Goal: Information Seeking & Learning: Learn about a topic

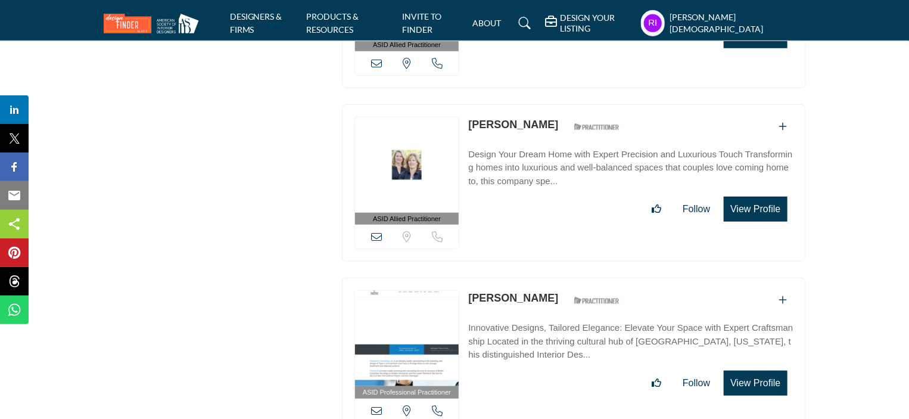
scroll to position [43543, 0]
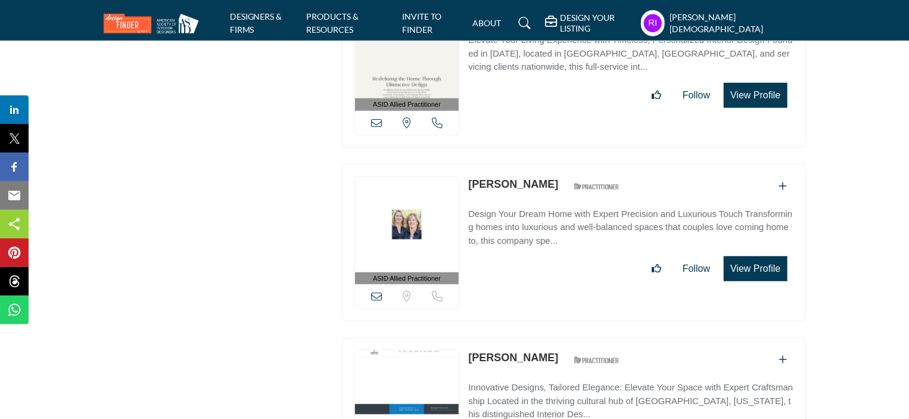
drag, startPoint x: 568, startPoint y: 100, endPoint x: 770, endPoint y: 248, distance: 250.6
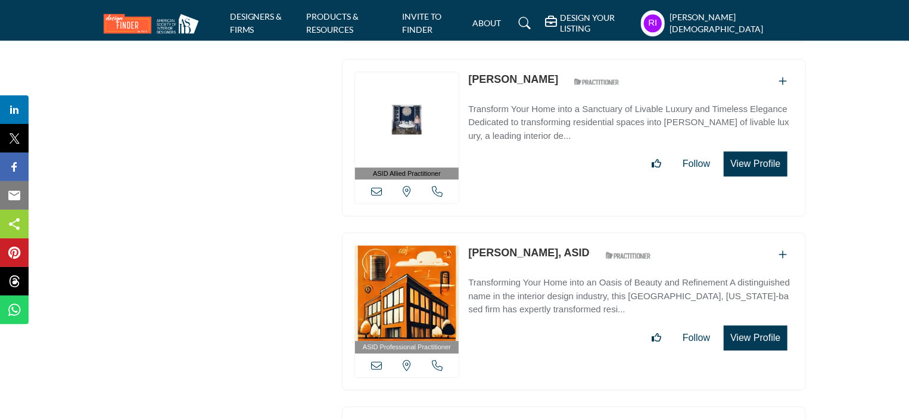
scroll to position [43500, 0]
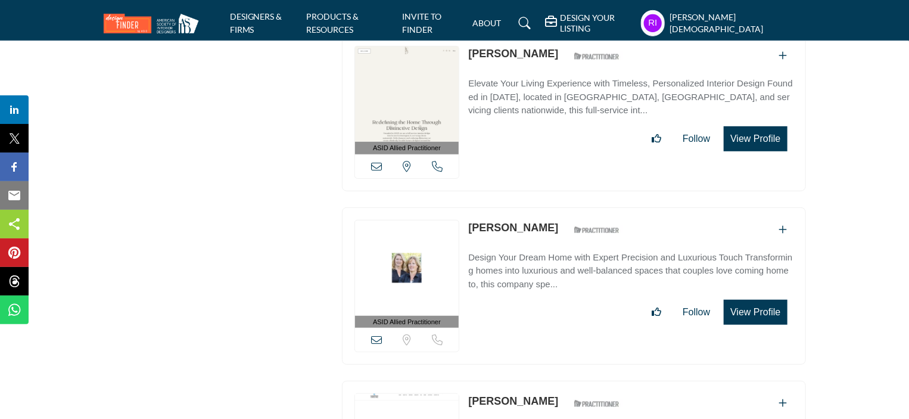
drag, startPoint x: 344, startPoint y: 150, endPoint x: 777, endPoint y: 204, distance: 436.0
copy div "ASID Firm Partner ASID Firm Partners are design companies with ASID-qualified i…"
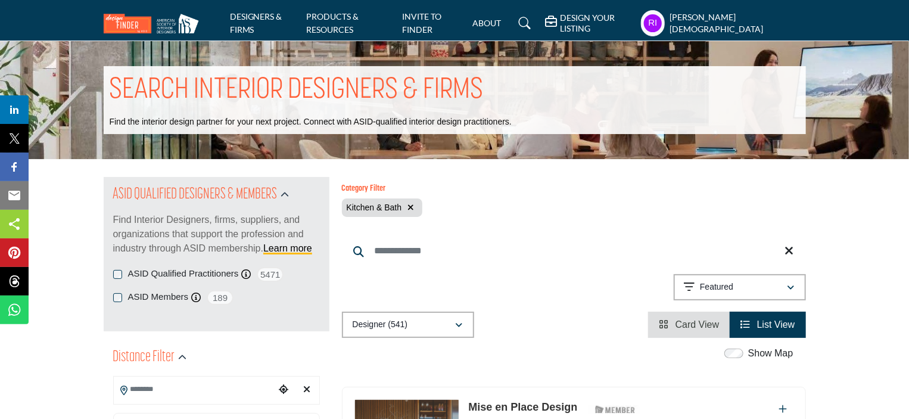
scroll to position [894, 0]
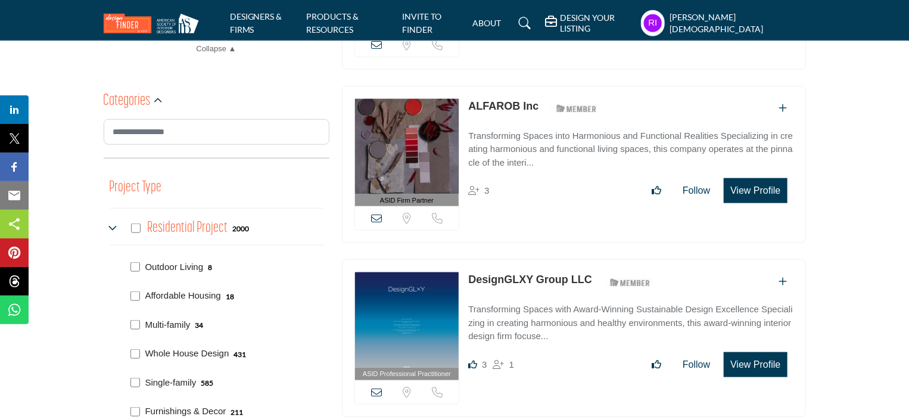
scroll to position [953, 0]
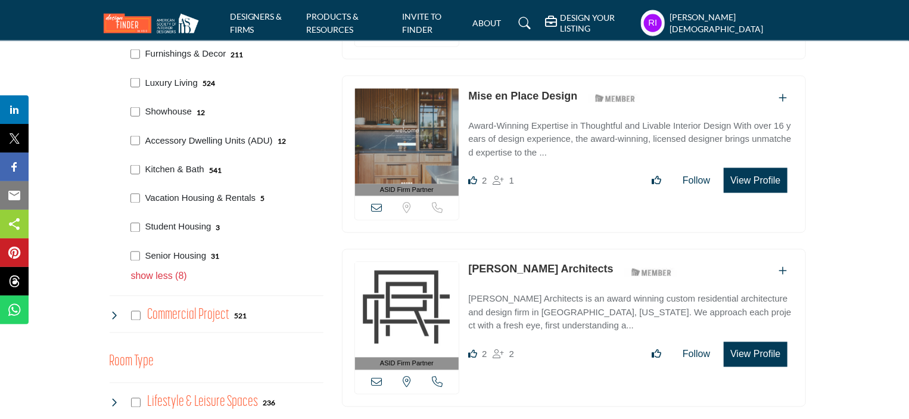
drag, startPoint x: 144, startPoint y: 195, endPoint x: 257, endPoint y: 198, distance: 113.3
click at [257, 198] on div "Vacation Housing & Rentals 5" at bounding box center [224, 197] width 197 height 29
copy p "Vacation Housing & Rentals"
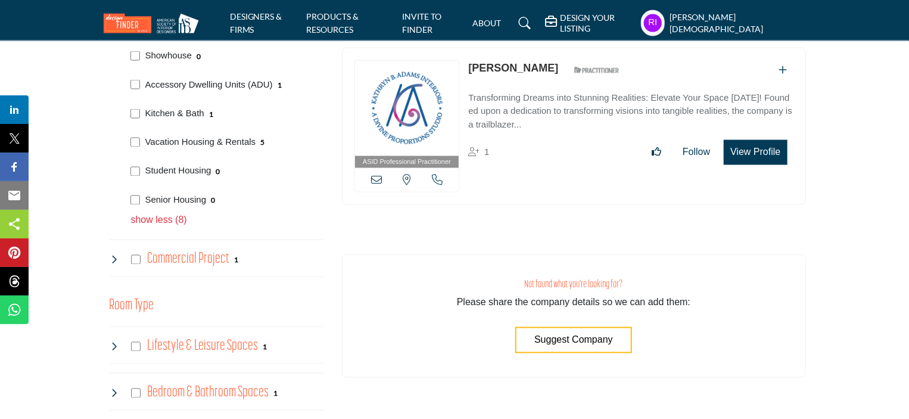
scroll to position [953, 0]
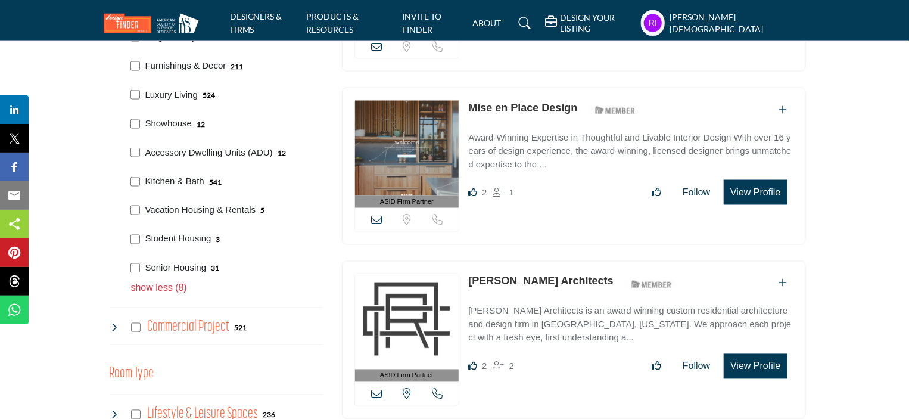
scroll to position [953, 0]
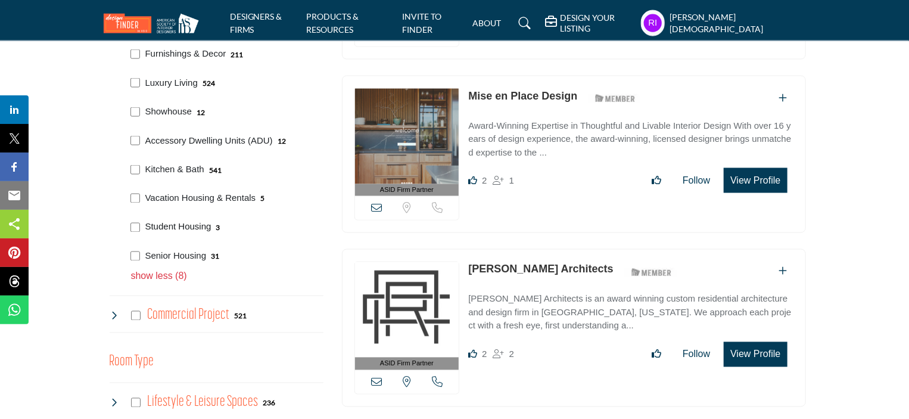
drag, startPoint x: 143, startPoint y: 221, endPoint x: 210, endPoint y: 226, distance: 67.5
click at [210, 226] on div "Student Housing 3" at bounding box center [224, 226] width 197 height 29
copy p "Student Housing"
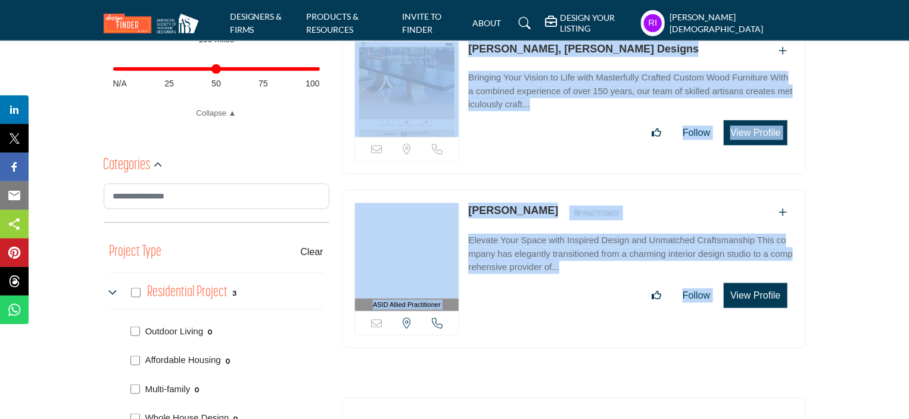
scroll to position [596, 0]
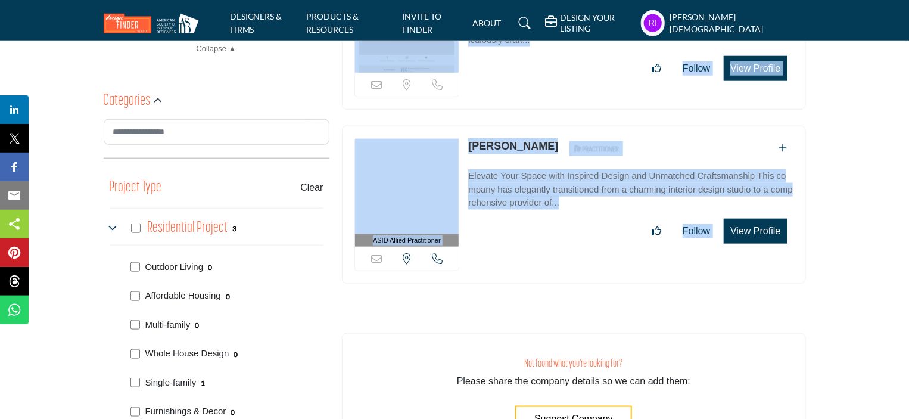
drag, startPoint x: 358, startPoint y: 90, endPoint x: 799, endPoint y: 246, distance: 468.3
click at [799, 246] on div "ASID Professional Practitioner ASID Professional Practitioners have successfull…" at bounding box center [573, 45] width 477 height 509
copy div "View email address of this listing View the location of this listing Call Numbe…"
drag, startPoint x: 860, startPoint y: 265, endPoint x: 851, endPoint y: 263, distance: 9.6
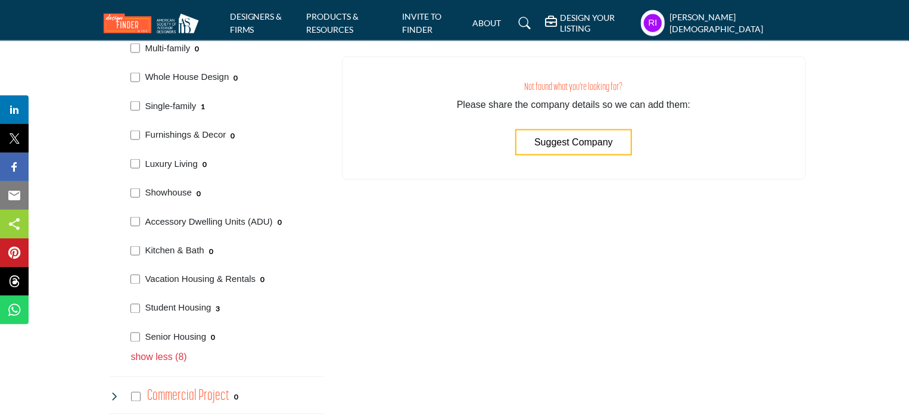
scroll to position [894, 0]
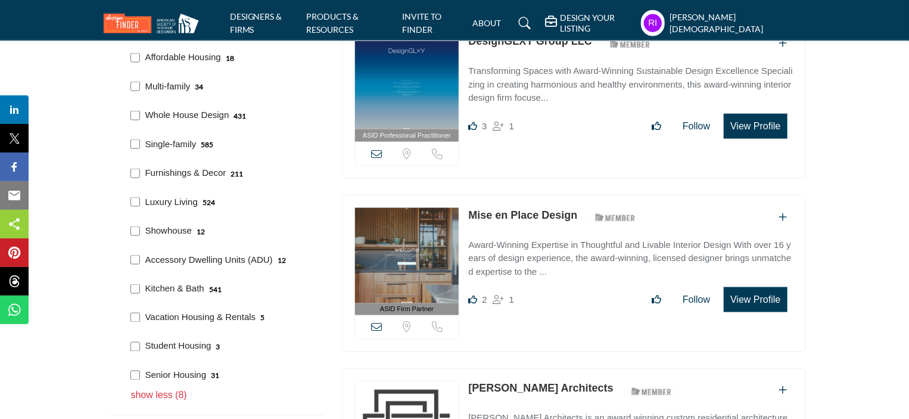
scroll to position [894, 0]
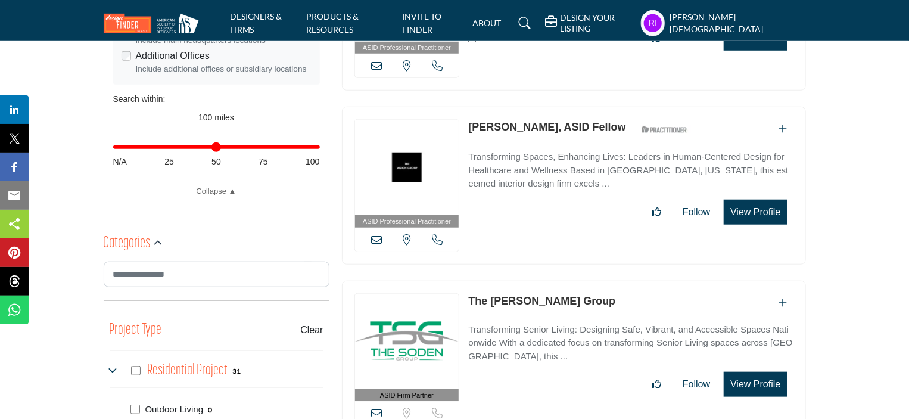
scroll to position [953, 0]
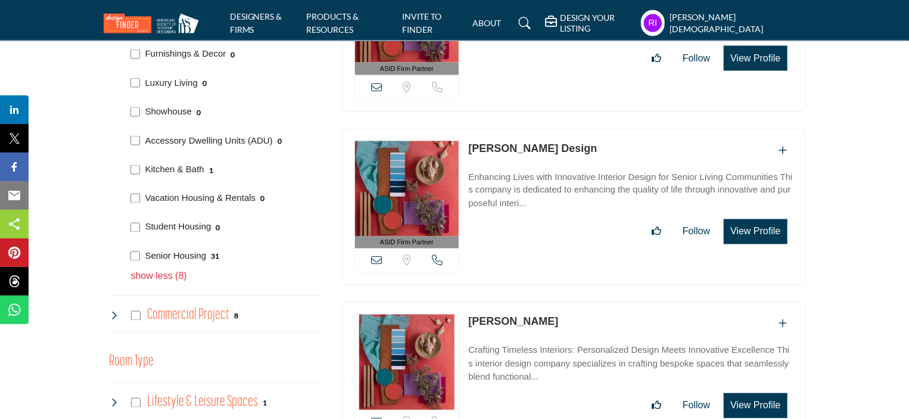
drag, startPoint x: 145, startPoint y: 247, endPoint x: 207, endPoint y: 262, distance: 63.0
click at [207, 262] on div "Senior Housing 31" at bounding box center [224, 255] width 197 height 29
copy p "Senior Housing"
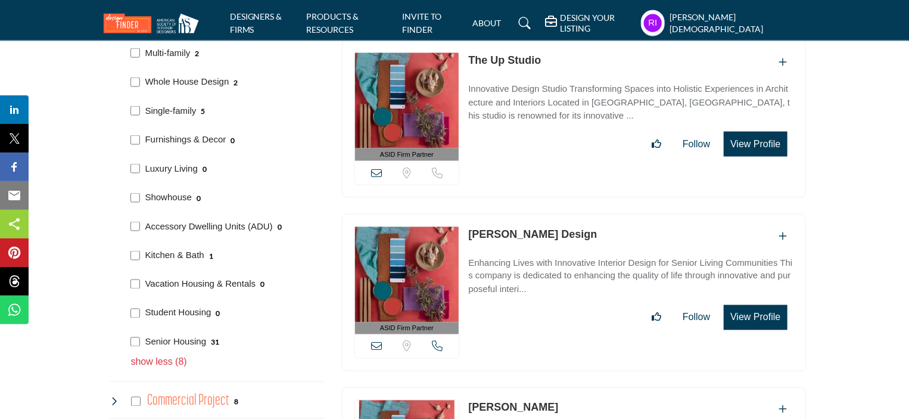
scroll to position [895, 0]
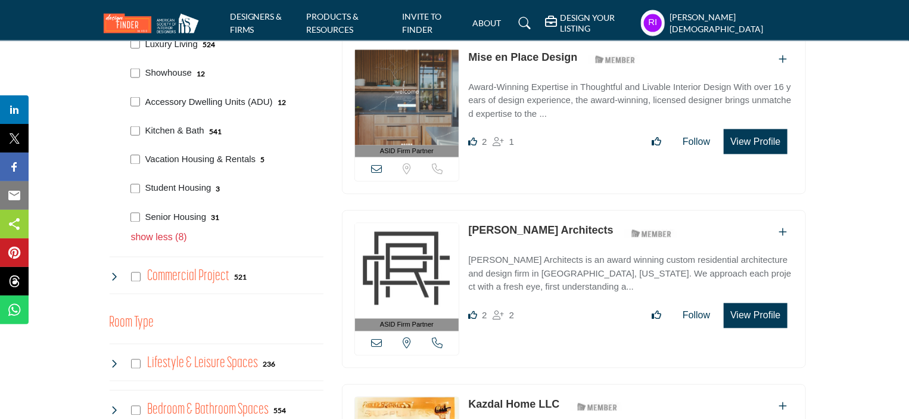
scroll to position [1013, 0]
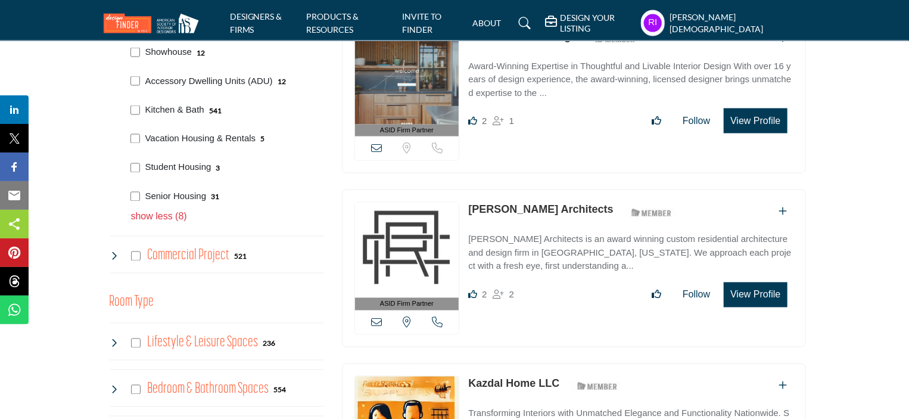
drag, startPoint x: 150, startPoint y: 254, endPoint x: 228, endPoint y: 268, distance: 79.7
click at [228, 268] on div "Commercial Project 521" at bounding box center [217, 255] width 214 height 38
copy h4 "Commercial Project"
click at [114, 261] on icon at bounding box center [115, 256] width 10 height 10
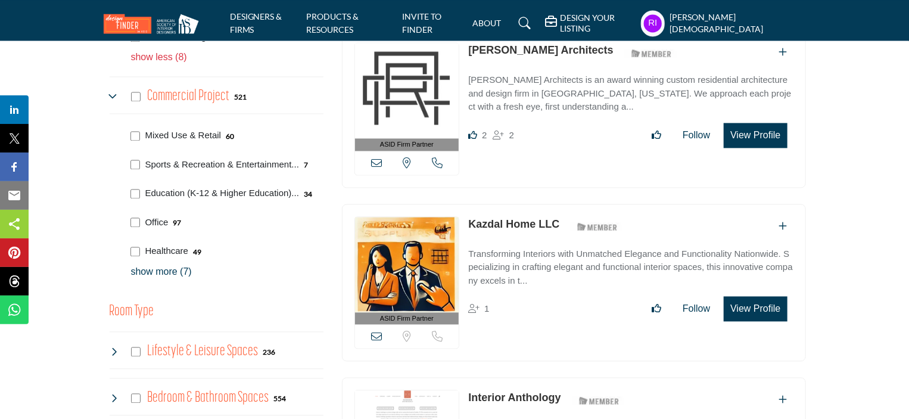
scroll to position [1192, 0]
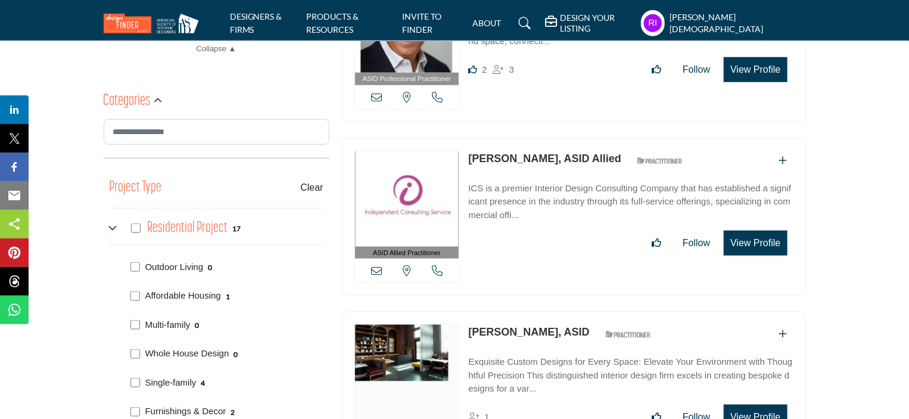
scroll to position [655, 0]
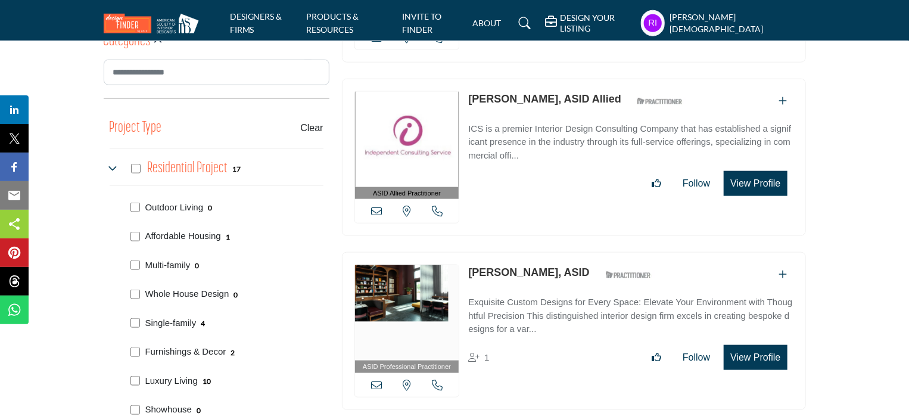
click at [114, 166] on icon at bounding box center [115, 169] width 10 height 10
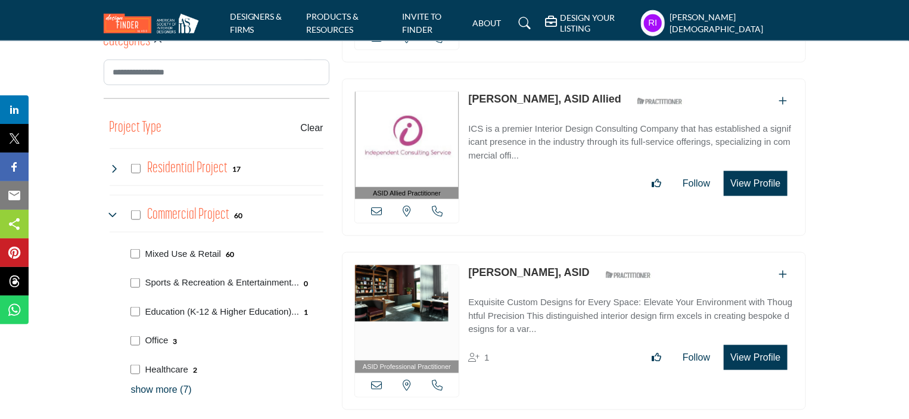
scroll to position [775, 0]
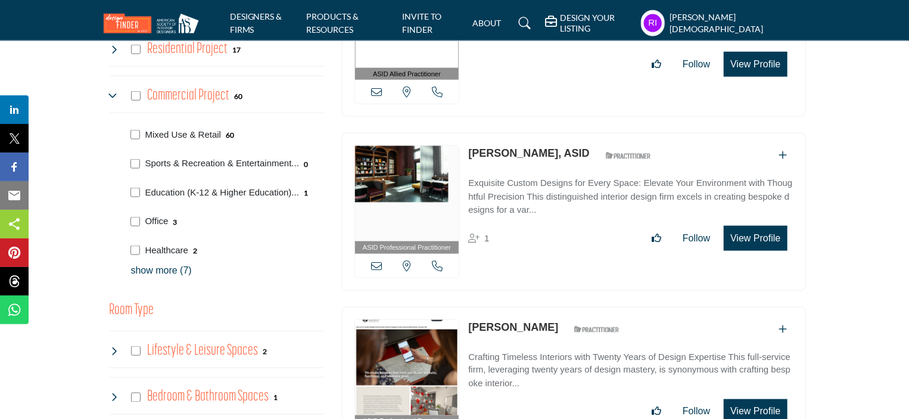
drag, startPoint x: 143, startPoint y: 125, endPoint x: 222, endPoint y: 137, distance: 80.2
click at [222, 137] on div "Mixed Use & Retail 60" at bounding box center [224, 133] width 197 height 29
copy p "Mixed Use & Retail"
drag, startPoint x: 839, startPoint y: 139, endPoint x: 846, endPoint y: 274, distance: 134.3
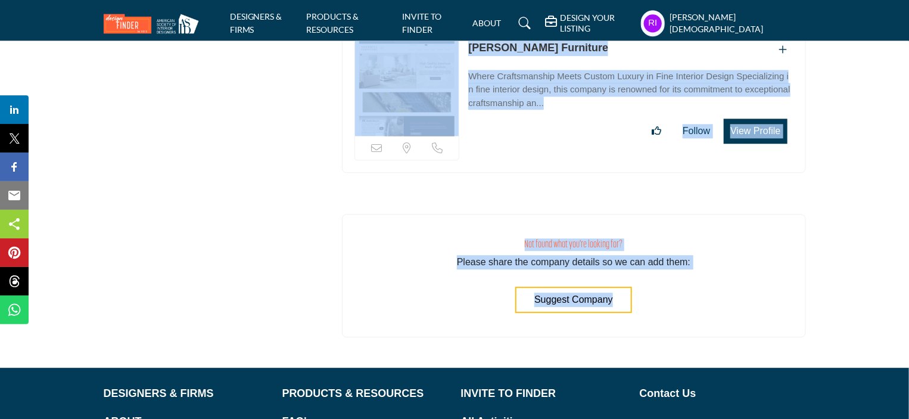
scroll to position [10484, 0]
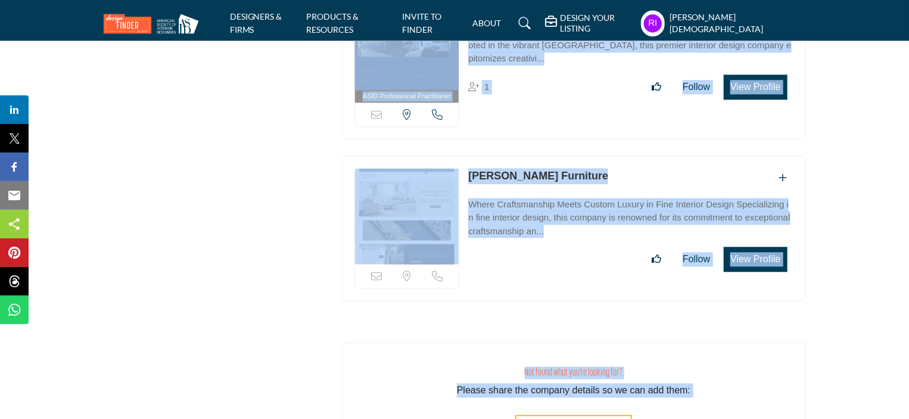
drag, startPoint x: 347, startPoint y: 152, endPoint x: 719, endPoint y: 219, distance: 377.8
copy div "View email address of this listing Sorry, but we don't have a location for this…"
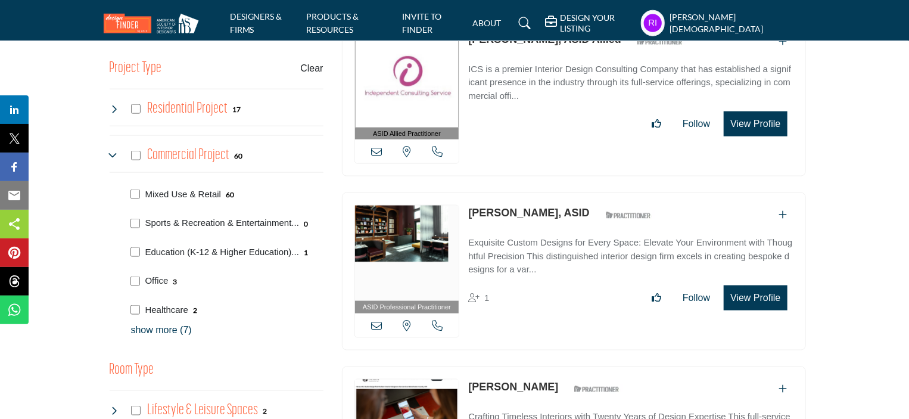
scroll to position [775, 0]
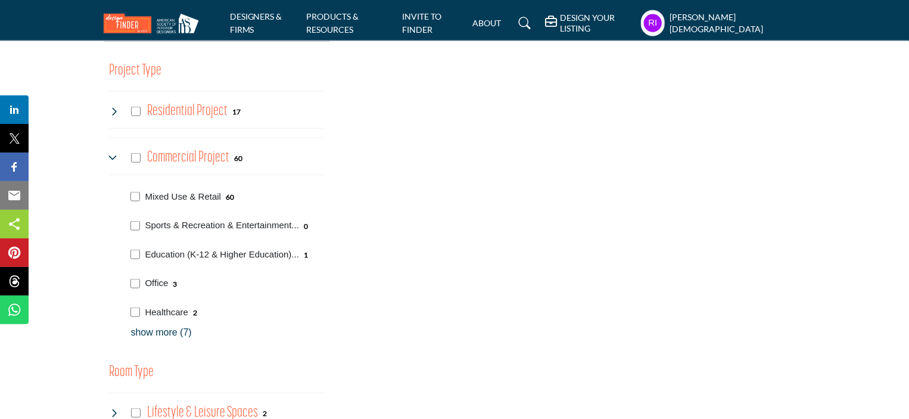
scroll to position [775, 0]
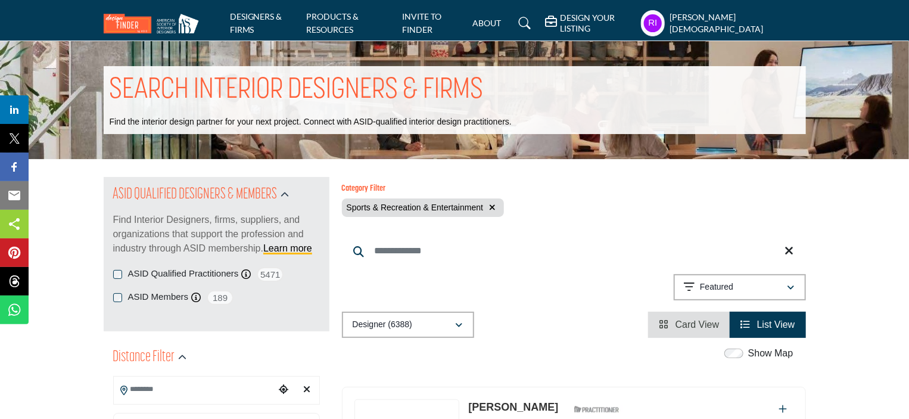
drag, startPoint x: 338, startPoint y: 207, endPoint x: 491, endPoint y: 204, distance: 152.6
click at [562, 204] on div "Category Filter Sports & Recreation & Entertainment" at bounding box center [573, 204] width 477 height 41
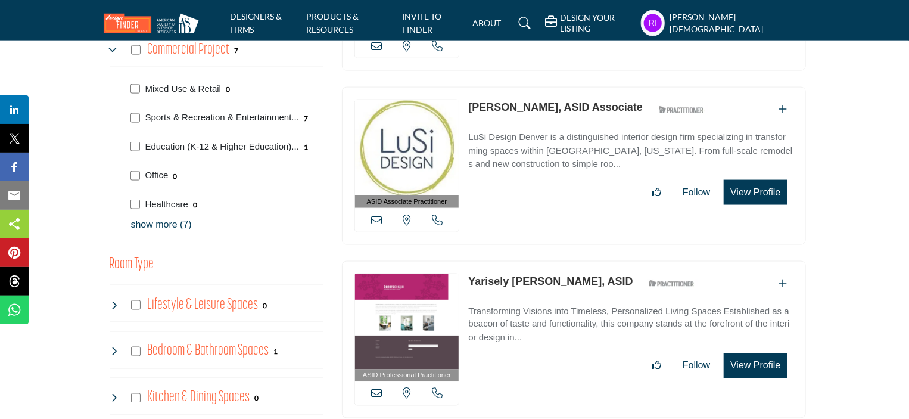
scroll to position [715, 0]
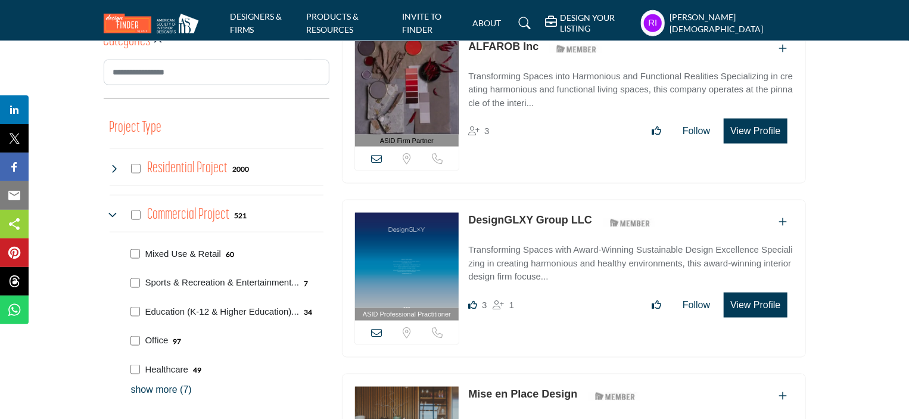
scroll to position [715, 0]
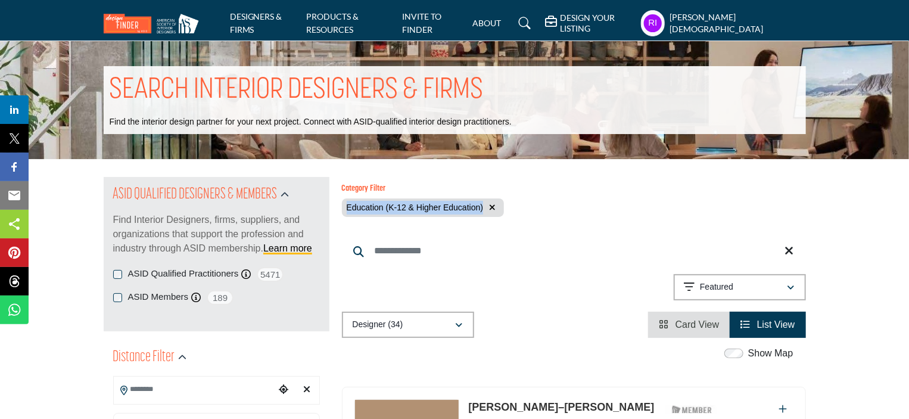
drag, startPoint x: 339, startPoint y: 204, endPoint x: 482, endPoint y: 208, distance: 143.1
click at [482, 208] on div "Category Filter Education (K-12 & Higher Education)" at bounding box center [573, 204] width 477 height 41
copy span "Education (K-12 & Higher Education)"
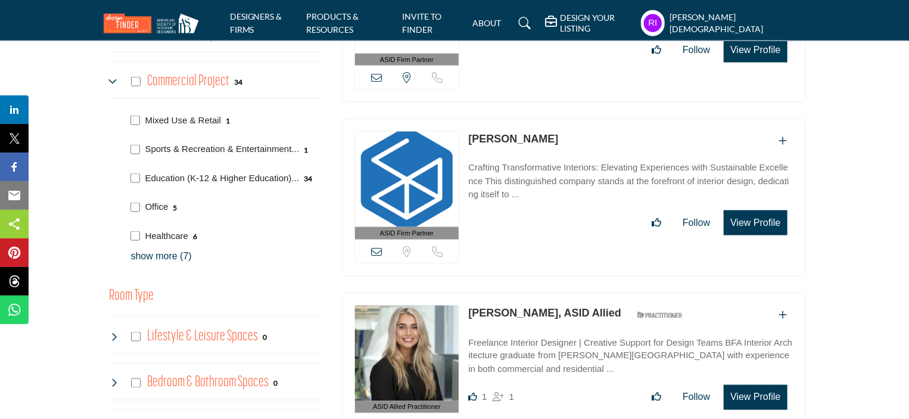
scroll to position [770, 0]
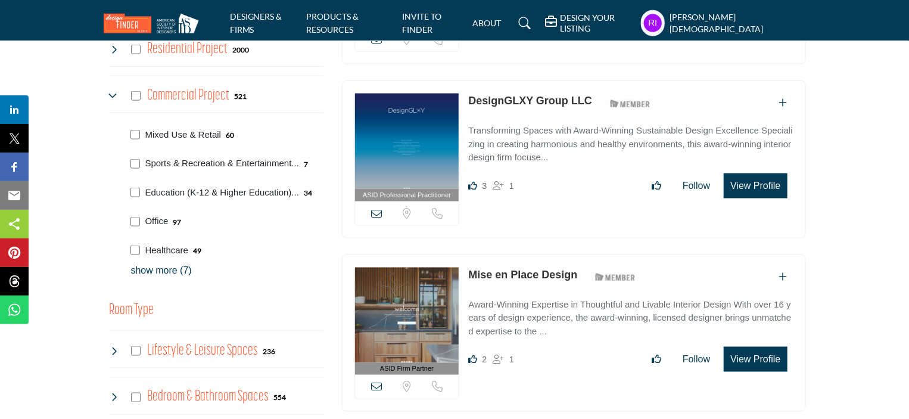
scroll to position [834, 0]
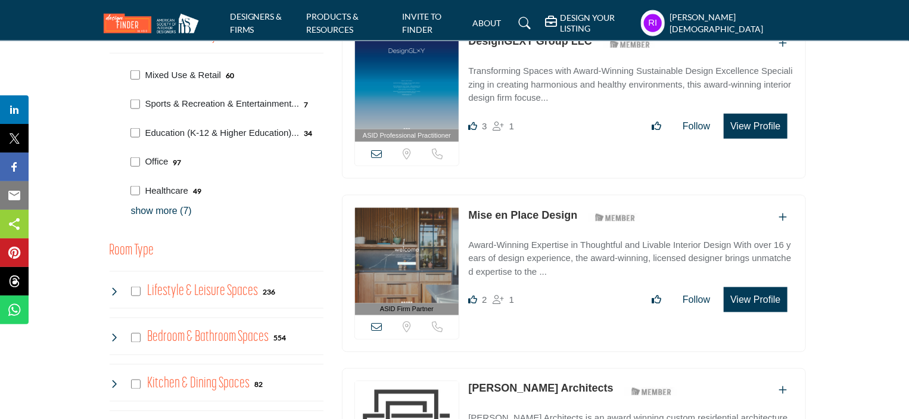
click at [148, 209] on p "show more (7)" at bounding box center [227, 211] width 192 height 14
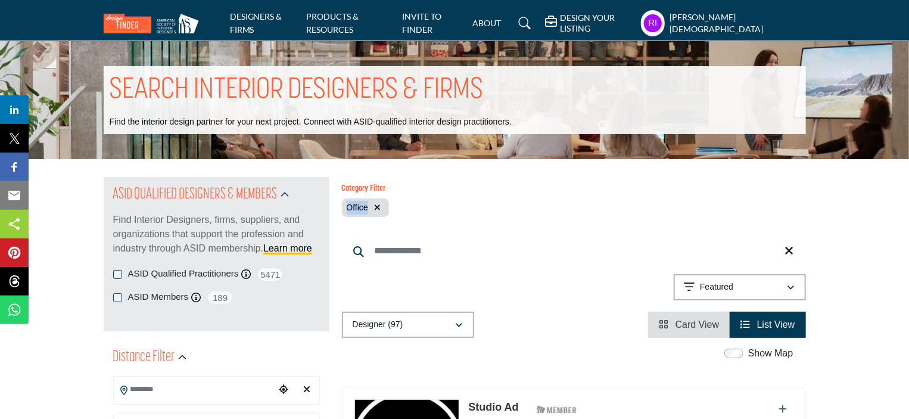
drag, startPoint x: 337, startPoint y: 207, endPoint x: 367, endPoint y: 209, distance: 29.8
click at [367, 209] on div "Category Filter Office" at bounding box center [573, 204] width 477 height 41
copy span "Office"
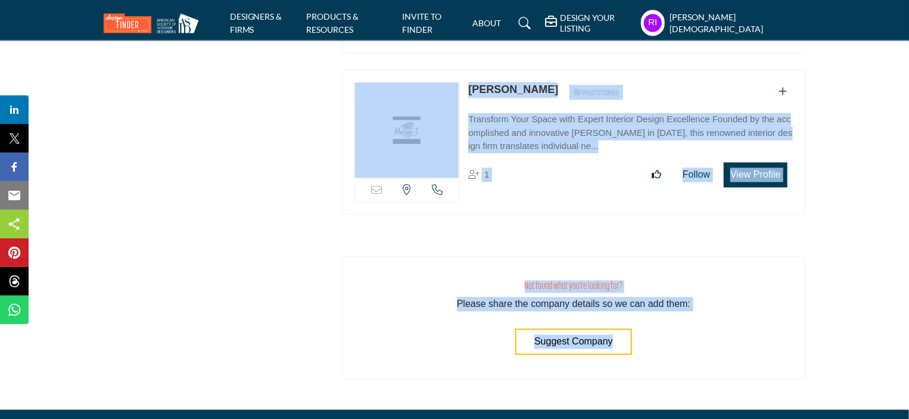
scroll to position [16862, 0]
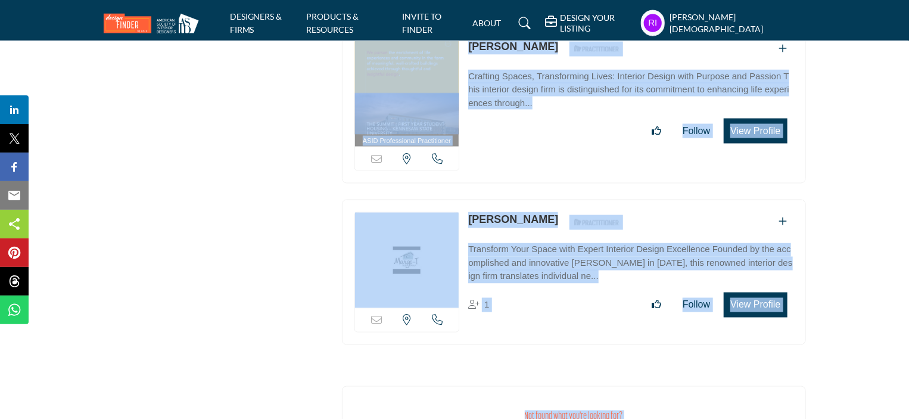
drag, startPoint x: 349, startPoint y: 212, endPoint x: 717, endPoint y: 243, distance: 370.1
copy div "View email address of this listing Sorry, but we don't have a location for this…"
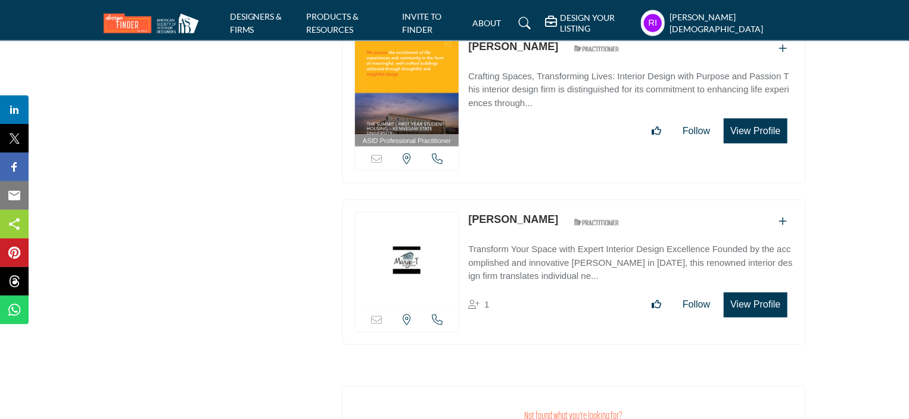
drag, startPoint x: 865, startPoint y: 340, endPoint x: 862, endPoint y: 319, distance: 21.1
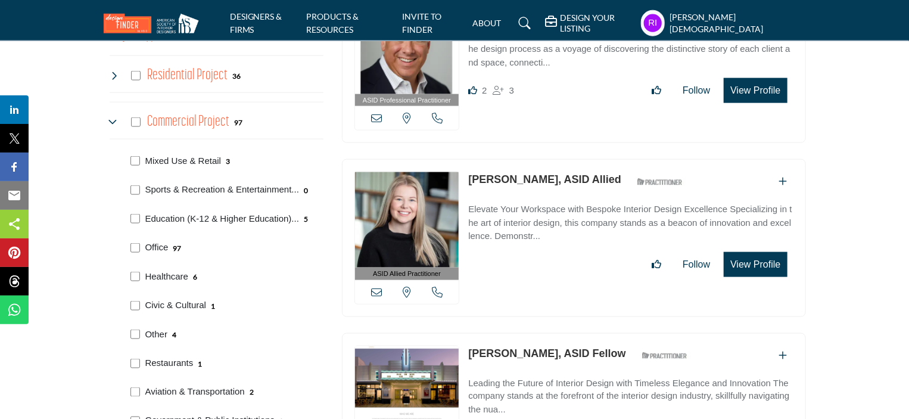
scroll to position [775, 0]
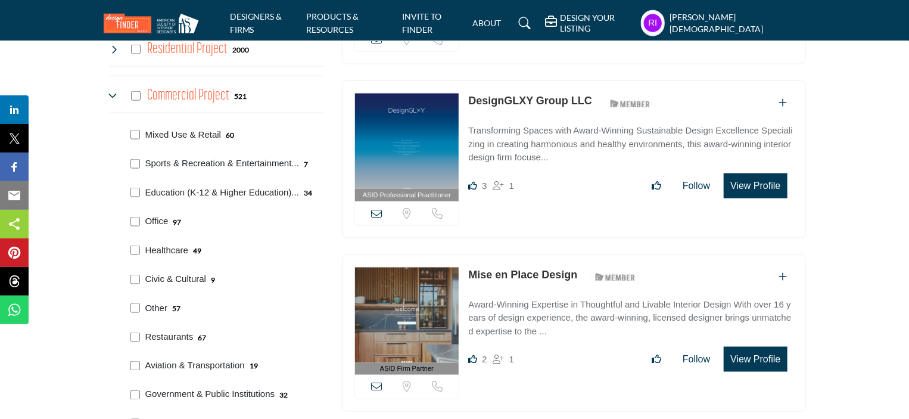
scroll to position [894, 0]
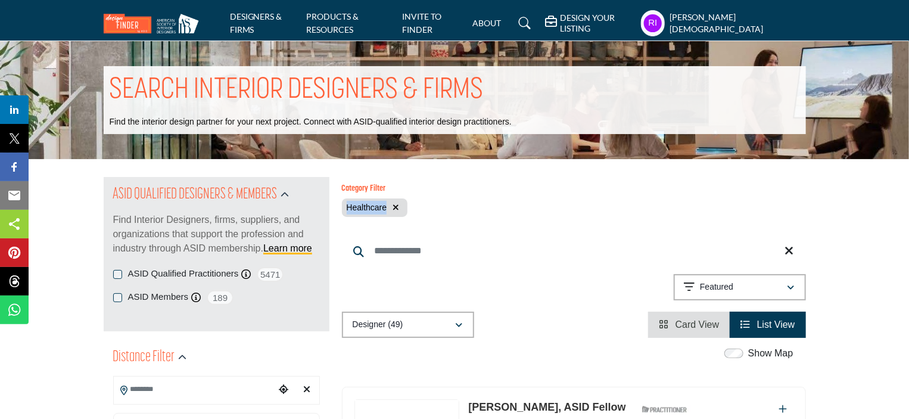
drag, startPoint x: 372, startPoint y: 210, endPoint x: 385, endPoint y: 209, distance: 13.2
click at [385, 209] on div "Category Filter Healthcare" at bounding box center [573, 204] width 477 height 41
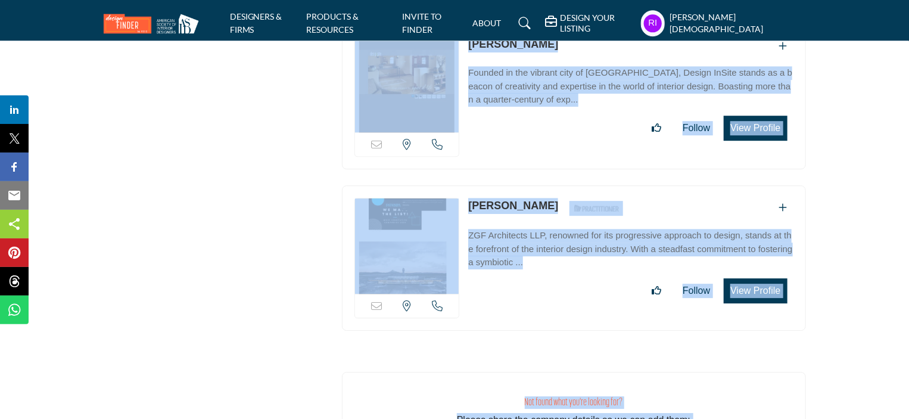
scroll to position [8505, 0]
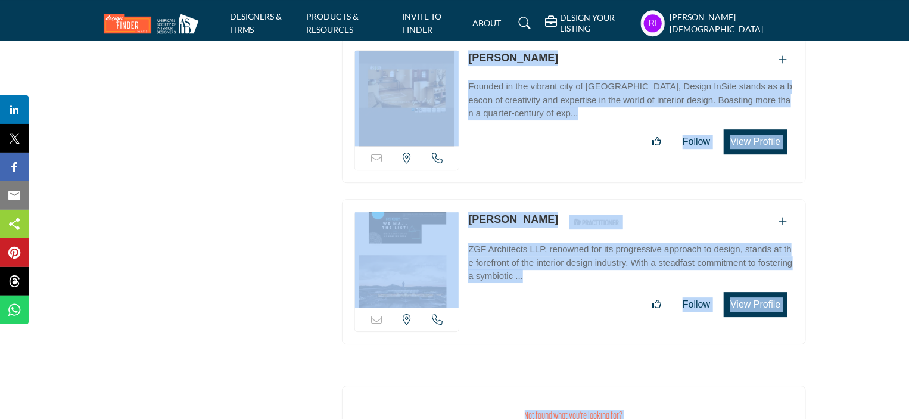
drag, startPoint x: 350, startPoint y: 253, endPoint x: 787, endPoint y: 264, distance: 436.3
copy div "Sorry, but this listing is on a subscription plan which does not allow users to…"
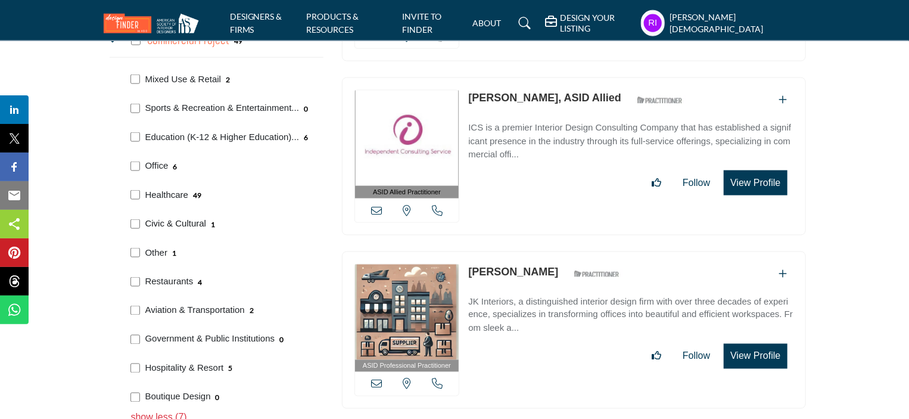
scroll to position [834, 0]
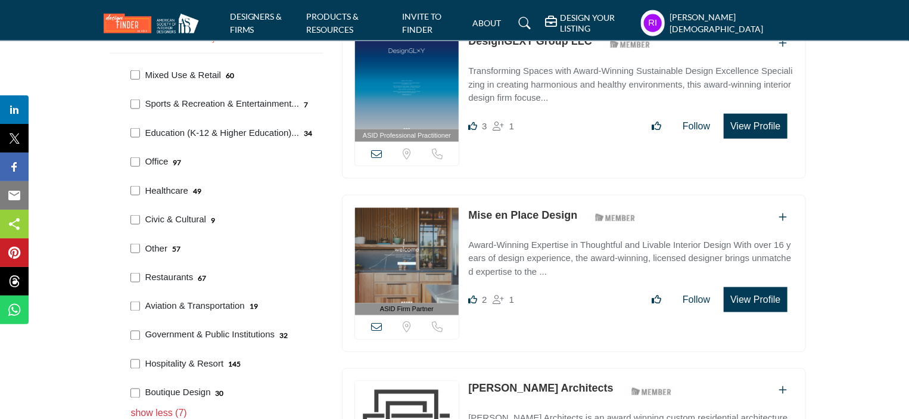
scroll to position [894, 0]
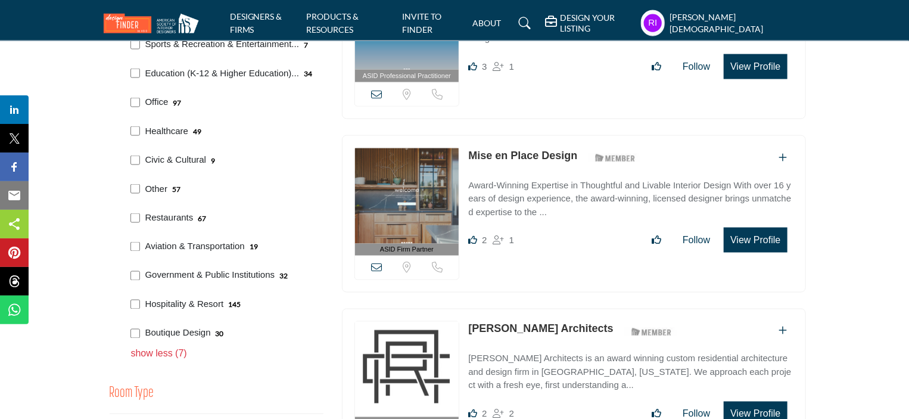
drag, startPoint x: 145, startPoint y: 156, endPoint x: 210, endPoint y: 164, distance: 65.0
click at [210, 164] on div "Civic & Cultural 9" at bounding box center [180, 160] width 72 height 14
copy div "Civic & Cultural"
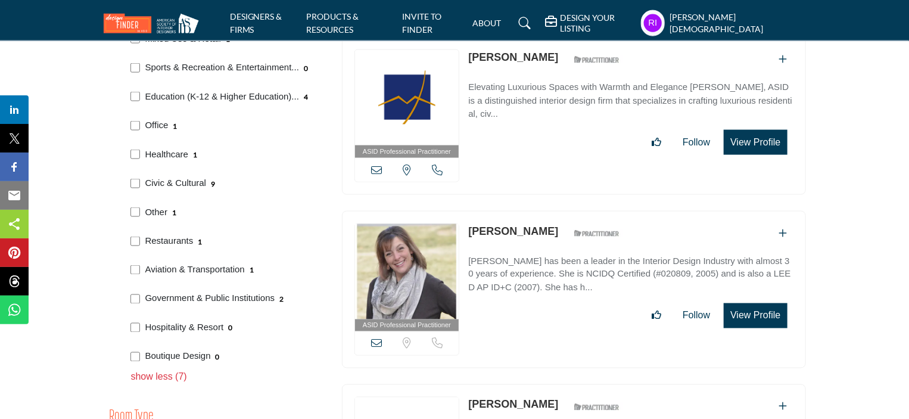
scroll to position [870, 0]
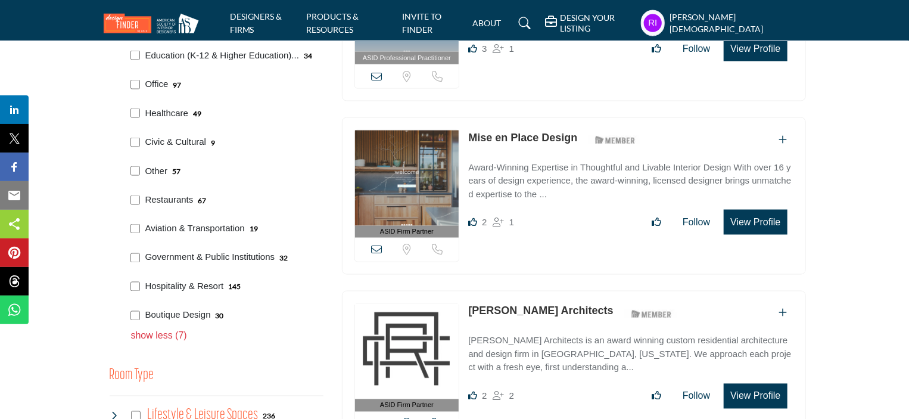
scroll to position [894, 0]
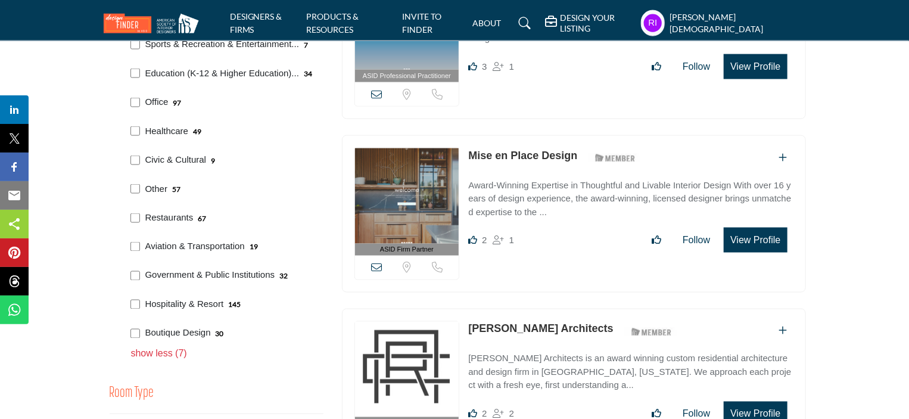
drag, startPoint x: 143, startPoint y: 187, endPoint x: 167, endPoint y: 190, distance: 24.6
click at [167, 190] on div "Other 57" at bounding box center [224, 187] width 197 height 29
copy p "Other"
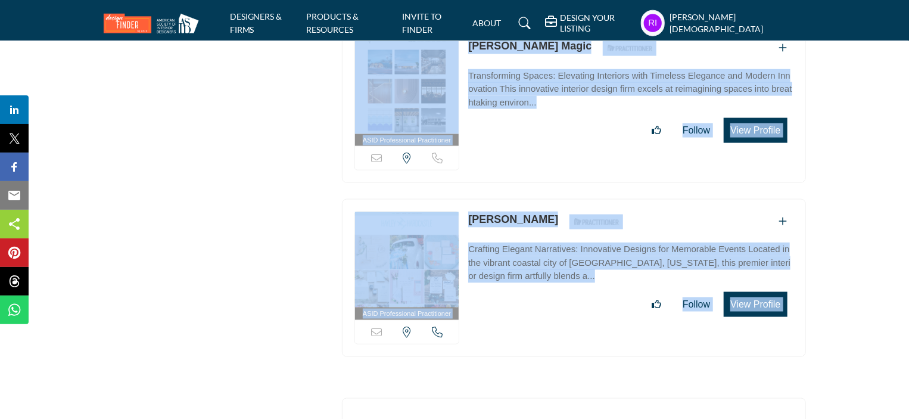
scroll to position [9954, 0]
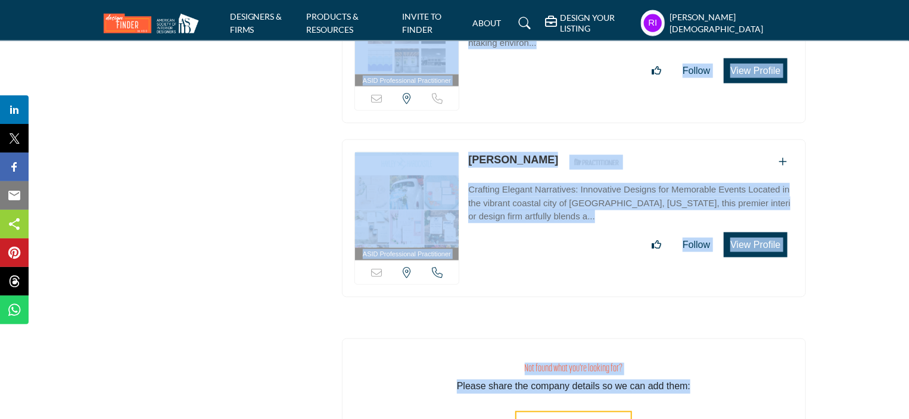
drag, startPoint x: 350, startPoint y: 154, endPoint x: 786, endPoint y: 200, distance: 438.0
copy div "ASID Professional Practitioner ASID Professional Practitioners have successfull…"
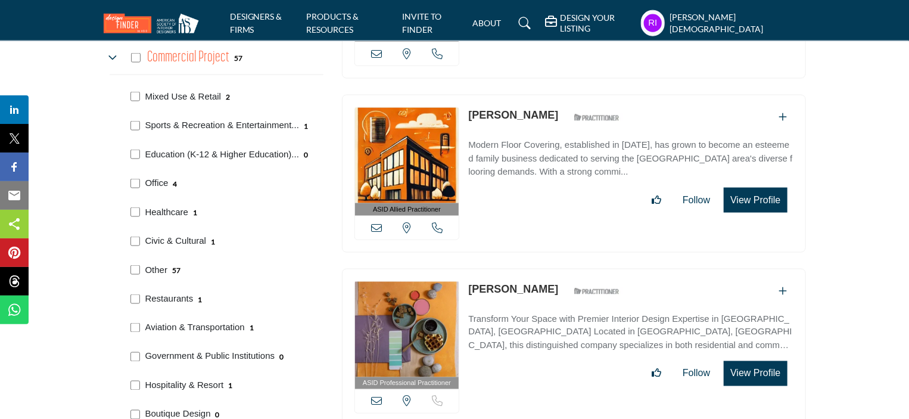
scroll to position [834, 0]
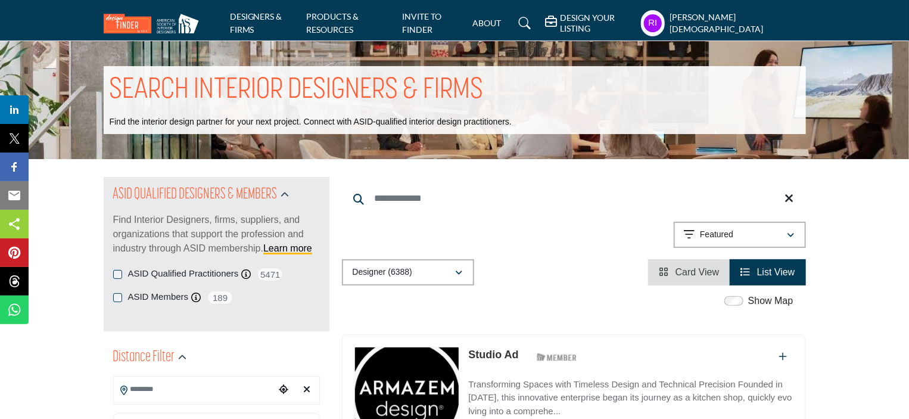
scroll to position [898, 0]
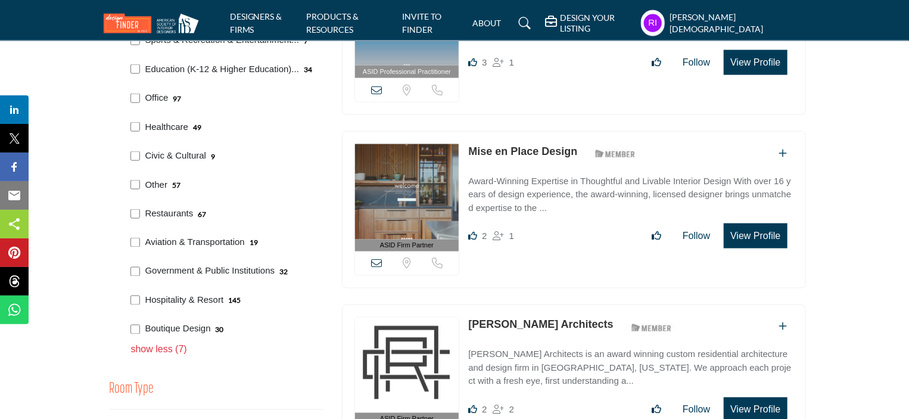
drag, startPoint x: 143, startPoint y: 209, endPoint x: 193, endPoint y: 210, distance: 50.1
click at [193, 210] on div "Restaurants 67" at bounding box center [224, 212] width 197 height 29
copy p "Restaurants"
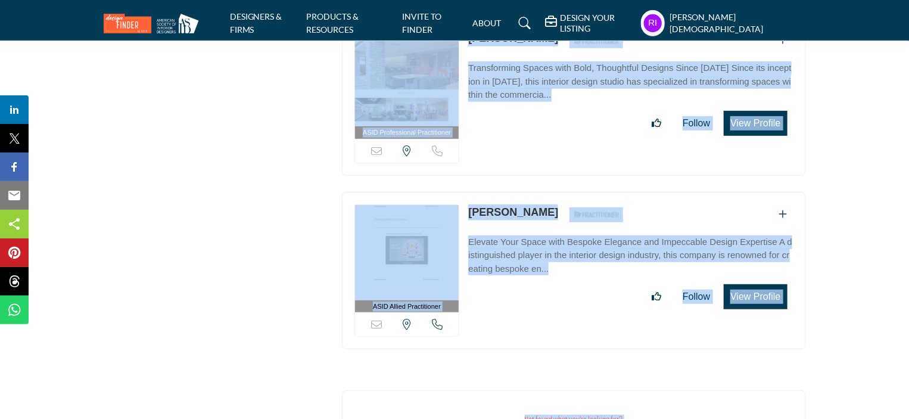
scroll to position [11640, 0]
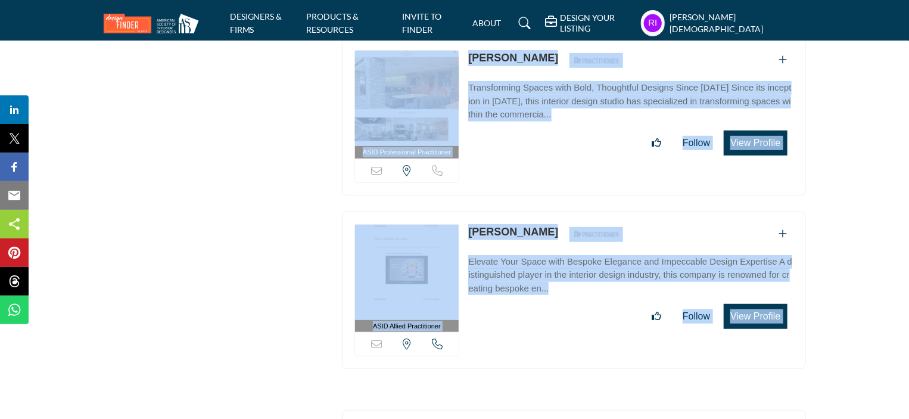
drag, startPoint x: 348, startPoint y: 155, endPoint x: 791, endPoint y: 254, distance: 454.4
copy div "ASID Firm Partner ASID Firm Partners are design companies with ASID-qualified i…"
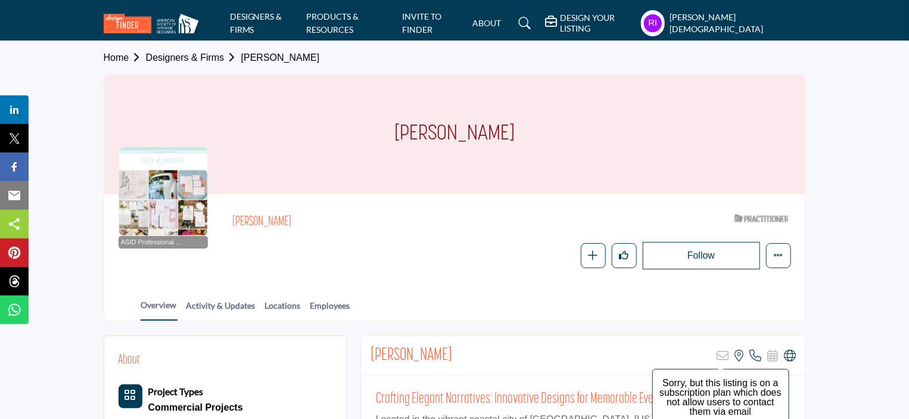
click at [725, 357] on icon at bounding box center [723, 356] width 12 height 12
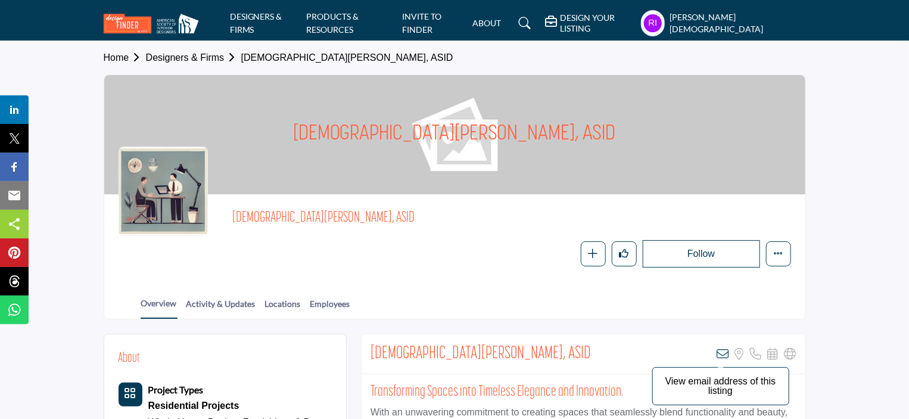
click at [724, 352] on icon at bounding box center [723, 354] width 12 height 12
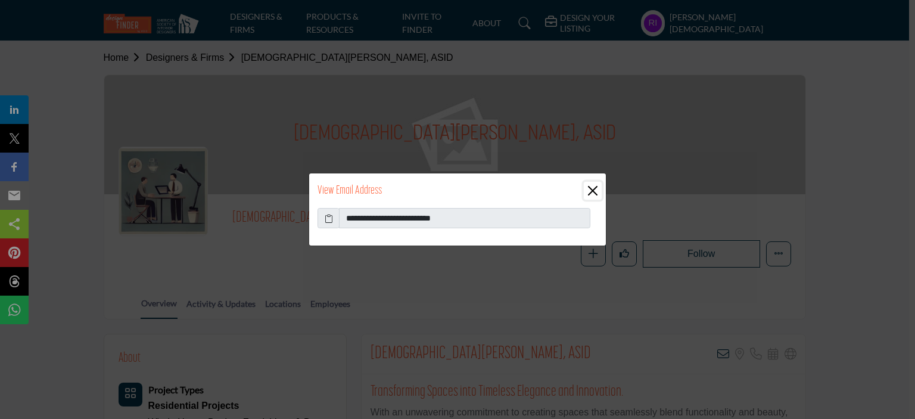
click at [597, 190] on button "Close" at bounding box center [593, 191] width 18 height 18
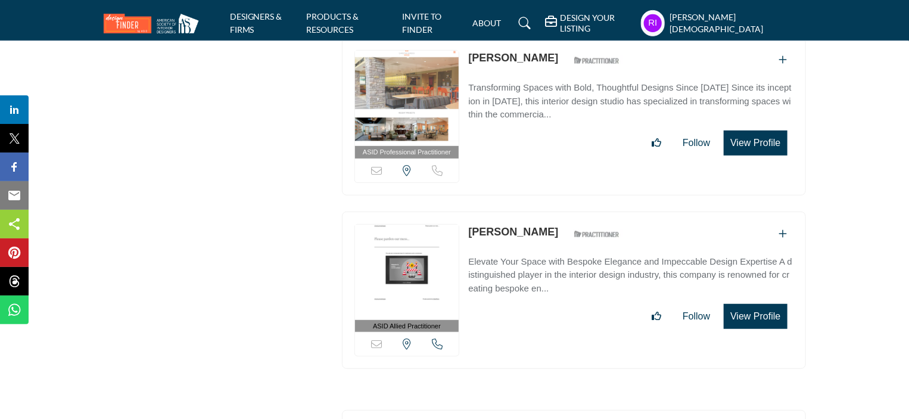
drag, startPoint x: 284, startPoint y: 344, endPoint x: 291, endPoint y: 281, distance: 63.6
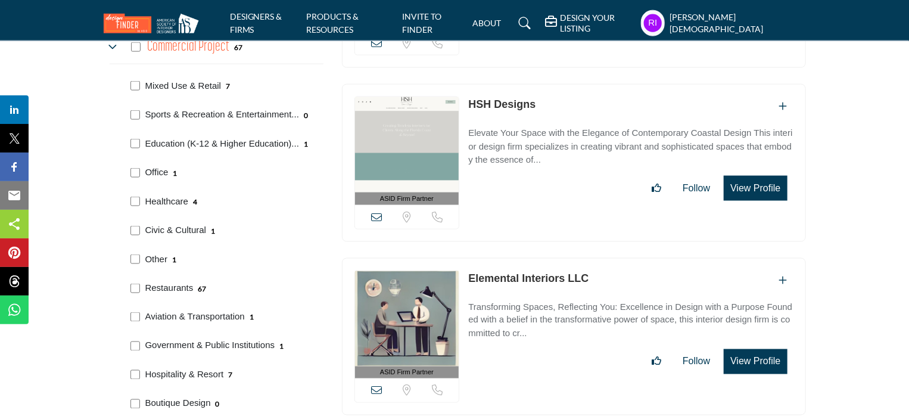
scroll to position [894, 0]
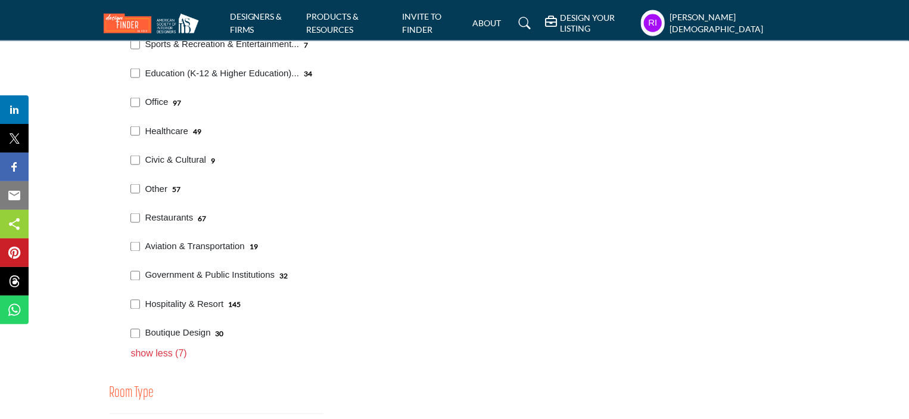
scroll to position [953, 0]
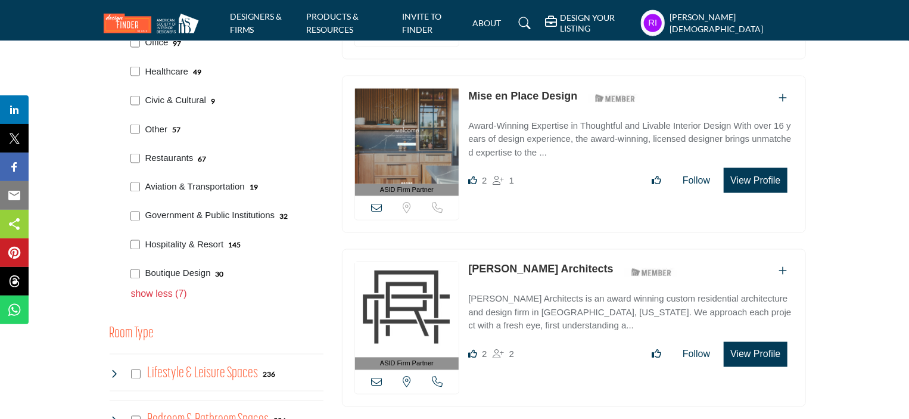
drag, startPoint x: 145, startPoint y: 185, endPoint x: 248, endPoint y: 188, distance: 103.1
click at [248, 188] on div "Aviation & Transportation 19" at bounding box center [201, 188] width 114 height 14
copy div "Aviation & Transportation"
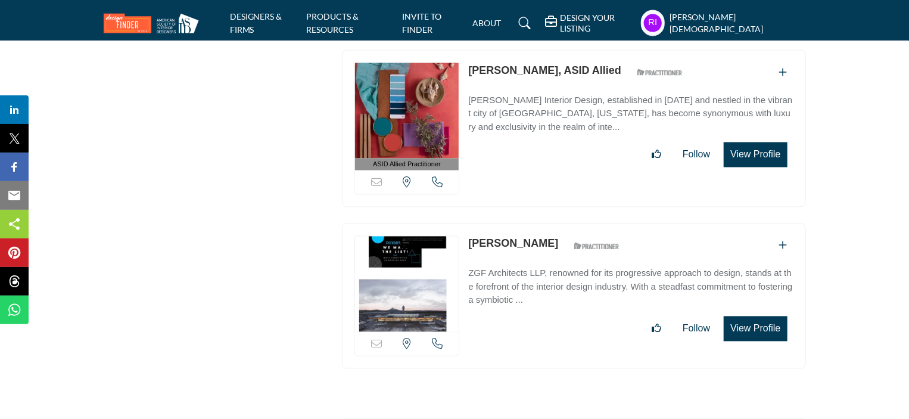
scroll to position [3456, 0]
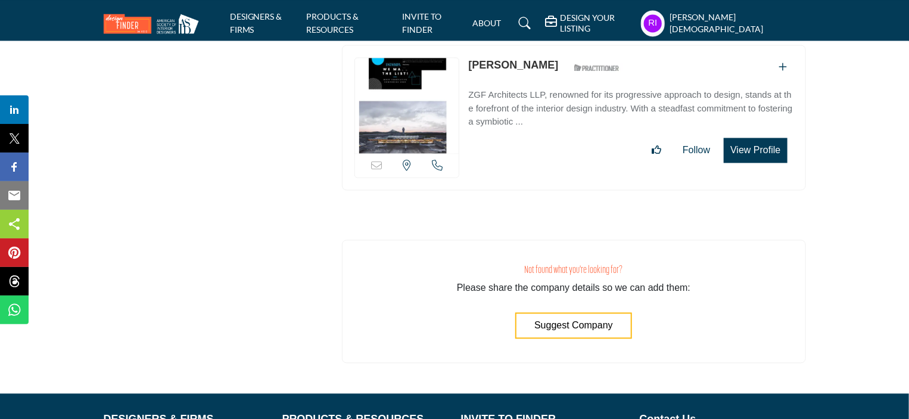
drag, startPoint x: 300, startPoint y: 264, endPoint x: 298, endPoint y: 240, distance: 24.0
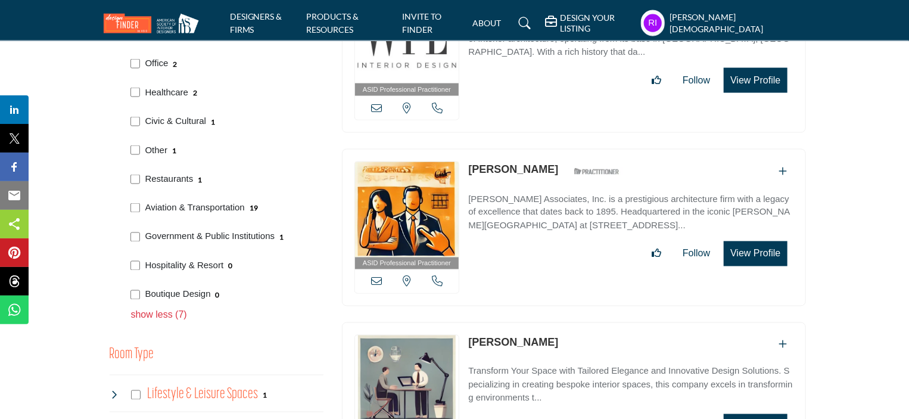
scroll to position [953, 0]
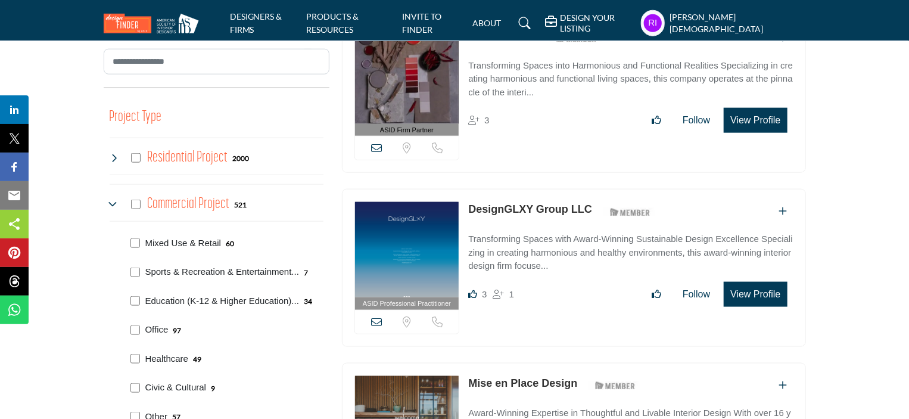
scroll to position [964, 0]
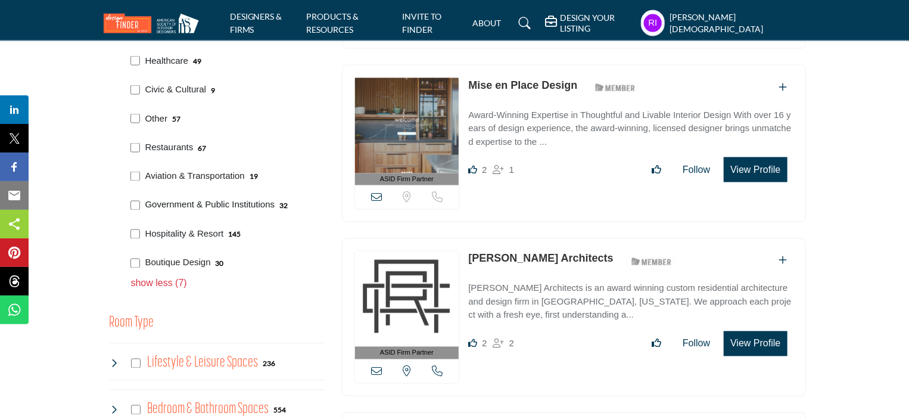
drag, startPoint x: 143, startPoint y: 203, endPoint x: 274, endPoint y: 207, distance: 131.1
click at [274, 207] on div "Government & Public Institutions 32" at bounding box center [224, 203] width 197 height 29
copy p "Government & Public Institutions"
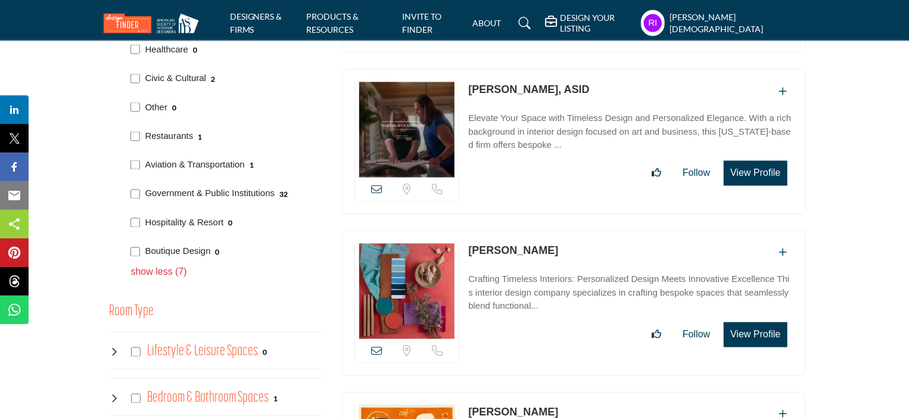
scroll to position [958, 0]
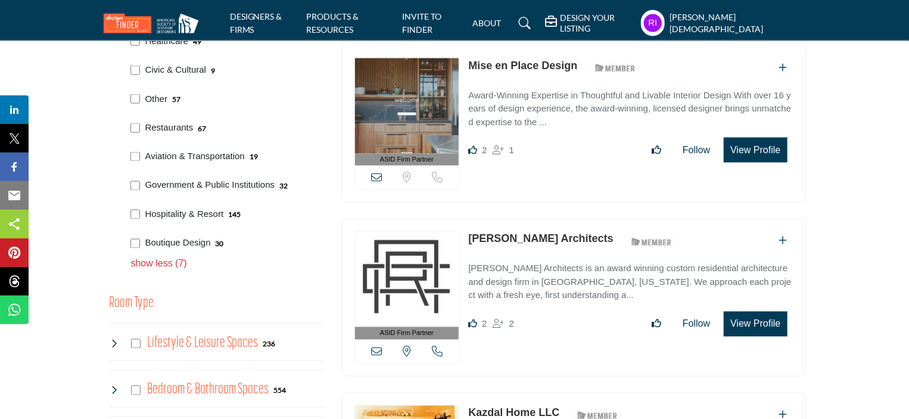
scroll to position [1013, 0]
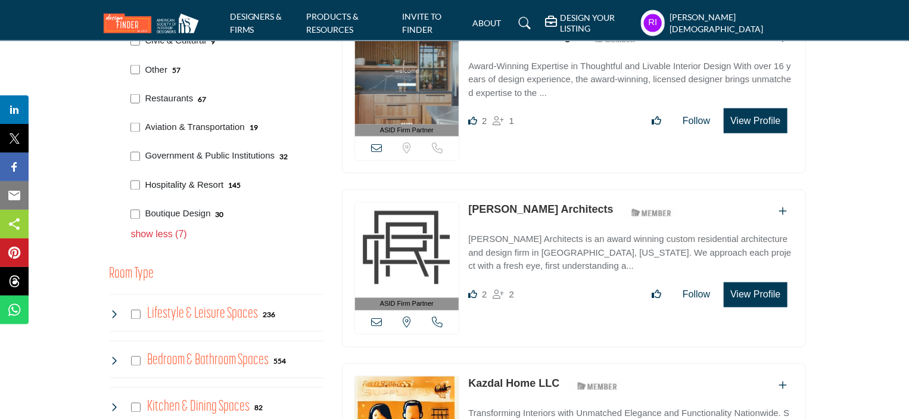
drag, startPoint x: 144, startPoint y: 181, endPoint x: 223, endPoint y: 184, distance: 79.9
click at [223, 184] on div "Hospitality & Resort 145" at bounding box center [192, 186] width 97 height 14
copy p "Hospitality & Resort"
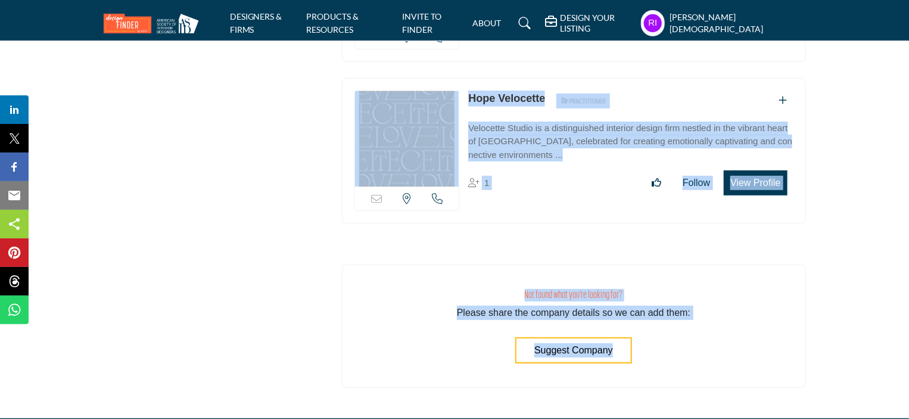
scroll to position [25095, 0]
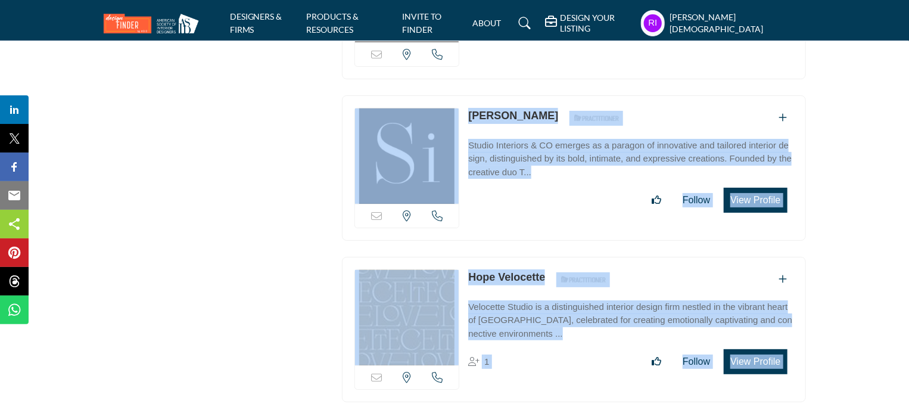
drag, startPoint x: 348, startPoint y: 211, endPoint x: 788, endPoint y: 212, distance: 439.8
copy div "ASID Firm Partner ASID Firm Partners are design companies with ASID-qualified i…"
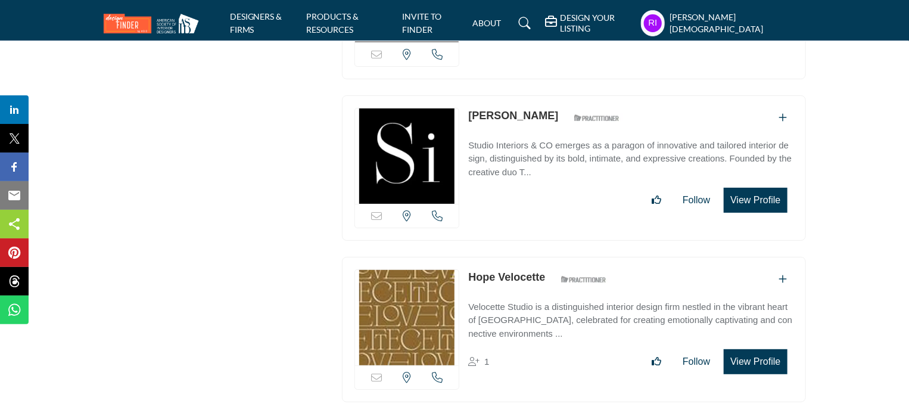
drag, startPoint x: 823, startPoint y: 312, endPoint x: 858, endPoint y: 35, distance: 278.6
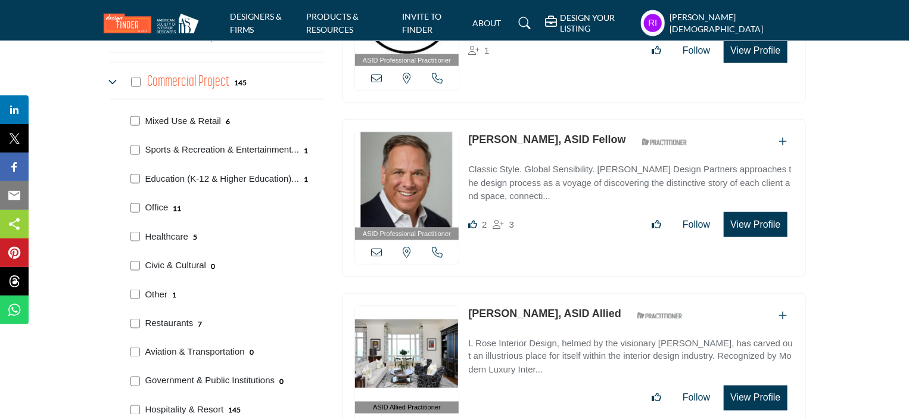
scroll to position [953, 0]
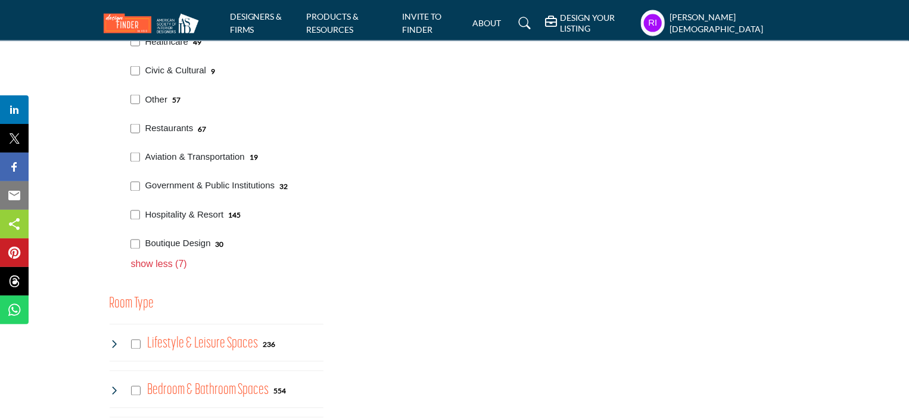
scroll to position [1013, 0]
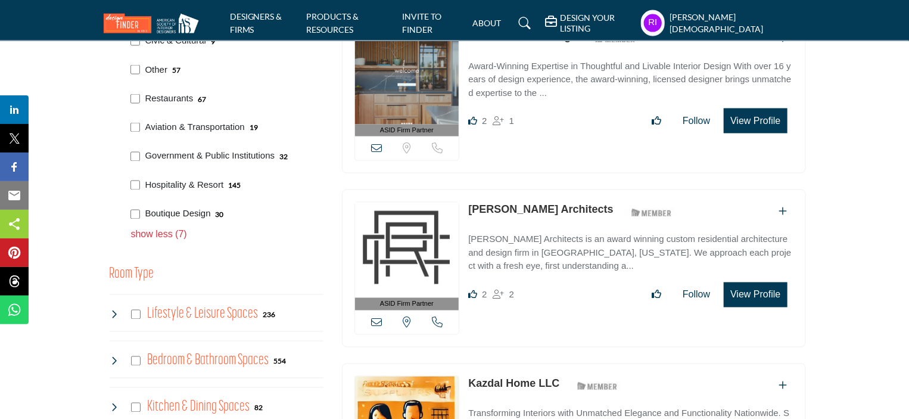
drag, startPoint x: 149, startPoint y: 214, endPoint x: 209, endPoint y: 218, distance: 60.3
click at [209, 218] on div "Boutique Design 30" at bounding box center [224, 212] width 197 height 29
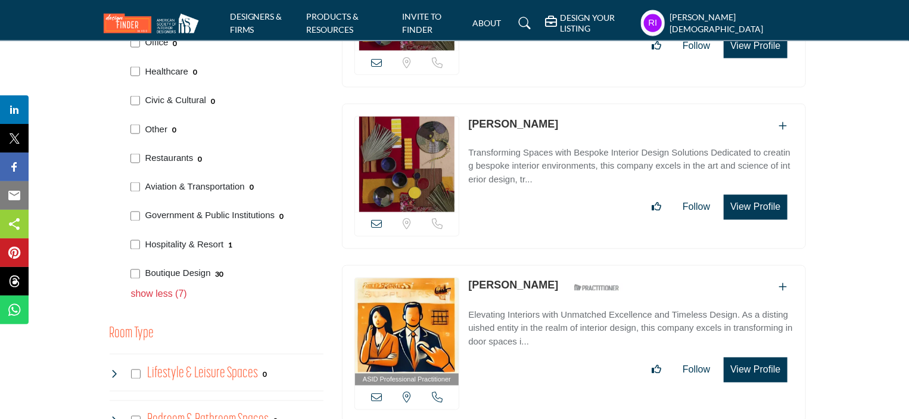
scroll to position [1013, 0]
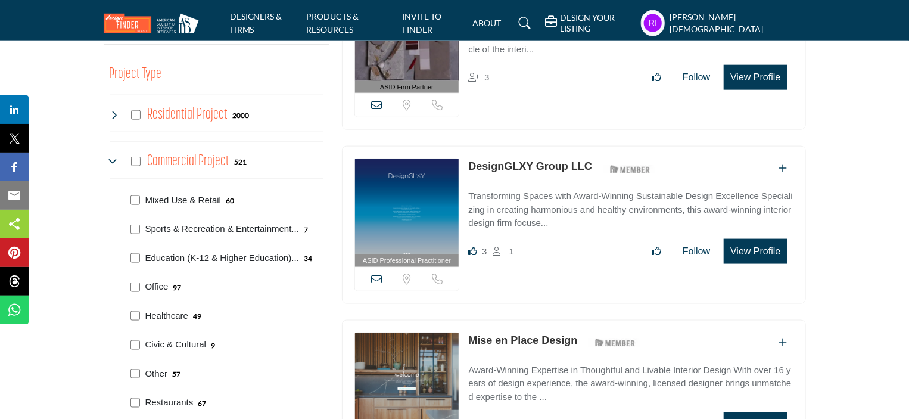
scroll to position [715, 0]
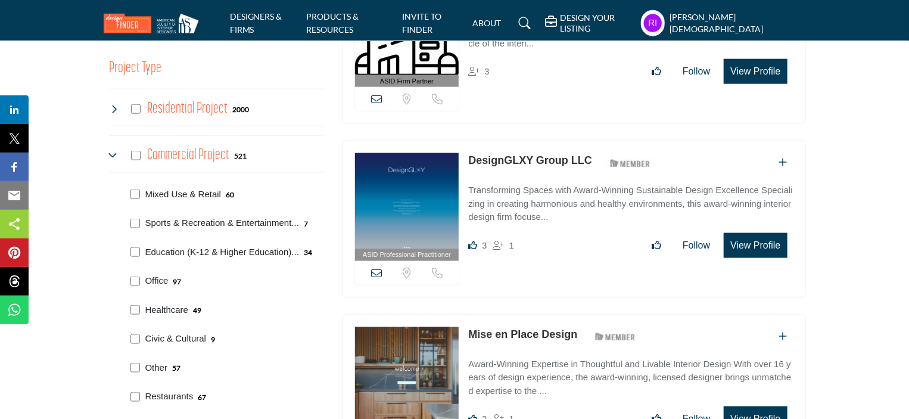
click at [111, 152] on icon at bounding box center [115, 156] width 10 height 10
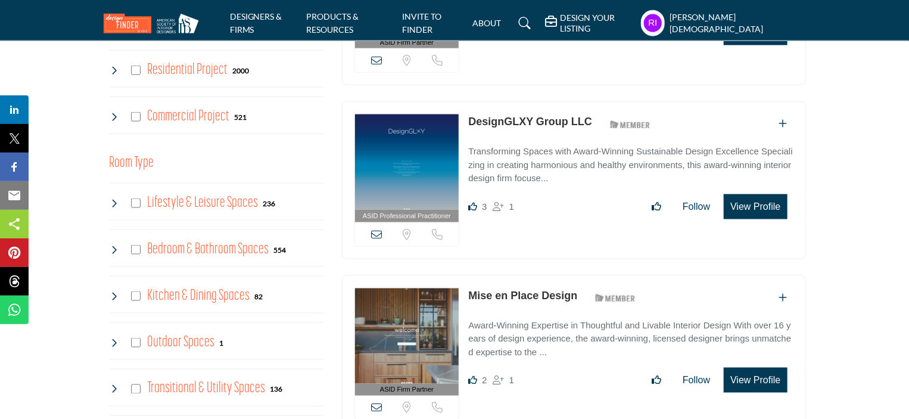
scroll to position [775, 0]
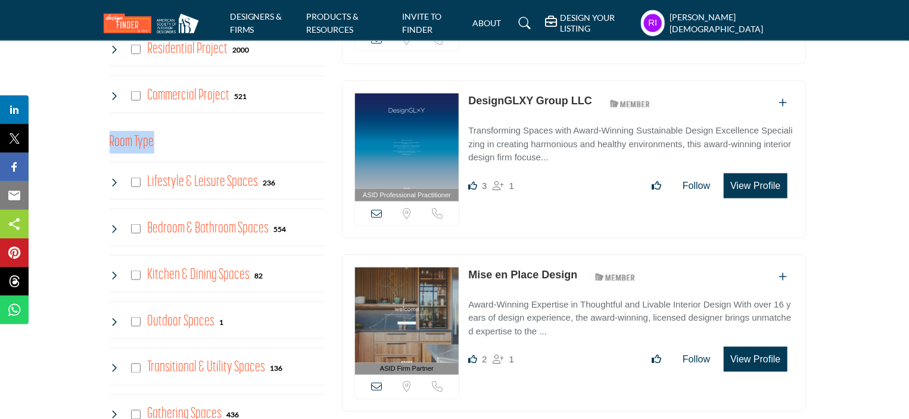
drag, startPoint x: 103, startPoint y: 138, endPoint x: 153, endPoint y: 139, distance: 50.1
click at [153, 139] on div "Project Type Clear Residential Project 8 5" at bounding box center [217, 349] width 226 height 727
copy h3 "Room Type"
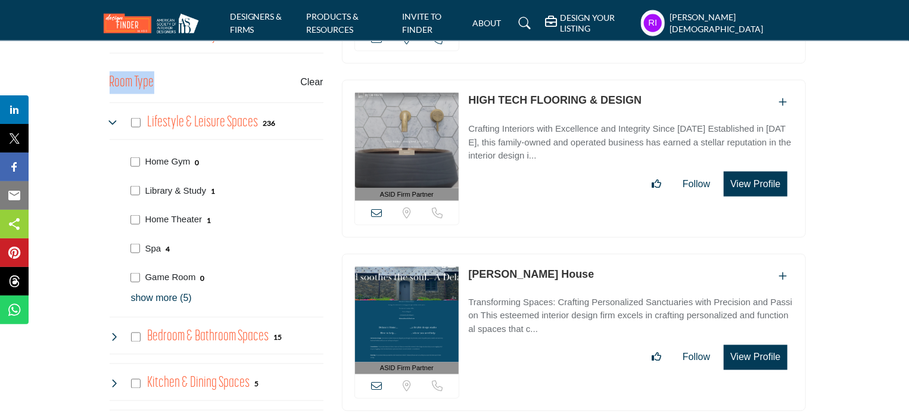
scroll to position [775, 0]
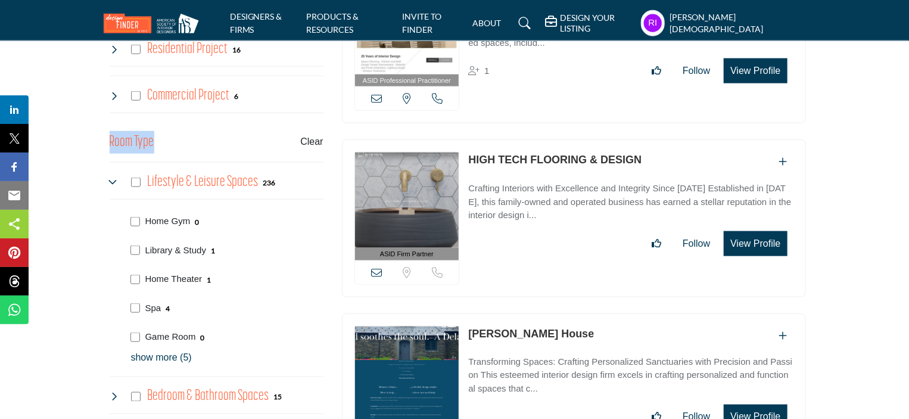
drag, startPoint x: 146, startPoint y: 169, endPoint x: 253, endPoint y: 176, distance: 107.5
click at [253, 176] on div "Lifestyle & Leisure Spaces 236" at bounding box center [217, 181] width 214 height 38
copy h4 "Lifestyle & Leisure Spaces"
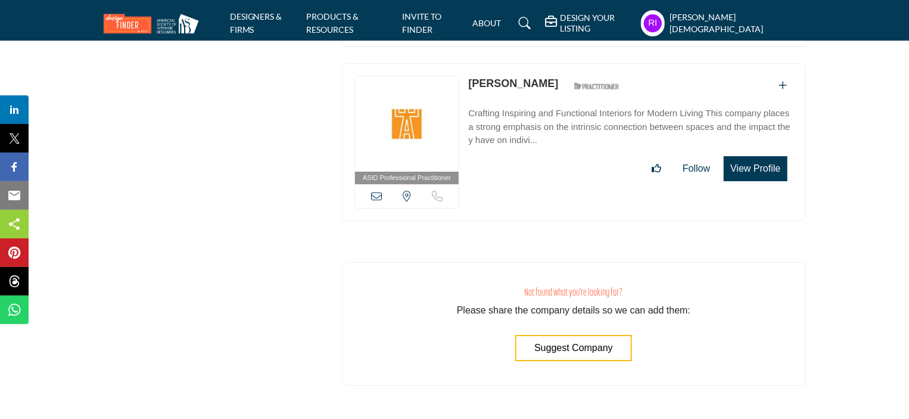
scroll to position [11238, 0]
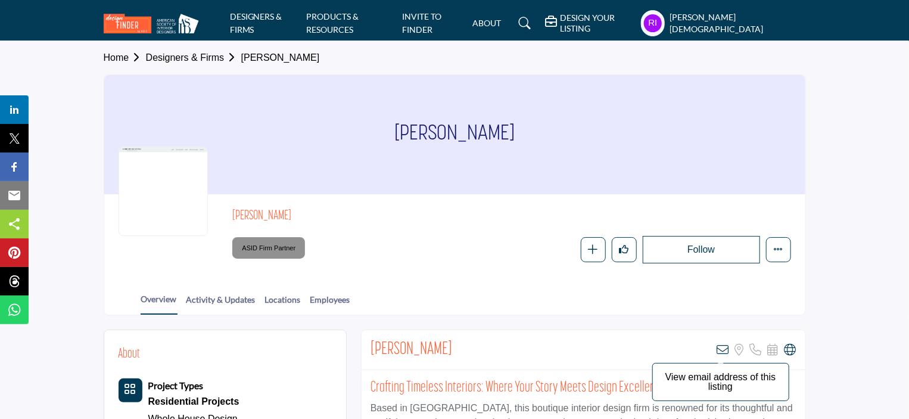
click at [722, 347] on icon at bounding box center [723, 350] width 12 height 12
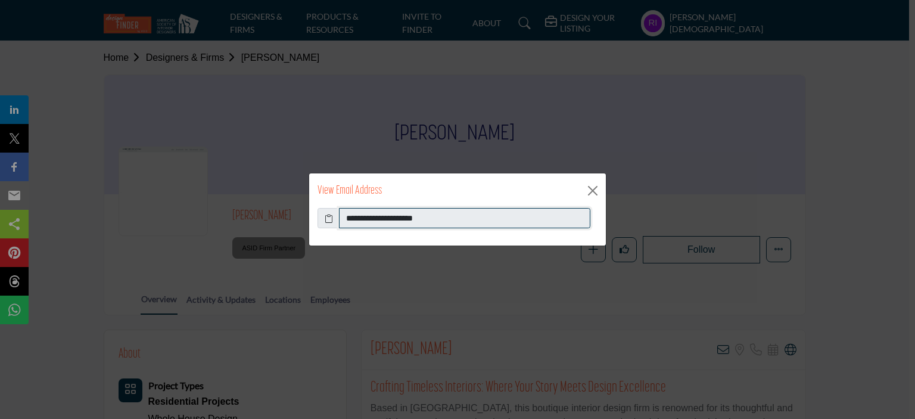
drag, startPoint x: 443, startPoint y: 219, endPoint x: 331, endPoint y: 226, distance: 112.3
click at [331, 226] on div "**********" at bounding box center [458, 218] width 280 height 20
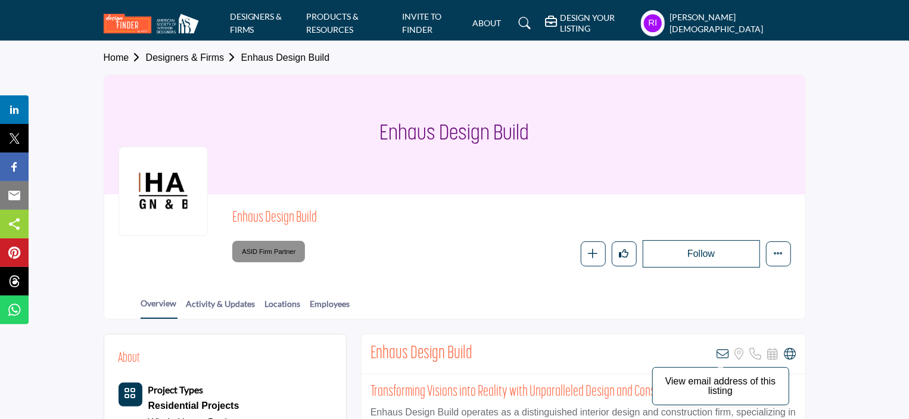
click at [726, 352] on icon at bounding box center [723, 354] width 12 height 12
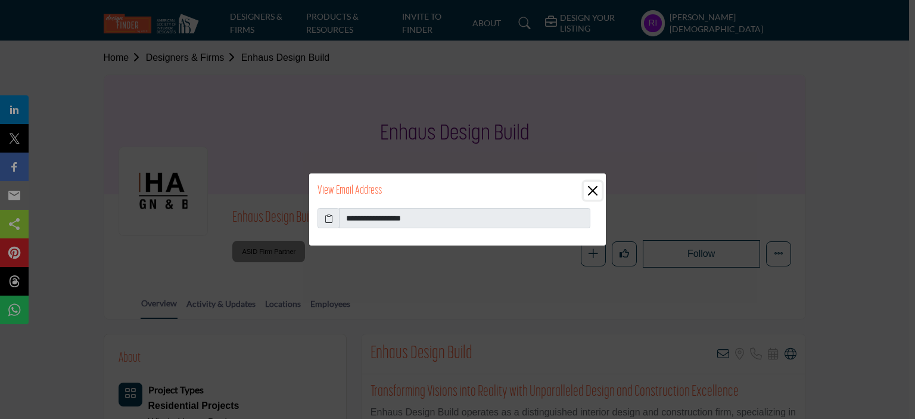
click at [591, 192] on button "Close" at bounding box center [593, 191] width 18 height 18
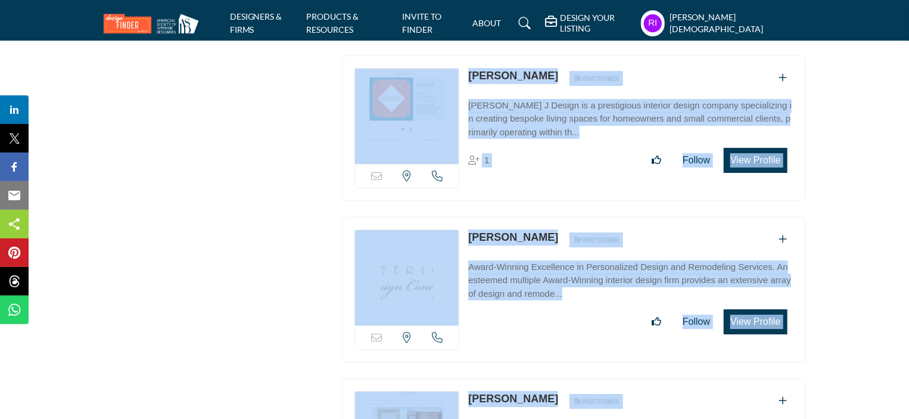
scroll to position [40537, 0]
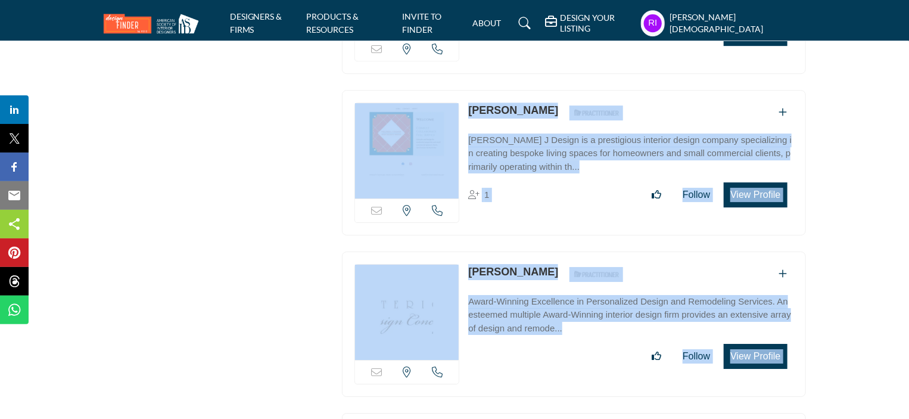
drag, startPoint x: 350, startPoint y: 159, endPoint x: 784, endPoint y: 263, distance: 446.7
copy div "View email address of this listing View the location of this listing Call Numbe…"
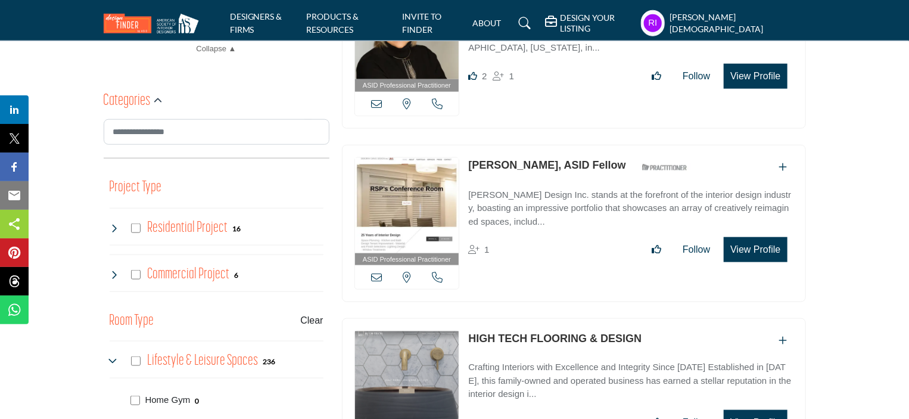
scroll to position [834, 0]
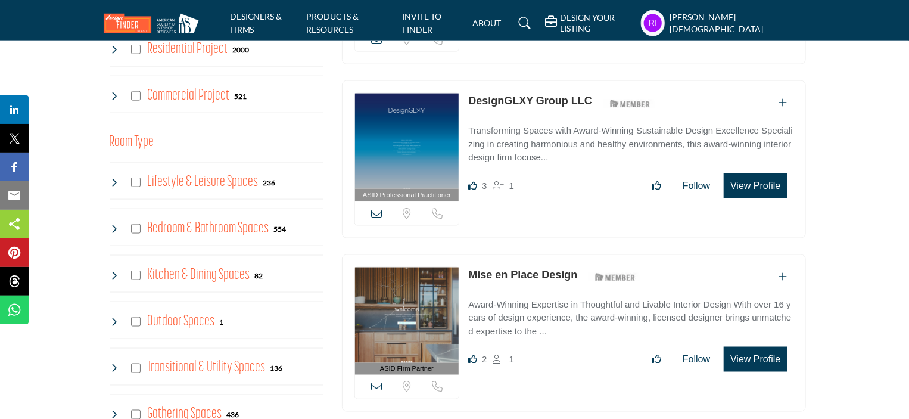
scroll to position [834, 0]
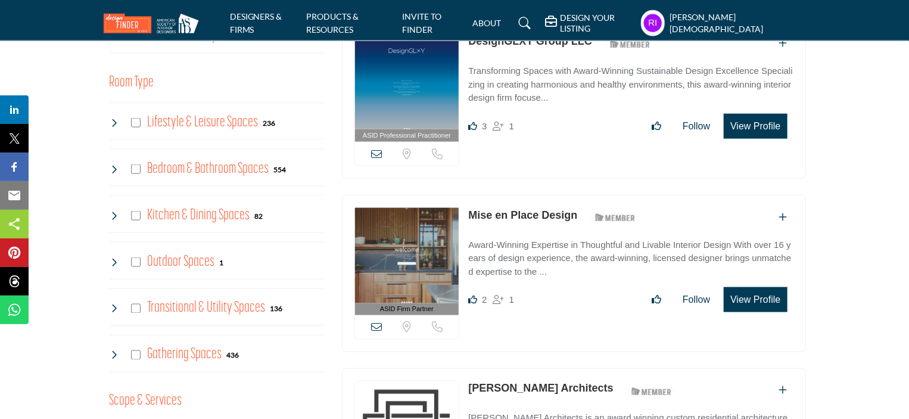
drag, startPoint x: 146, startPoint y: 156, endPoint x: 267, endPoint y: 171, distance: 122.0
click at [267, 171] on div "Bedroom & Bathroom Spaces 554" at bounding box center [217, 168] width 214 height 38
copy h4 "Bedroom & Bathroom Spaces"
click at [116, 166] on icon at bounding box center [115, 169] width 10 height 10
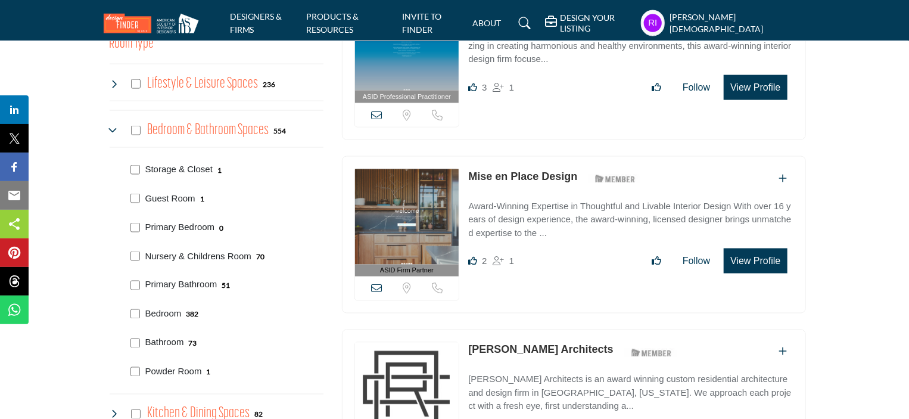
scroll to position [894, 0]
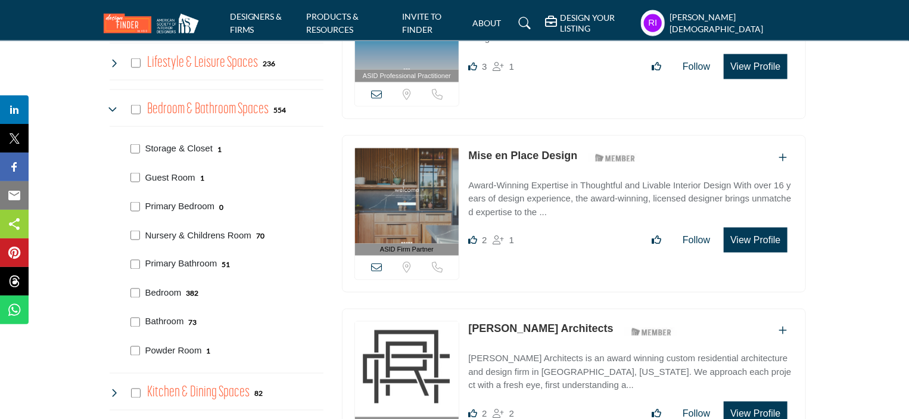
drag, startPoint x: 145, startPoint y: 138, endPoint x: 215, endPoint y: 148, distance: 69.8
click at [215, 148] on div "Storage & Closet 1" at bounding box center [224, 147] width 197 height 29
copy div "Storage & Closet"
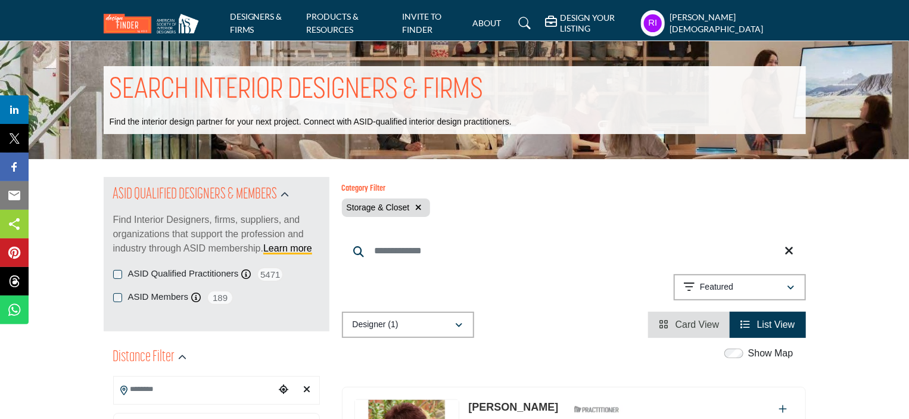
scroll to position [119, 0]
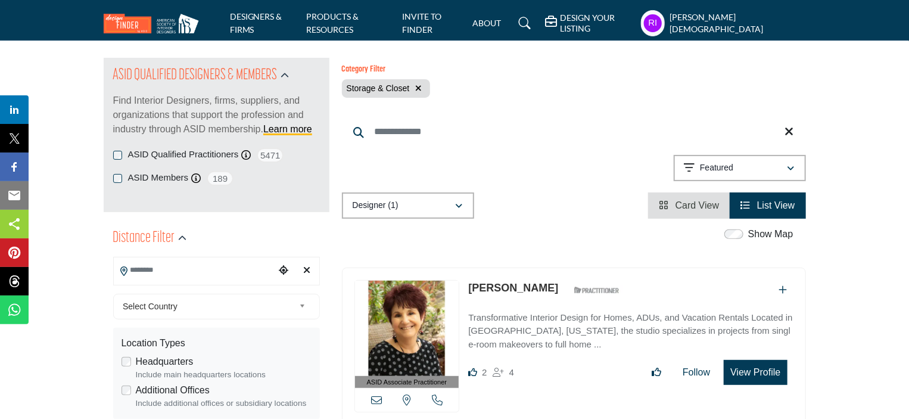
drag, startPoint x: 468, startPoint y: 286, endPoint x: 551, endPoint y: 290, distance: 82.9
click at [551, 290] on div "ASID Associate Practitioner ASID Associate Practitioners have a degree in any m…" at bounding box center [574, 347] width 464 height 158
copy link "[PERSON_NAME]"
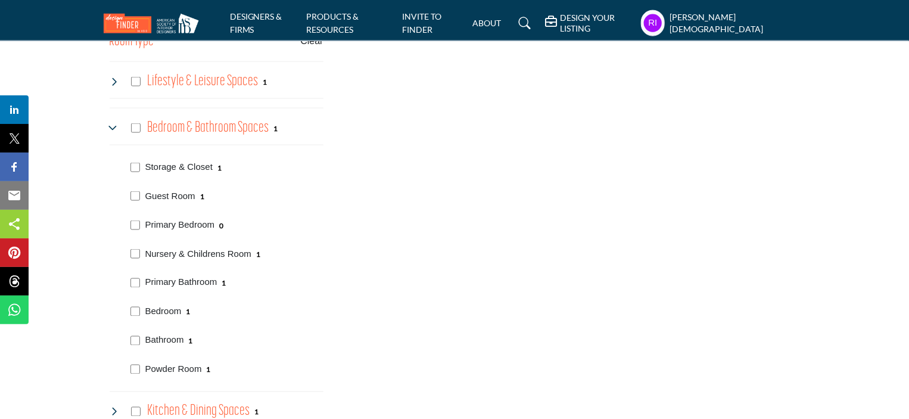
scroll to position [894, 0]
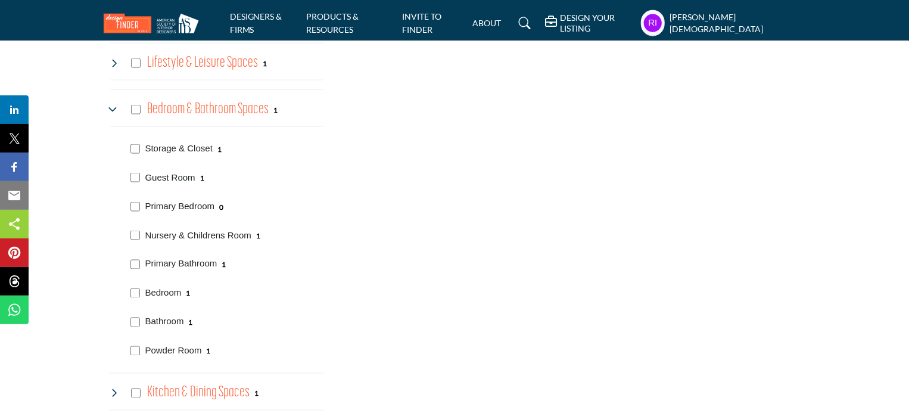
drag, startPoint x: 141, startPoint y: 173, endPoint x: 192, endPoint y: 176, distance: 51.9
click at [192, 176] on div "Guest Room 1" at bounding box center [224, 176] width 197 height 29
copy div "Guest Room"
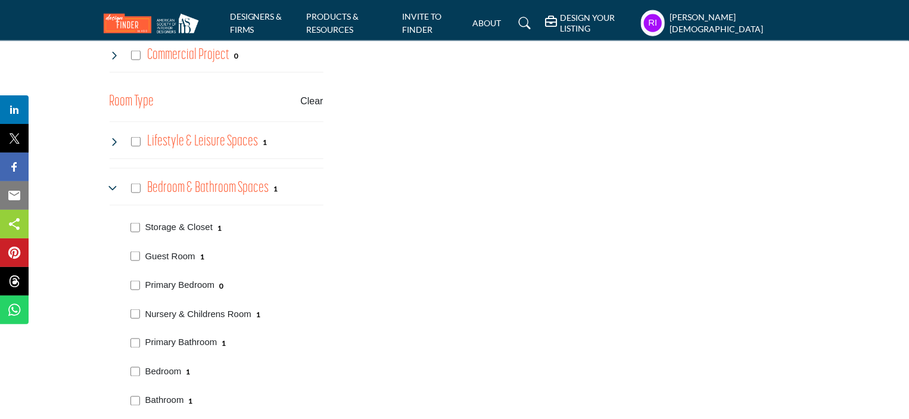
scroll to position [834, 0]
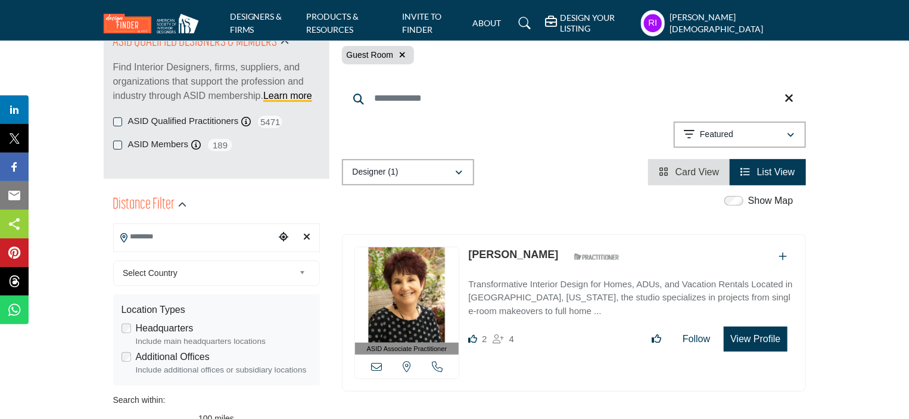
scroll to position [179, 0]
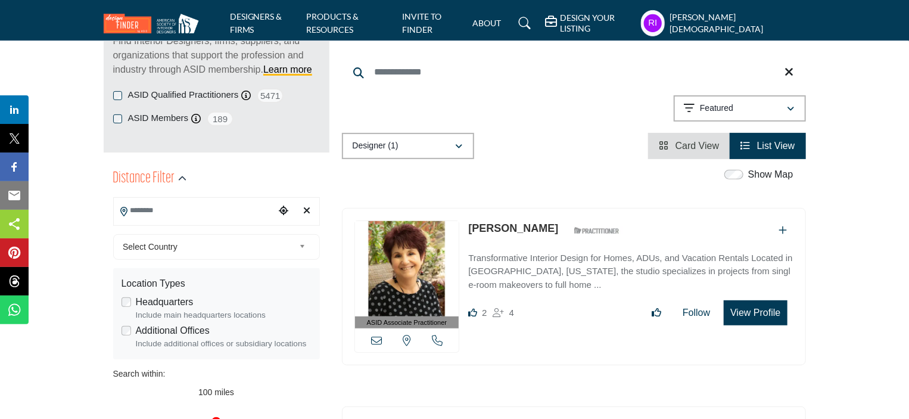
drag, startPoint x: 465, startPoint y: 226, endPoint x: 549, endPoint y: 228, distance: 84.0
click at [549, 228] on div "ASID Associate Practitioner ASID Associate Practitioners have a degree in any m…" at bounding box center [574, 287] width 464 height 158
copy link "[PERSON_NAME]"
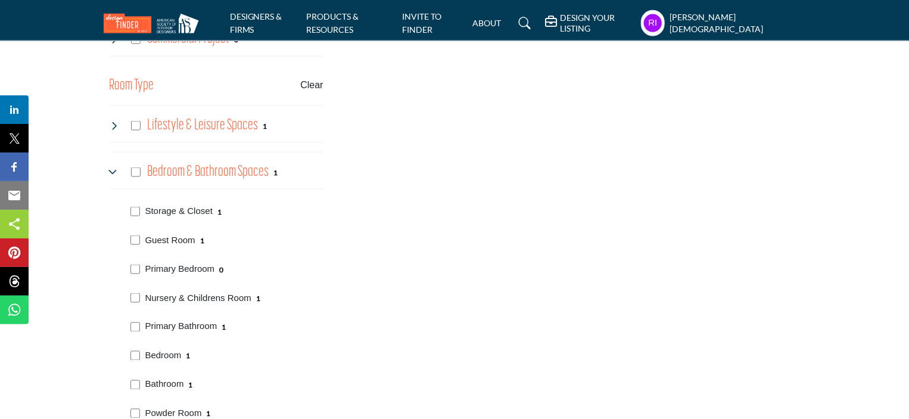
scroll to position [834, 0]
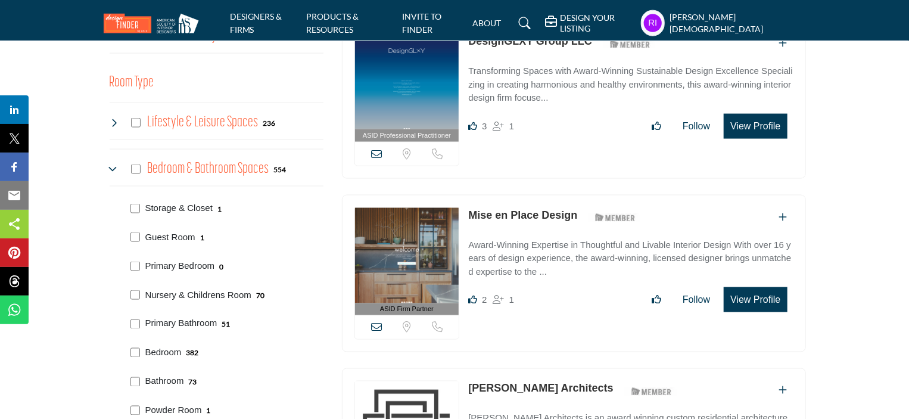
scroll to position [894, 0]
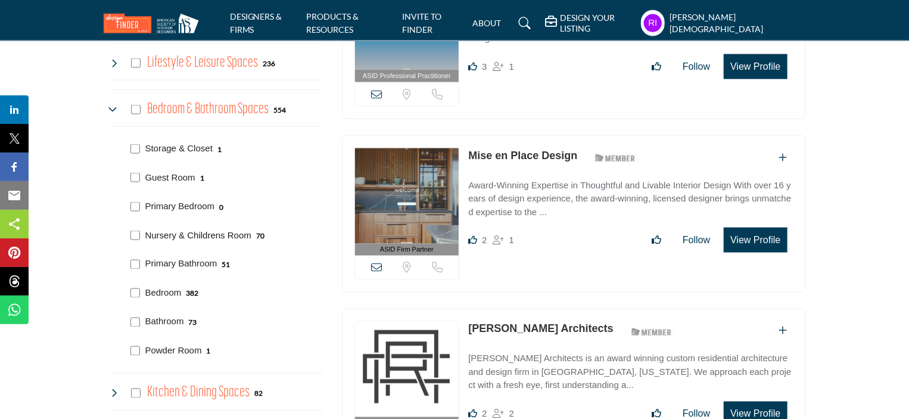
drag, startPoint x: 143, startPoint y: 235, endPoint x: 249, endPoint y: 237, distance: 106.1
click at [249, 237] on div "Nursery & Childrens Room 70" at bounding box center [224, 234] width 197 height 29
copy p "Nursery & Childrens Room"
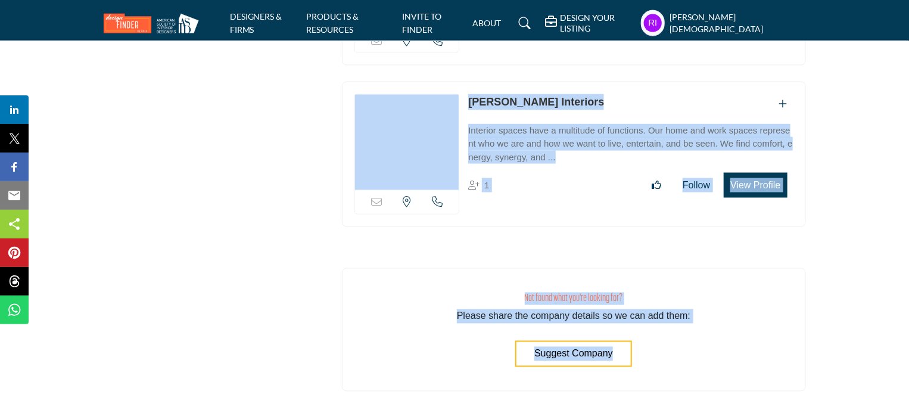
scroll to position [12217, 0]
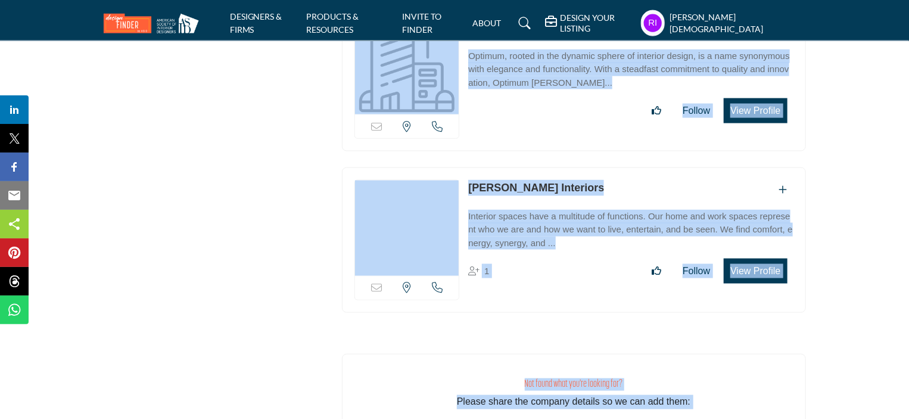
drag, startPoint x: 352, startPoint y: 213, endPoint x: 753, endPoint y: 223, distance: 401.1
copy div "LORE Ipsumdolo Sitametconse ADIP Elitseddo Eiusmodtempor inci u labore et dol m…"
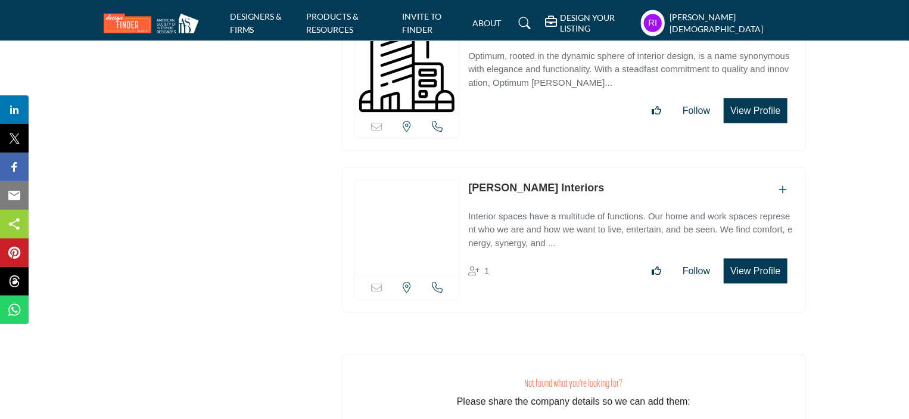
drag, startPoint x: 300, startPoint y: 261, endPoint x: 319, endPoint y: 95, distance: 166.7
drag, startPoint x: 306, startPoint y: 304, endPoint x: 305, endPoint y: 163, distance: 141.2
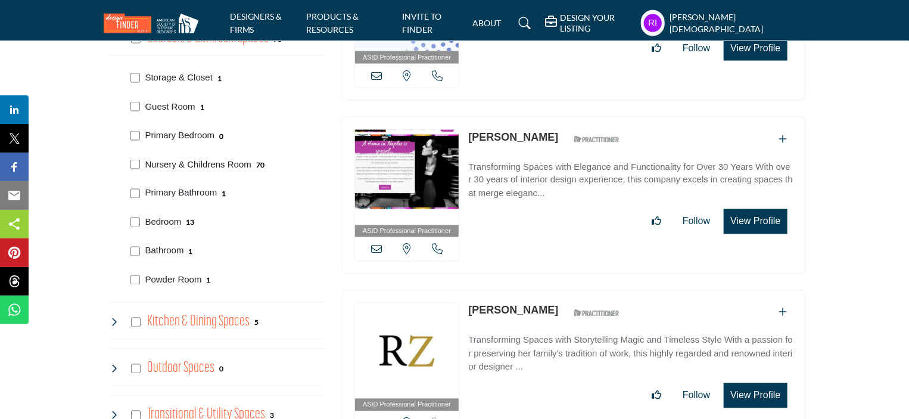
scroll to position [966, 0]
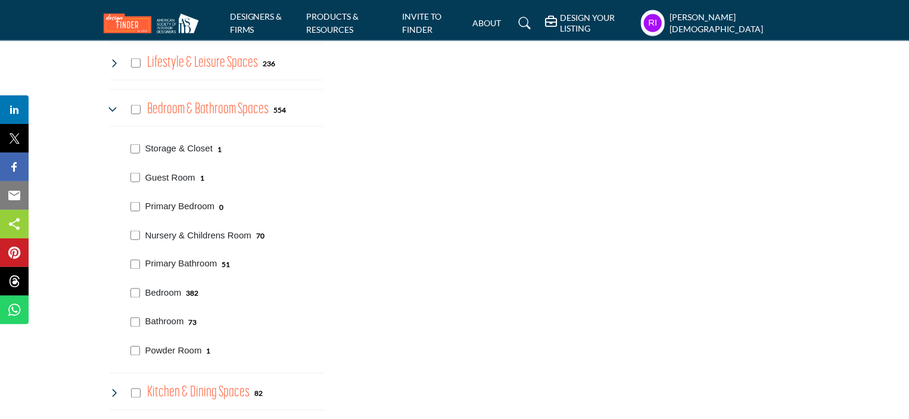
scroll to position [953, 0]
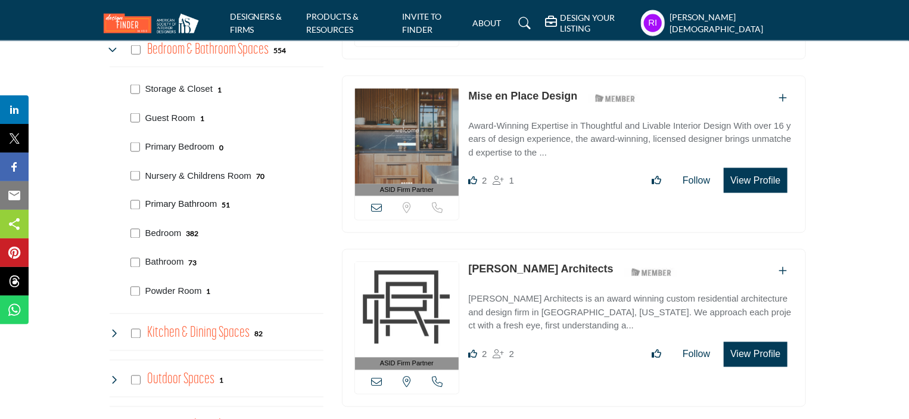
drag, startPoint x: 142, startPoint y: 202, endPoint x: 215, endPoint y: 207, distance: 72.3
click at [215, 207] on div "Primary Bathroom 51" at bounding box center [224, 203] width 197 height 29
copy p "Primary Bathroom"
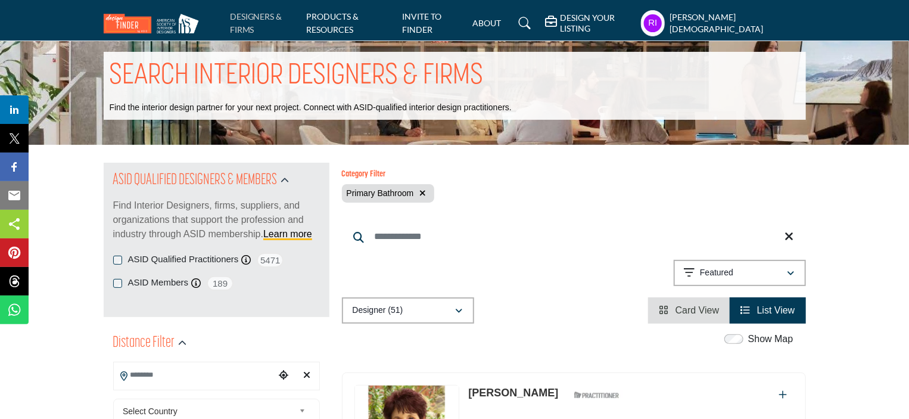
scroll to position [2, 0]
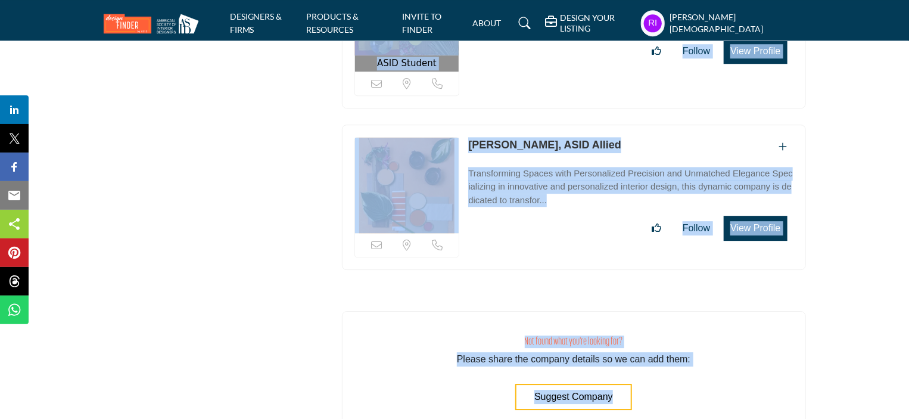
scroll to position [8486, 0]
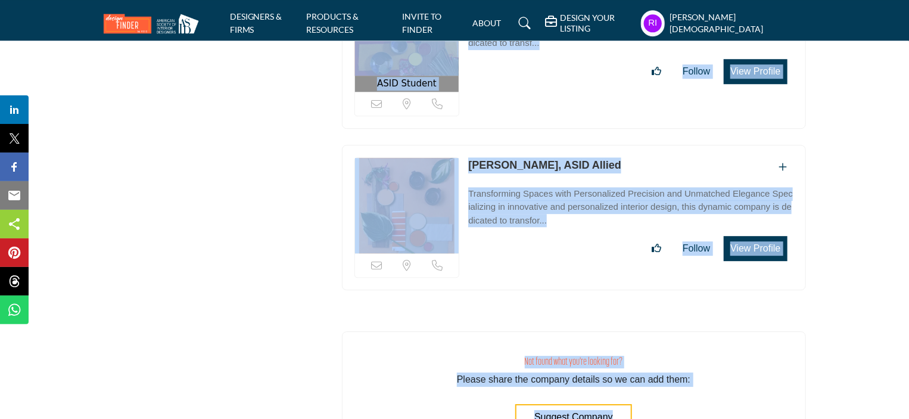
drag, startPoint x: 348, startPoint y: 212, endPoint x: 722, endPoint y: 227, distance: 374.5
copy div "LORE Ipsumdolo Sitametconse ADIP Elitseddo Eiusmodtempor inci u labore et dol m…"
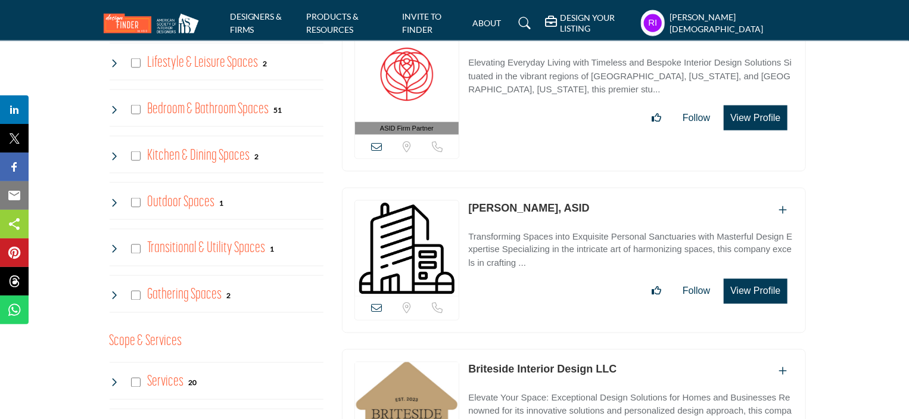
scroll to position [834, 0]
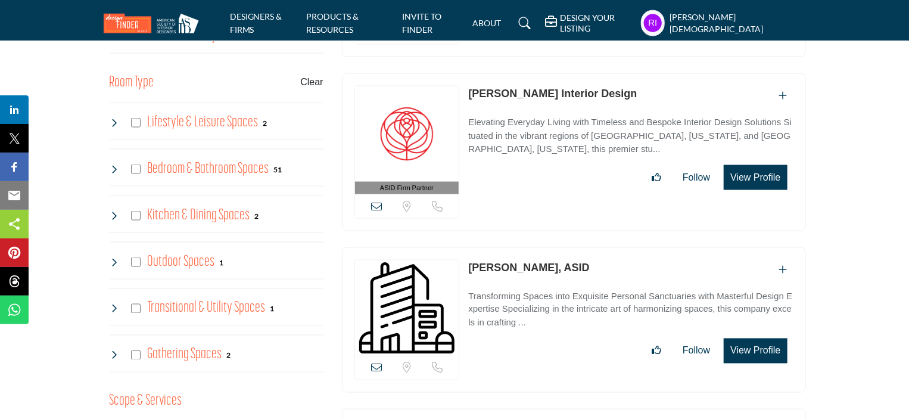
click at [116, 167] on icon at bounding box center [115, 169] width 10 height 10
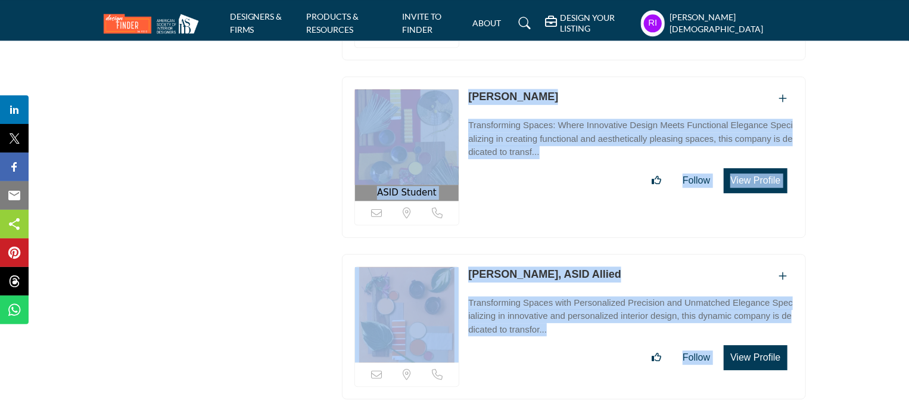
scroll to position [8367, 0]
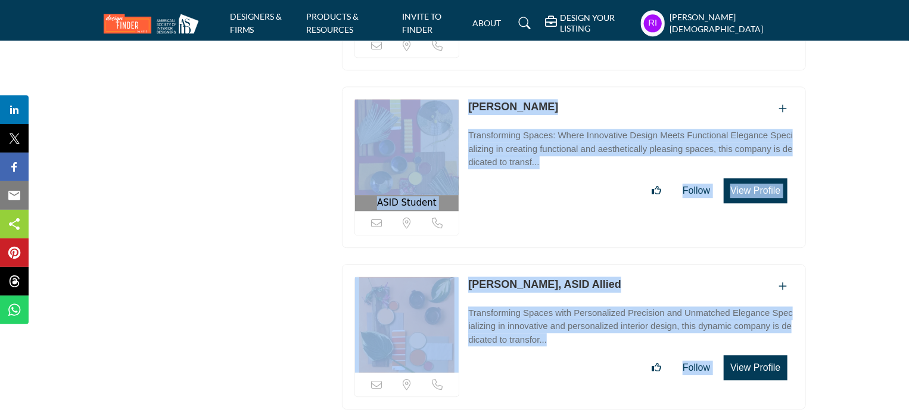
drag, startPoint x: 360, startPoint y: 76, endPoint x: 649, endPoint y: 341, distance: 392.2
copy div "LORE Ipsumdolo Sitametconse ADIP Elitseddo Eiusmodtempor inci u labore et dol m…"
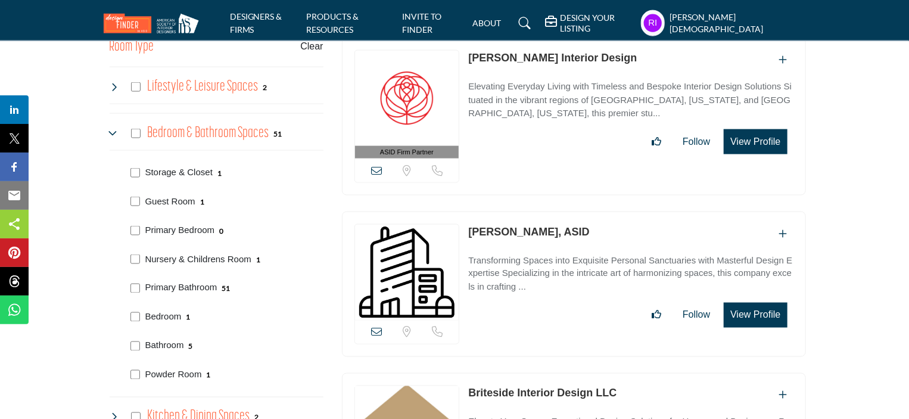
scroll to position [888, 0]
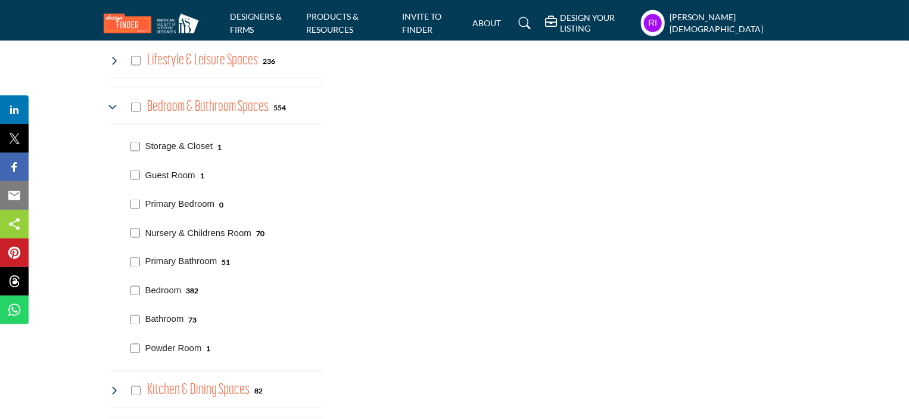
scroll to position [960, 0]
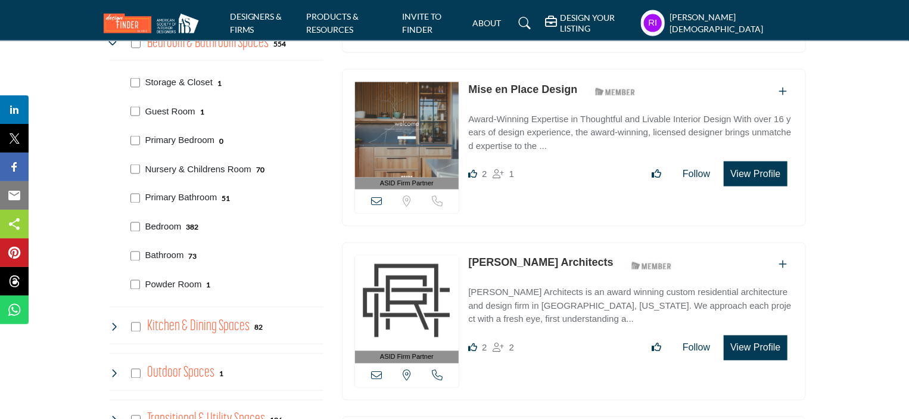
drag, startPoint x: 142, startPoint y: 228, endPoint x: 181, endPoint y: 228, distance: 38.7
click at [181, 228] on div "Bedroom 382" at bounding box center [224, 226] width 197 height 29
copy p "Bedroom"
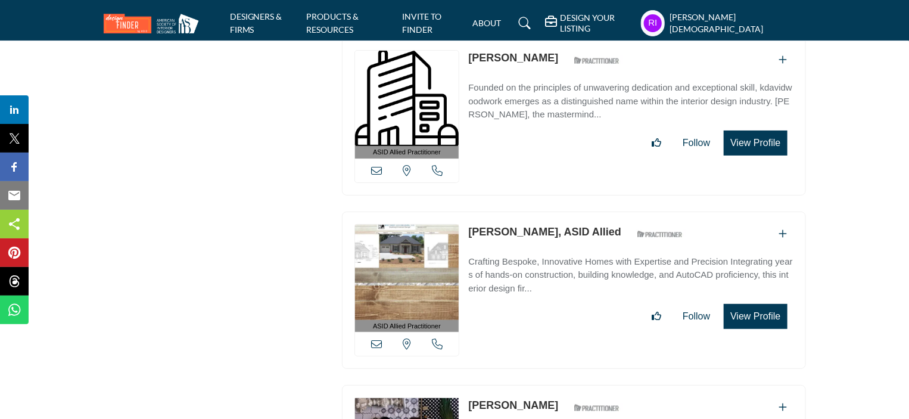
scroll to position [28423, 0]
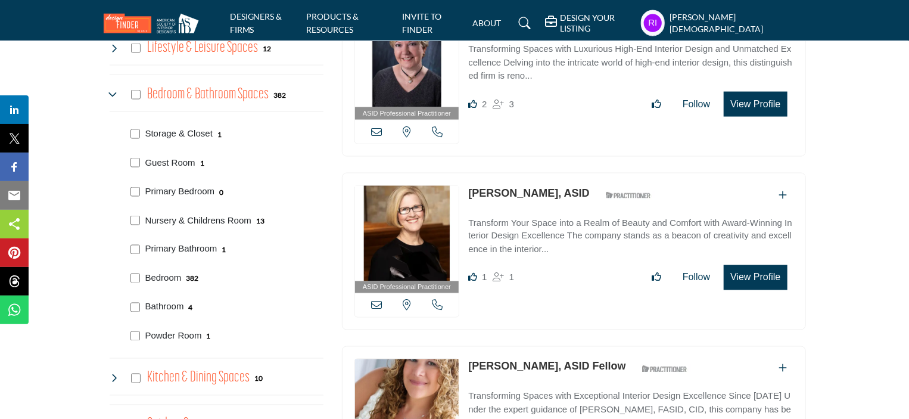
scroll to position [953, 0]
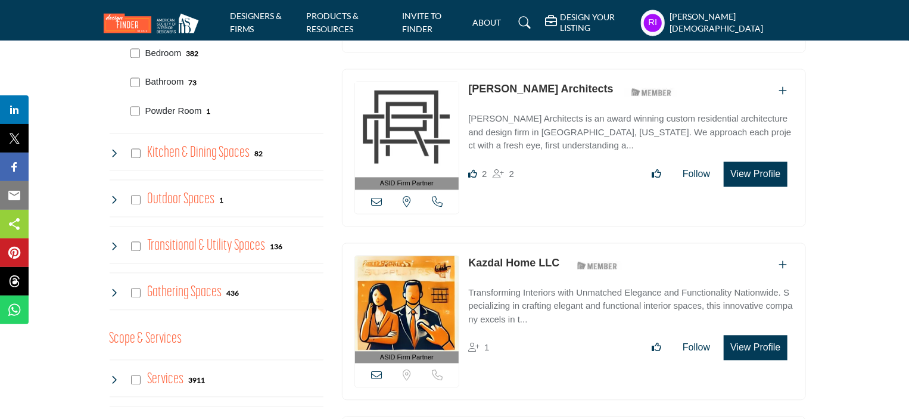
scroll to position [1014, 0]
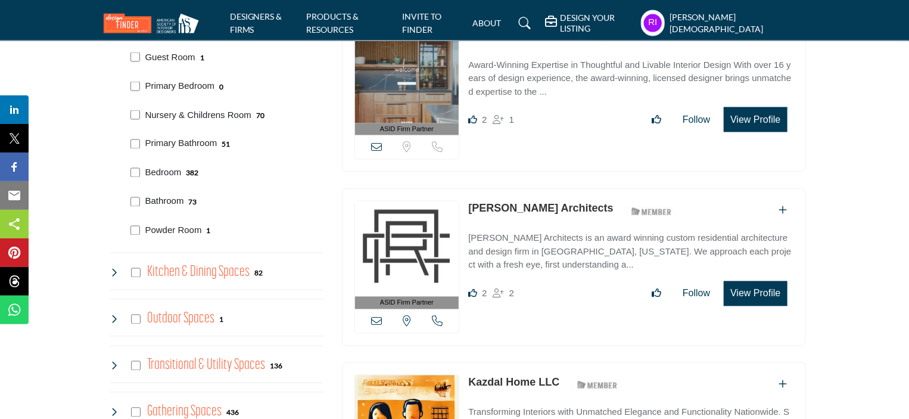
drag, startPoint x: 143, startPoint y: 200, endPoint x: 181, endPoint y: 203, distance: 38.3
click at [181, 203] on div "Bathroom 73" at bounding box center [224, 200] width 197 height 29
copy p "Bathroom"
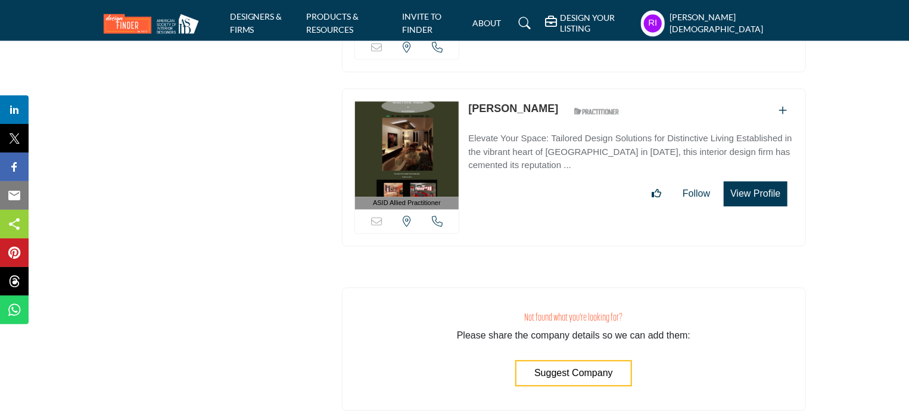
scroll to position [12698, 0]
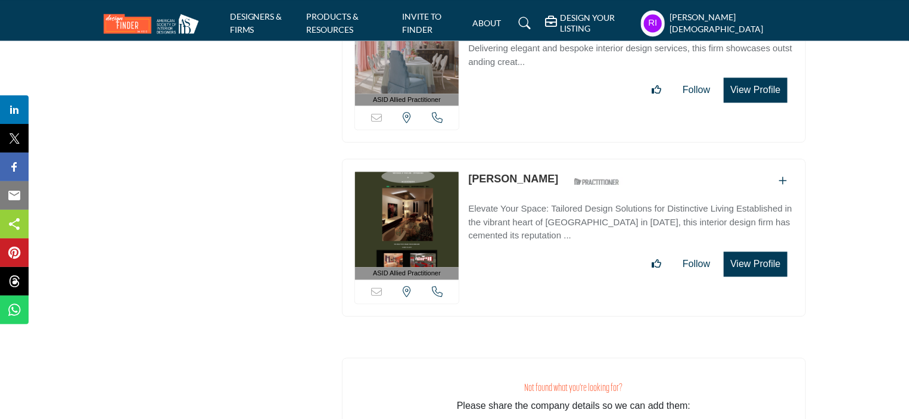
drag, startPoint x: 347, startPoint y: 215, endPoint x: 726, endPoint y: 202, distance: 379.2
copy div "ASID Associate Practitioner ASID Associate Practitioners have a degree in any m…"
drag, startPoint x: 282, startPoint y: 341, endPoint x: 294, endPoint y: 211, distance: 130.4
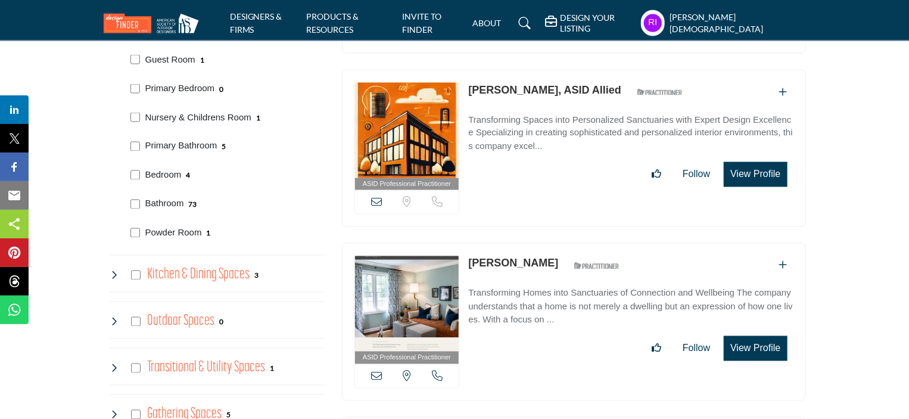
scroll to position [1013, 0]
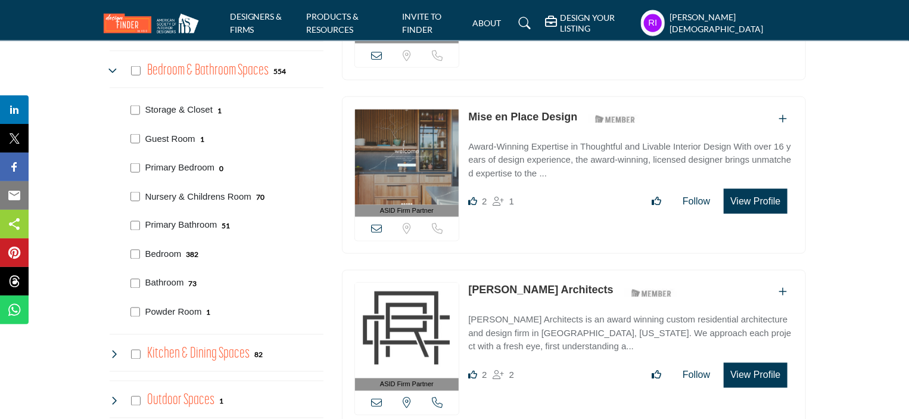
scroll to position [953, 0]
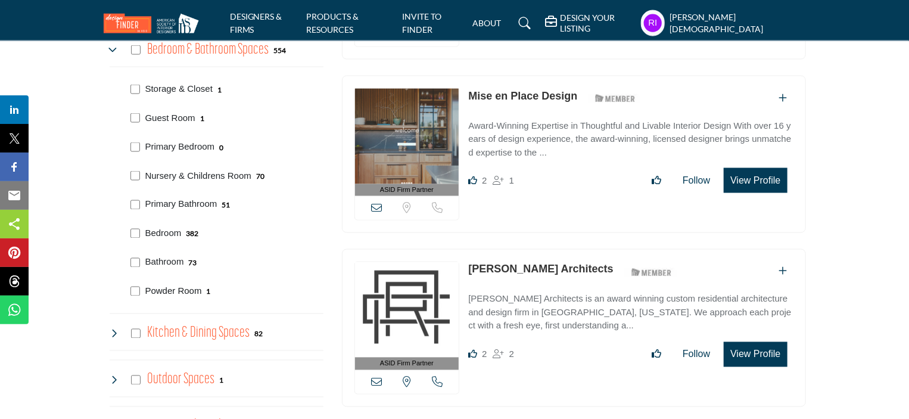
drag, startPoint x: 142, startPoint y: 290, endPoint x: 200, endPoint y: 292, distance: 58.4
click at [200, 292] on div "Powder Room 1" at bounding box center [224, 290] width 197 height 29
copy p "Powder Room"
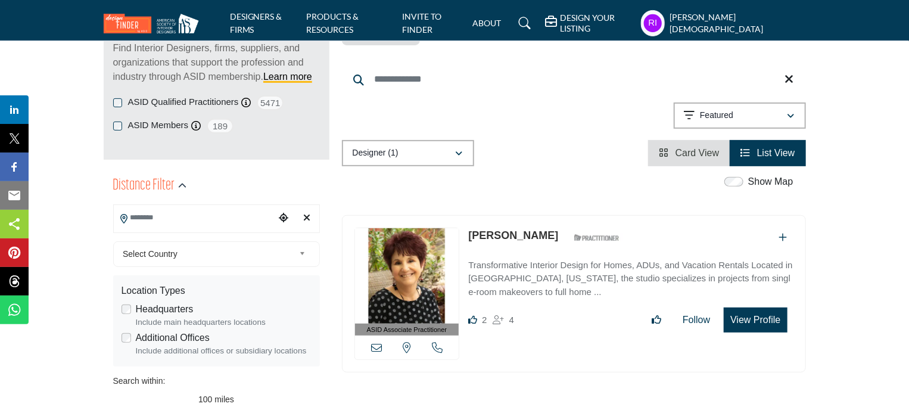
scroll to position [179, 0]
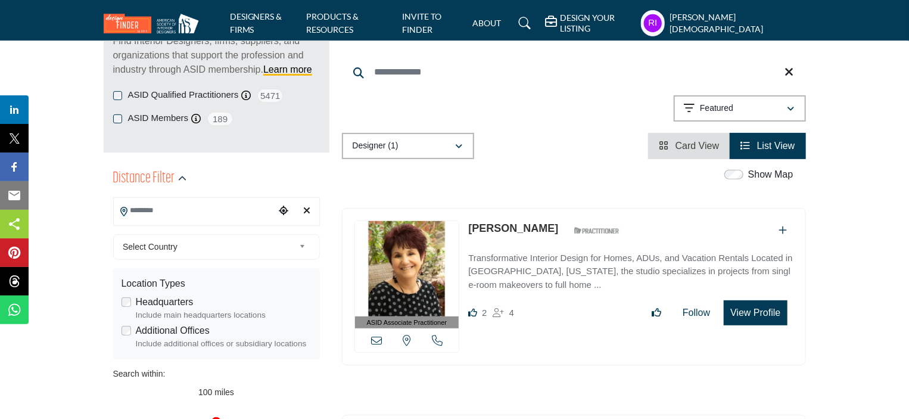
drag, startPoint x: 462, startPoint y: 228, endPoint x: 554, endPoint y: 231, distance: 91.2
click at [554, 231] on div "ASID Associate Practitioner ASID Associate Practitioners have a degree in any m…" at bounding box center [574, 287] width 464 height 158
copy div "View email address of this listing View the location of this listing Call Numbe…"
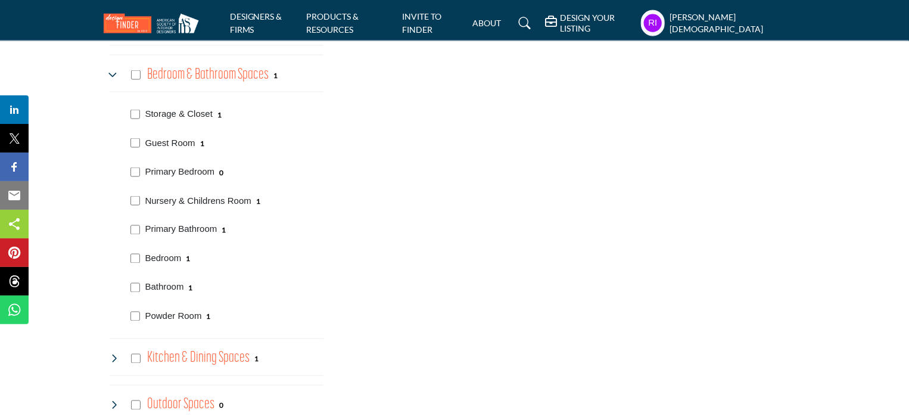
scroll to position [953, 0]
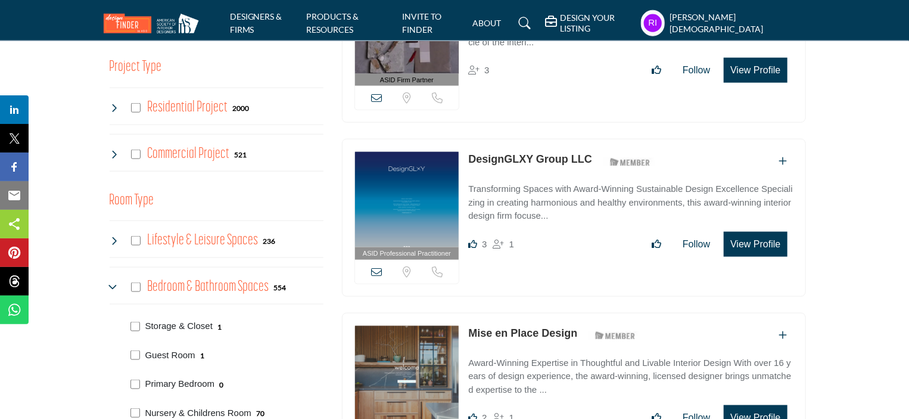
scroll to position [776, 0]
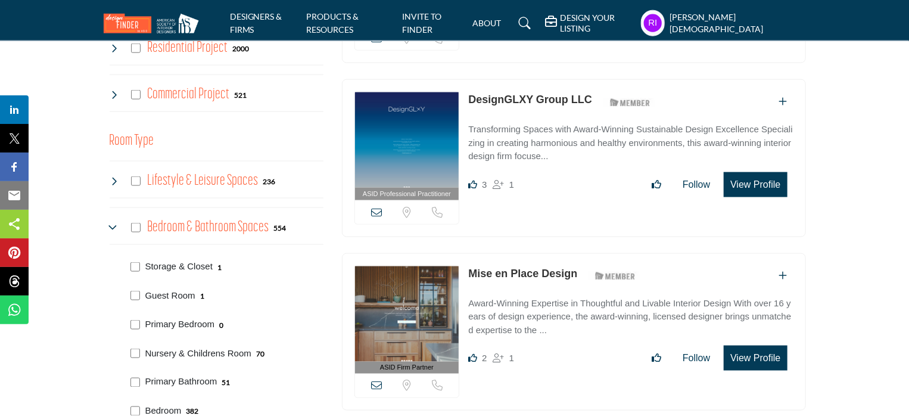
click at [113, 224] on icon at bounding box center [115, 228] width 10 height 10
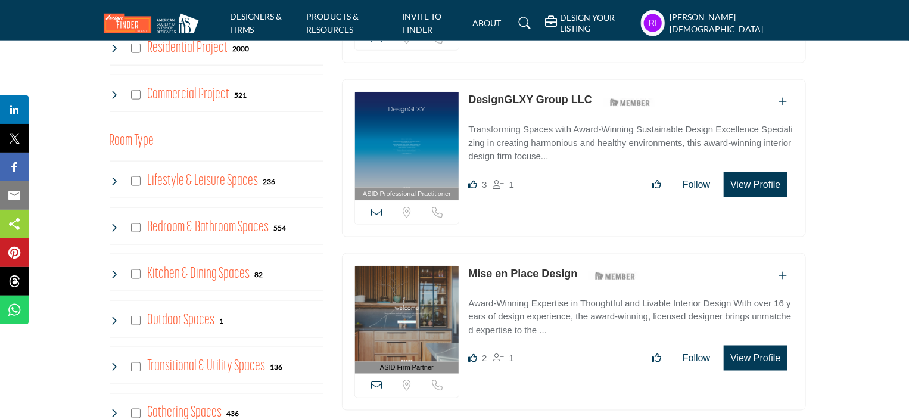
scroll to position [835, 0]
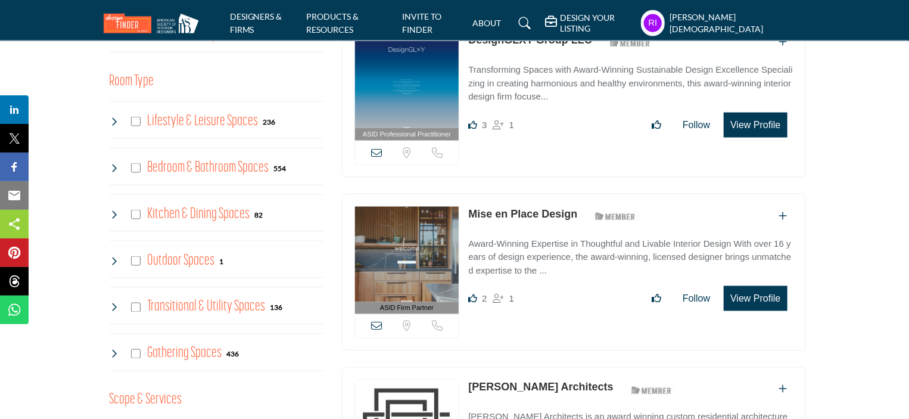
drag, startPoint x: 143, startPoint y: 210, endPoint x: 248, endPoint y: 214, distance: 104.9
click at [248, 214] on div "Kitchen & Dining Spaces 82" at bounding box center [187, 214] width 154 height 21
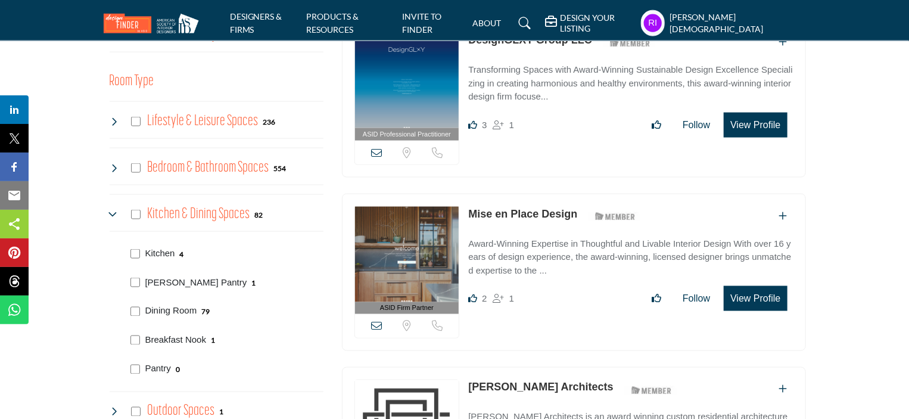
copy div "Kitchen & Dining Spaces"
click at [110, 212] on icon at bounding box center [115, 215] width 10 height 10
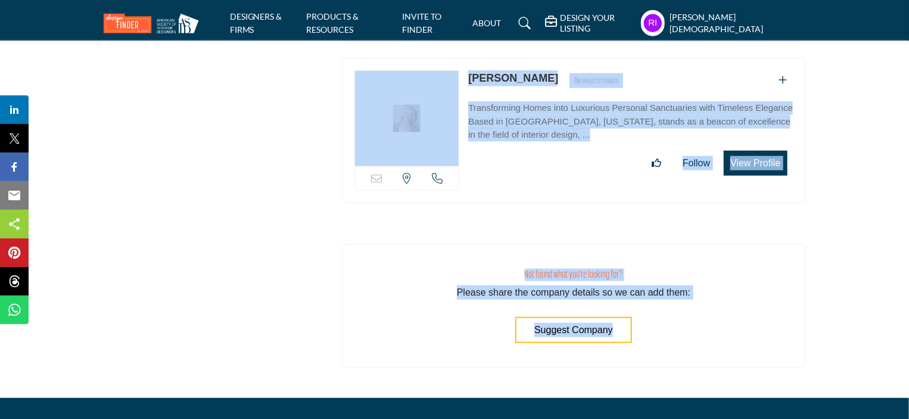
scroll to position [14257, 0]
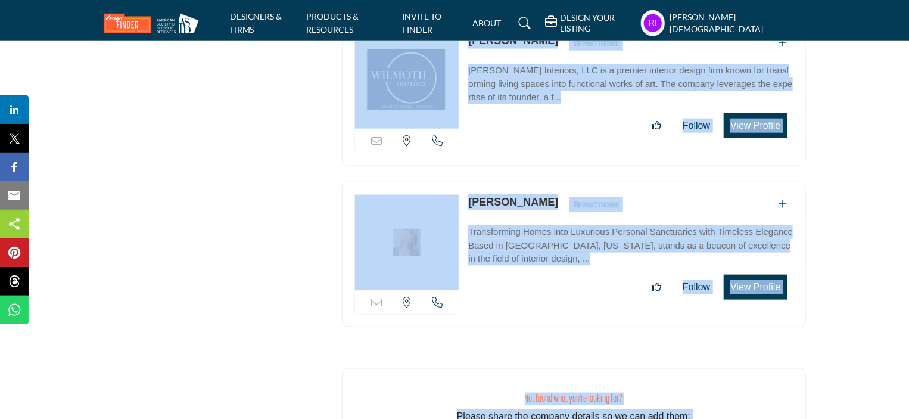
drag, startPoint x: 351, startPoint y: 219, endPoint x: 797, endPoint y: 204, distance: 446.0
copy div "LORE Ipsumdolo Sitametconse ADIP Elitseddo Eiusmodtempor inci u labore et dol m…"
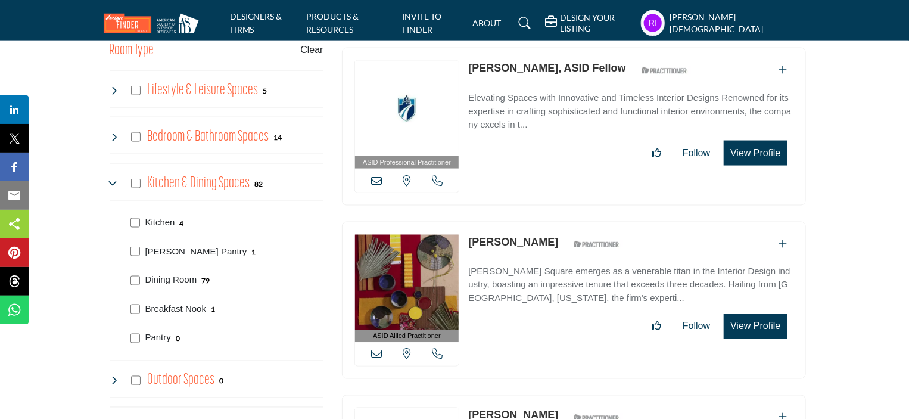
scroll to position [894, 0]
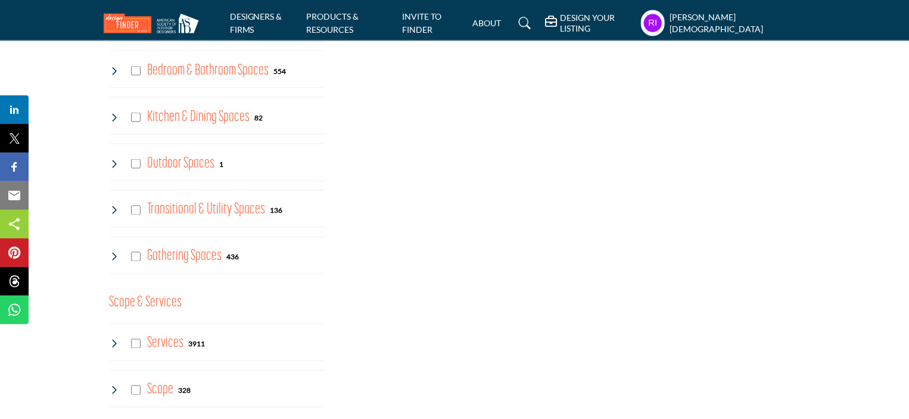
scroll to position [953, 0]
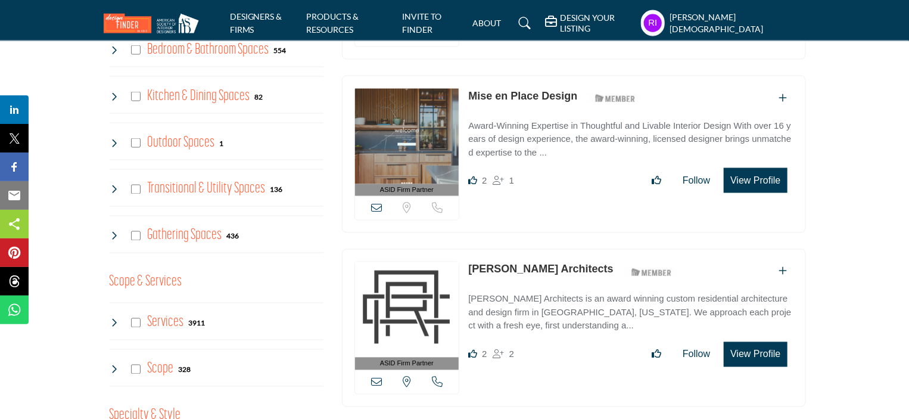
drag, startPoint x: 145, startPoint y: 182, endPoint x: 262, endPoint y: 186, distance: 116.8
click at [262, 186] on div "Transitional & Utility Spaces 136" at bounding box center [196, 189] width 173 height 21
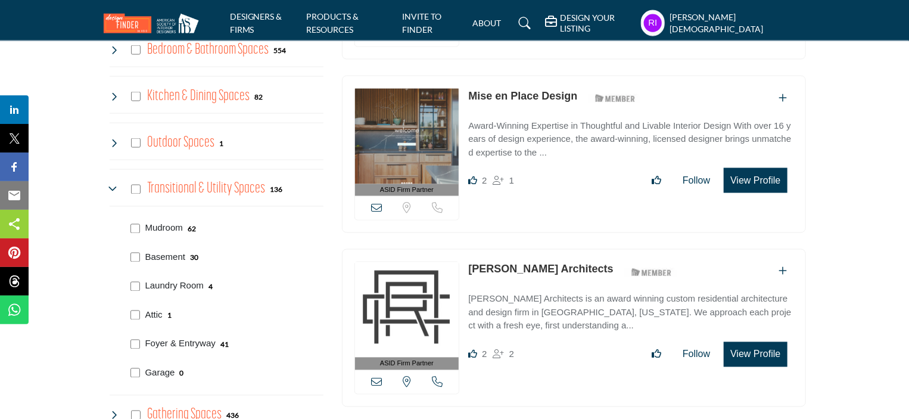
copy h4 "Transitional & Utility Spaces"
click at [112, 186] on icon at bounding box center [115, 190] width 10 height 10
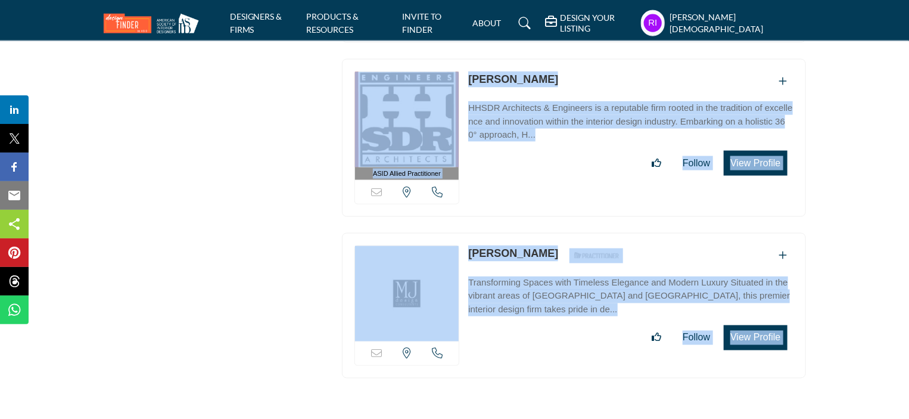
scroll to position [23585, 0]
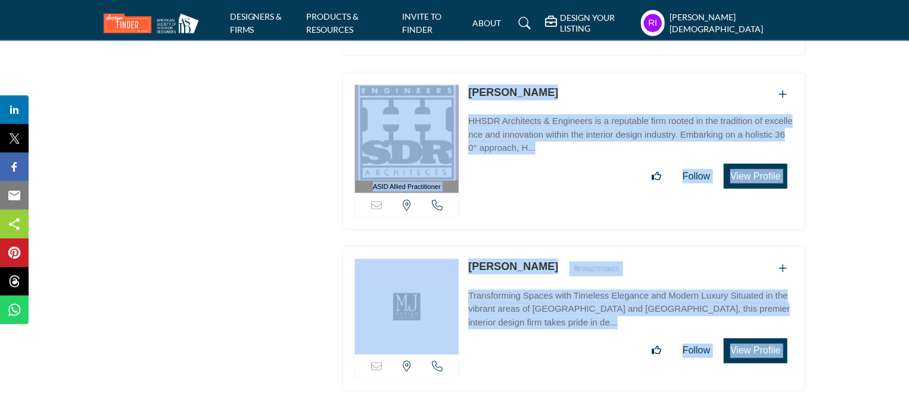
drag, startPoint x: 348, startPoint y: 157, endPoint x: 787, endPoint y: 215, distance: 442.4
copy div "ASID Firm Partner ASID Firm Partners are design companies with ASID-qualified i…"
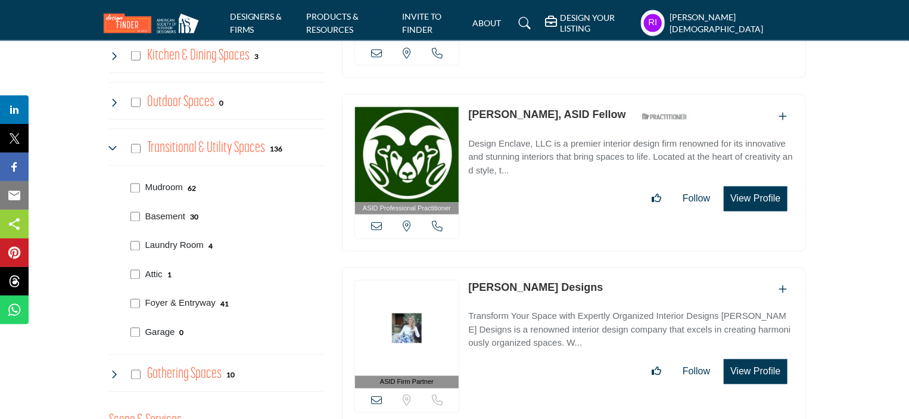
scroll to position [1013, 0]
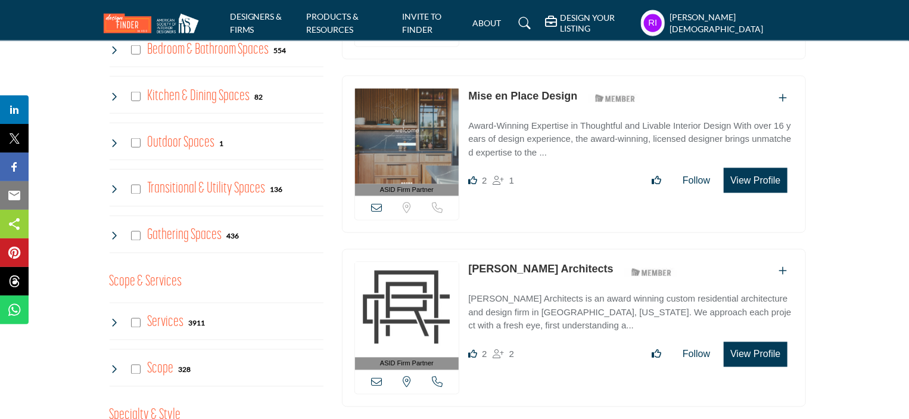
scroll to position [1013, 0]
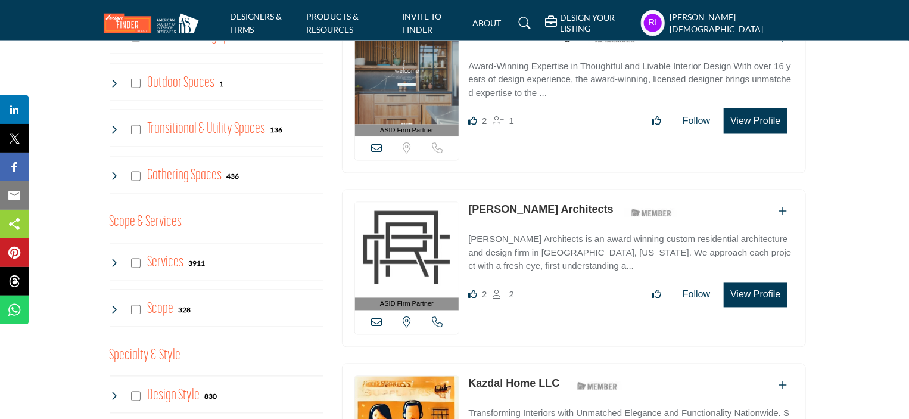
drag, startPoint x: 146, startPoint y: 163, endPoint x: 219, endPoint y: 176, distance: 74.5
click at [219, 176] on div "Gathering Spaces 436" at bounding box center [217, 175] width 214 height 38
copy h4 "Gathering Spaces"
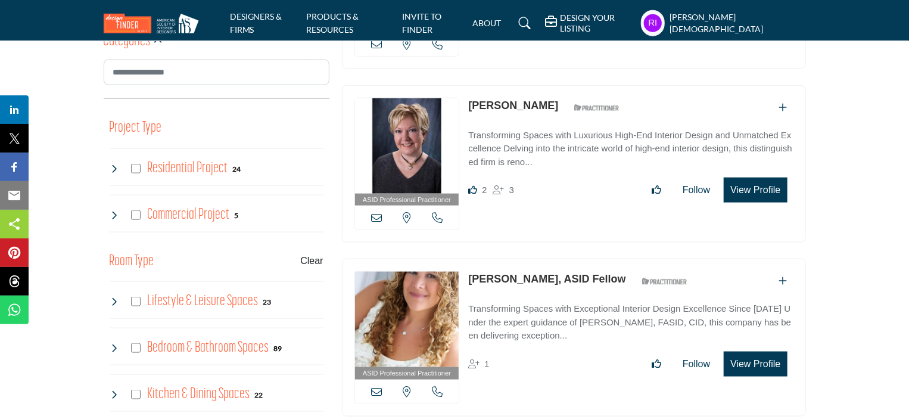
scroll to position [1013, 0]
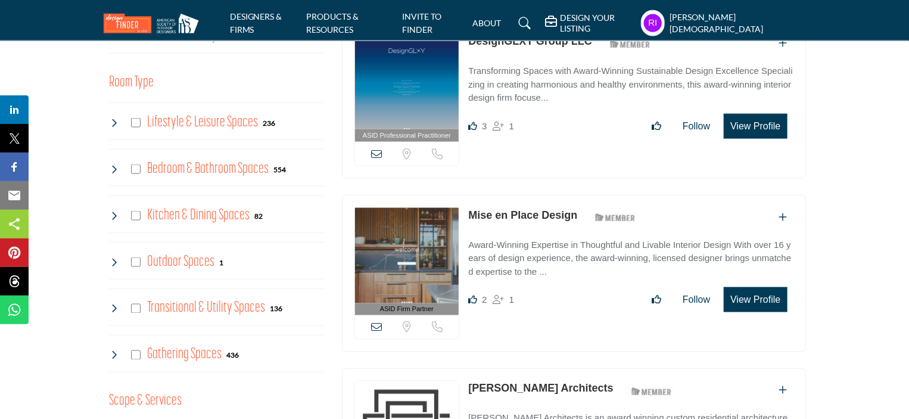
scroll to position [953, 0]
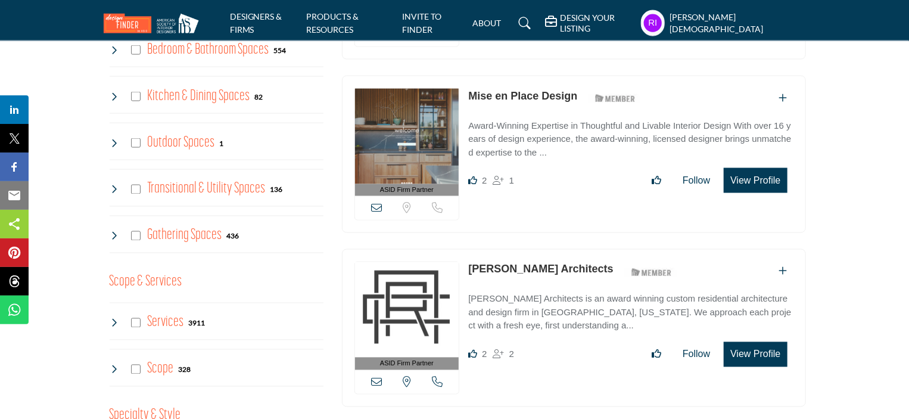
click at [114, 234] on icon at bounding box center [115, 236] width 10 height 10
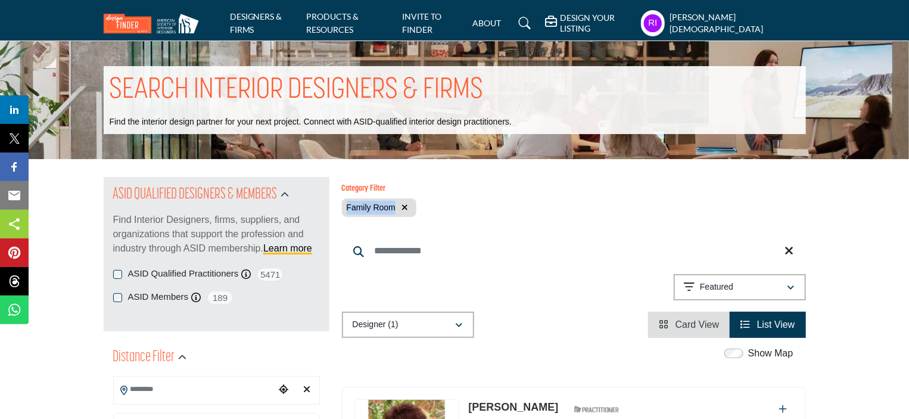
drag, startPoint x: 340, startPoint y: 206, endPoint x: 393, endPoint y: 207, distance: 53.7
click at [393, 207] on div "Category Filter Family Room" at bounding box center [573, 204] width 477 height 41
copy span "Family Room"
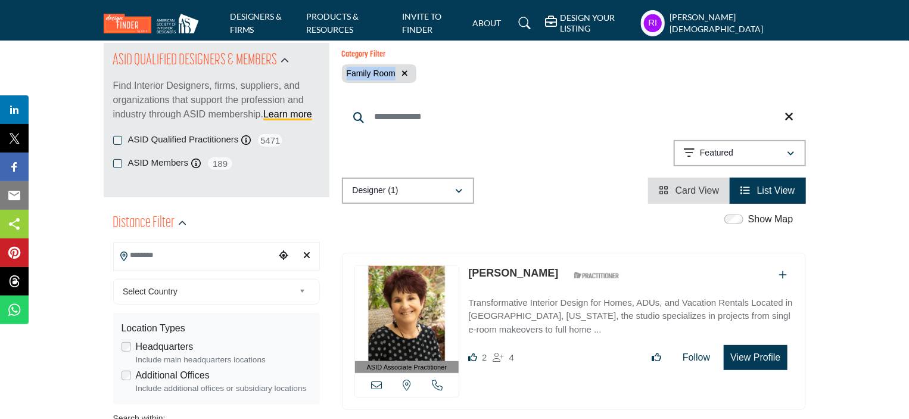
scroll to position [179, 0]
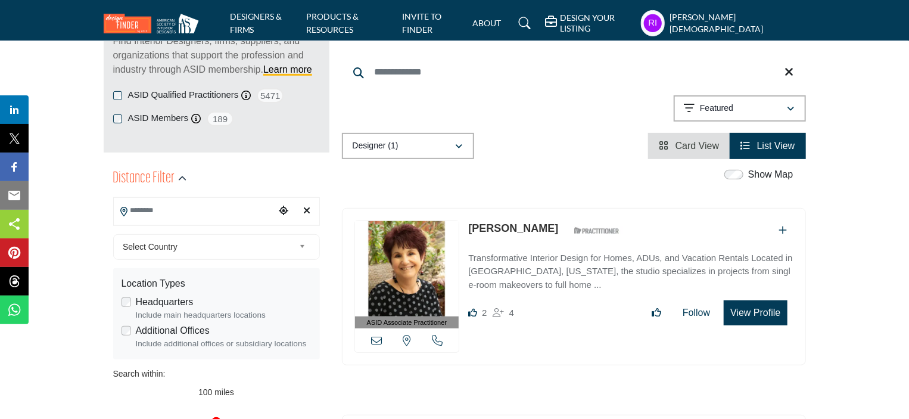
drag, startPoint x: 480, startPoint y: 226, endPoint x: 551, endPoint y: 227, distance: 70.9
click at [551, 227] on div "ASID Associate Practitioner ASID Associate Practitioners have a degree in any m…" at bounding box center [574, 287] width 464 height 158
copy link "[PERSON_NAME]"
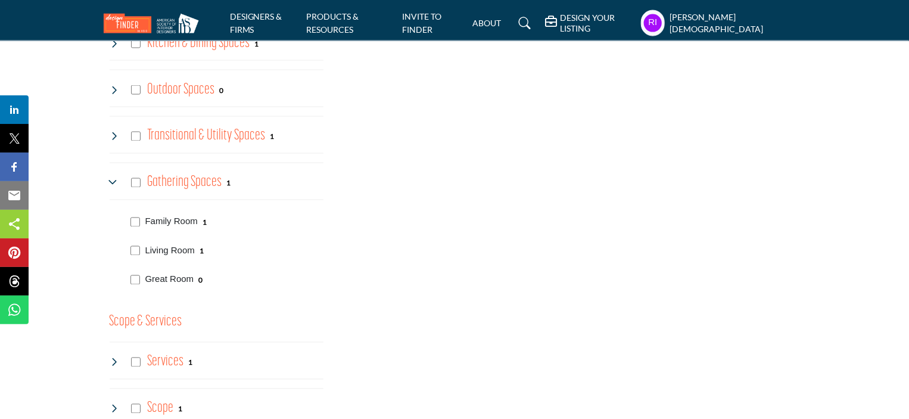
scroll to position [1013, 0]
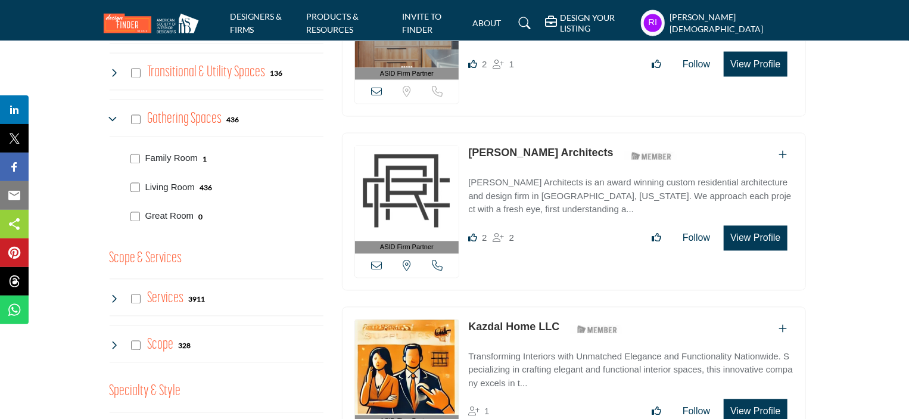
scroll to position [1073, 0]
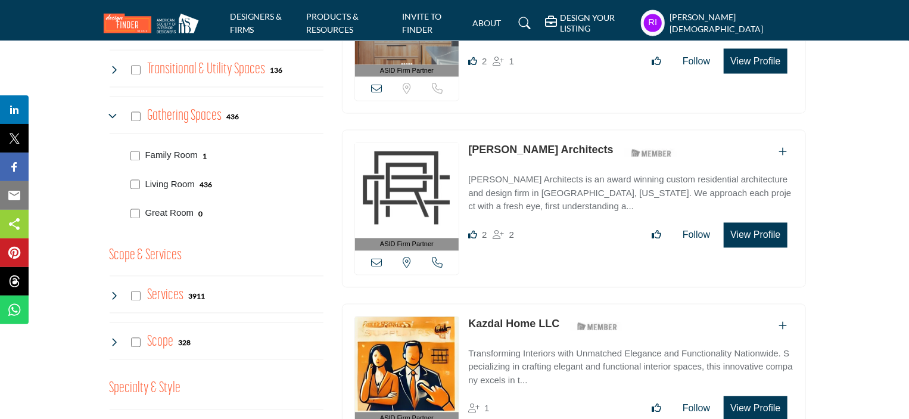
drag, startPoint x: 143, startPoint y: 183, endPoint x: 195, endPoint y: 184, distance: 51.8
click at [195, 184] on div "Living Room 436" at bounding box center [224, 183] width 197 height 29
copy p "Living Room"
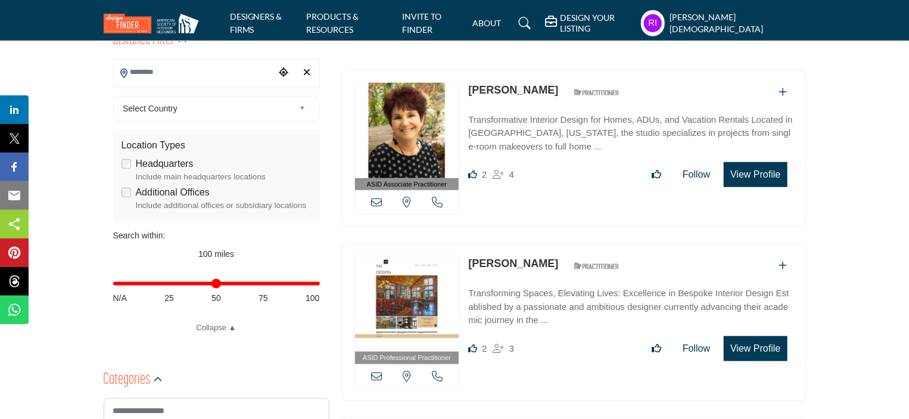
scroll to position [179, 0]
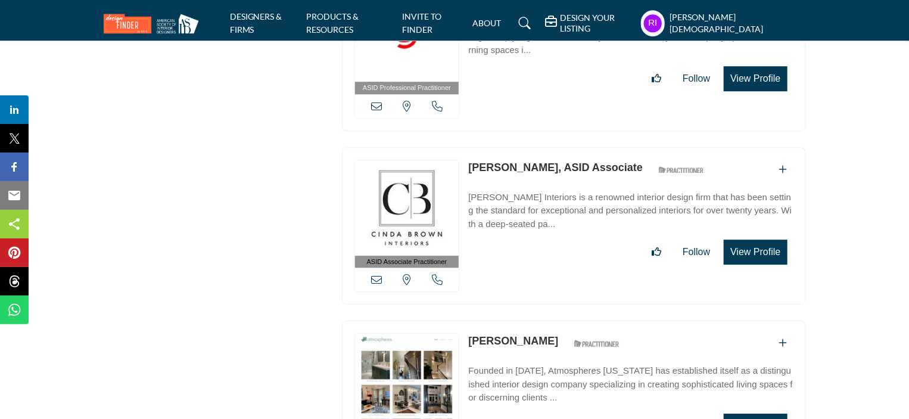
scroll to position [14862, 0]
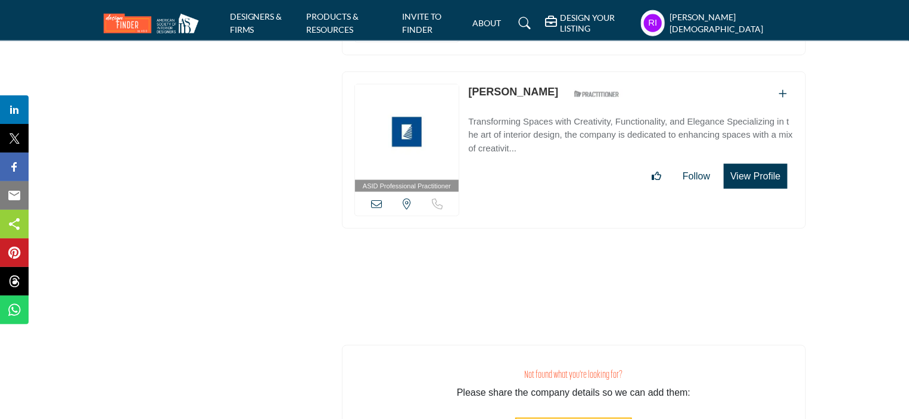
scroll to position [43977, 0]
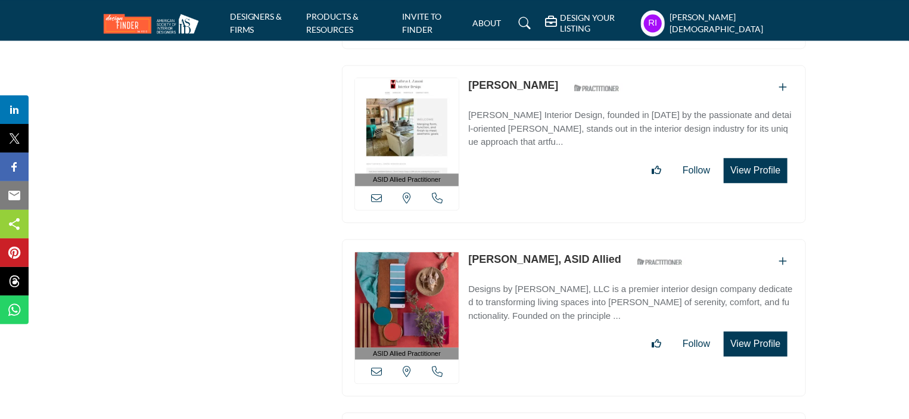
scroll to position [42828, 0]
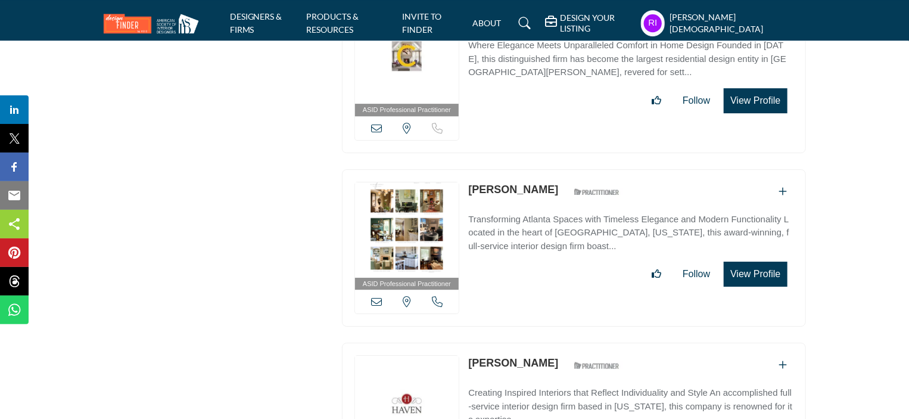
copy div "ASID Associate Practitioner ASID Associate Practitioners have a degree in any m…"
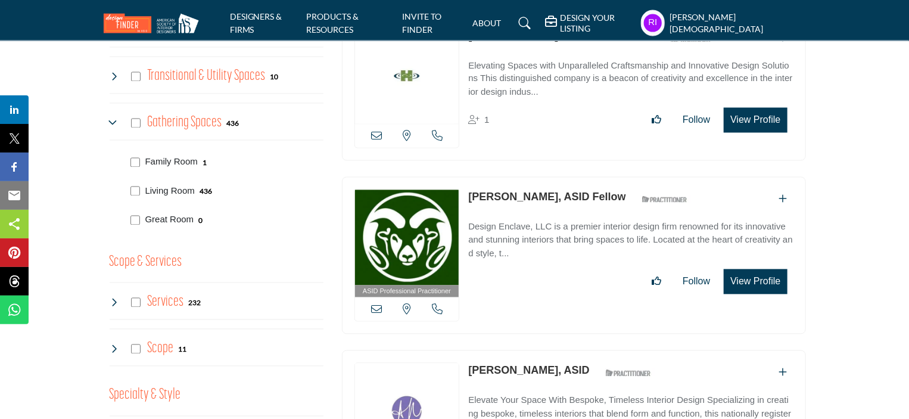
scroll to position [1073, 0]
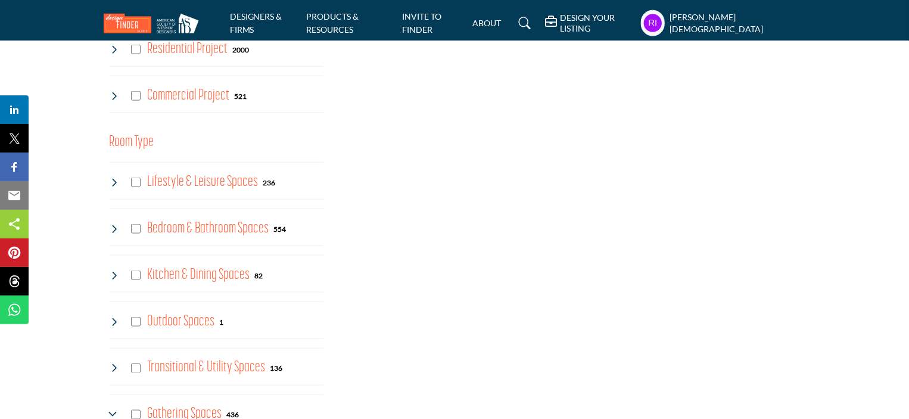
scroll to position [894, 0]
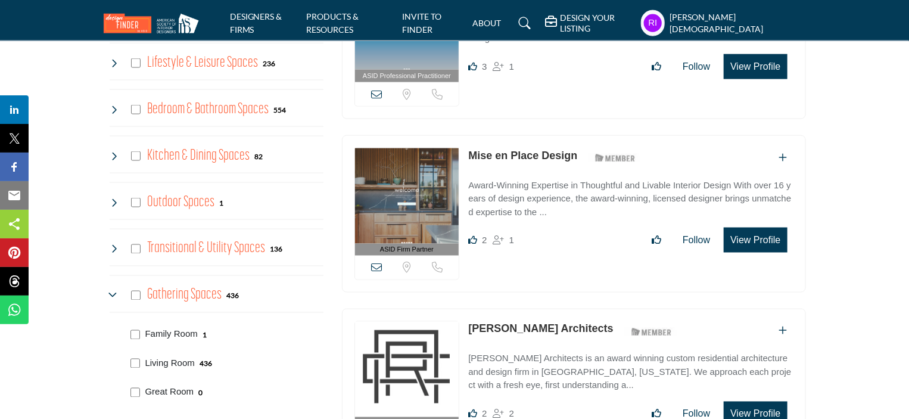
click at [114, 291] on icon at bounding box center [115, 296] width 10 height 10
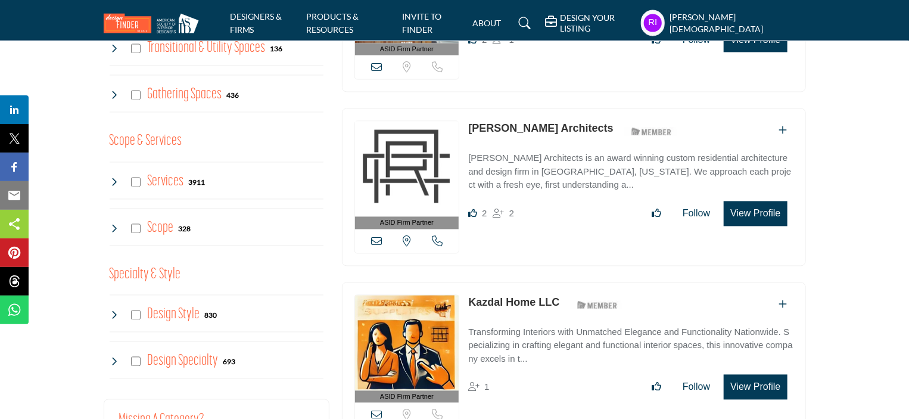
scroll to position [1132, 0]
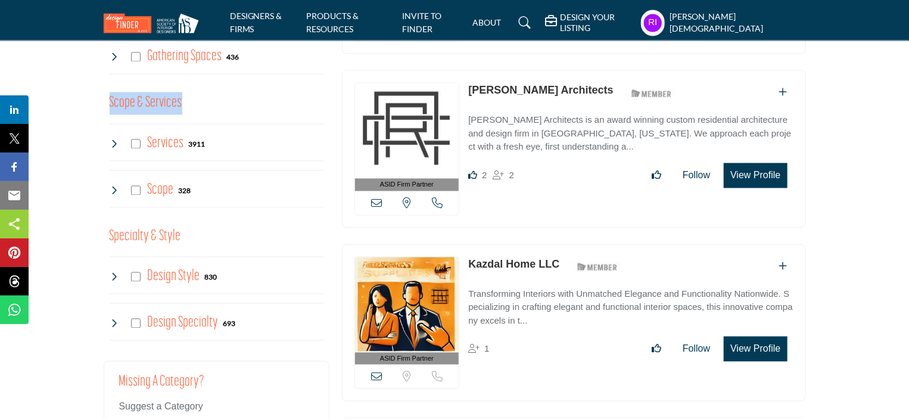
drag, startPoint x: 184, startPoint y: 95, endPoint x: 111, endPoint y: 95, distance: 72.1
click at [111, 95] on div "Scope & Services Clear" at bounding box center [217, 103] width 214 height 23
copy h3 "Scope & Services"
click at [112, 139] on icon at bounding box center [115, 144] width 10 height 10
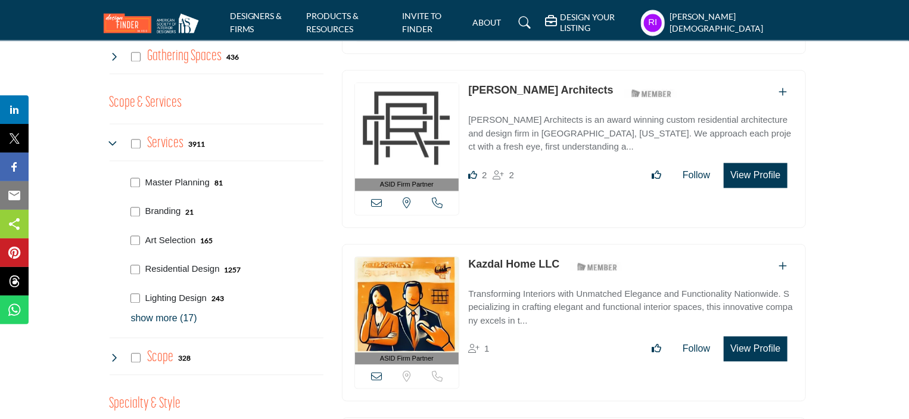
click at [164, 318] on p "show more (17)" at bounding box center [227, 319] width 192 height 14
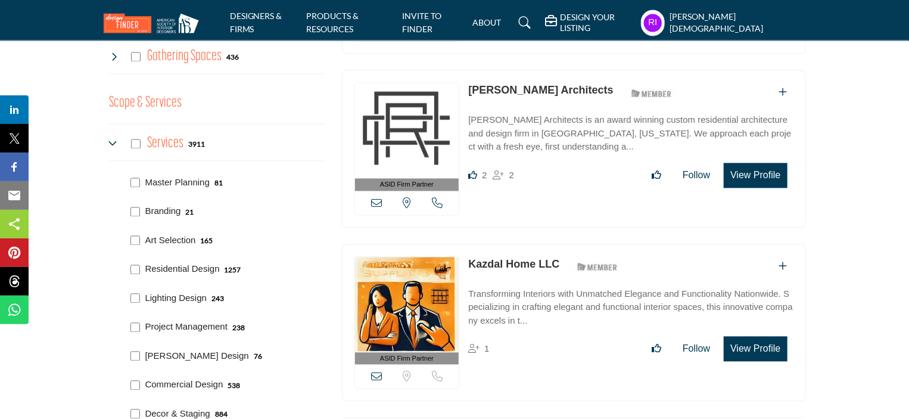
drag, startPoint x: 147, startPoint y: 129, endPoint x: 184, endPoint y: 141, distance: 38.8
click at [184, 141] on div "Services 3911" at bounding box center [217, 143] width 214 height 38
copy h4 "Services"
drag, startPoint x: 144, startPoint y: 171, endPoint x: 209, endPoint y: 185, distance: 67.0
click at [209, 185] on div "Master Planning 81" at bounding box center [224, 181] width 197 height 29
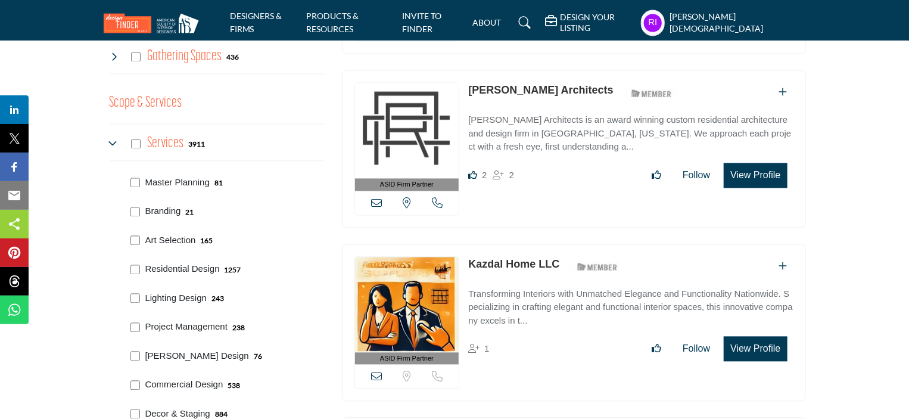
copy p "Master Planning"
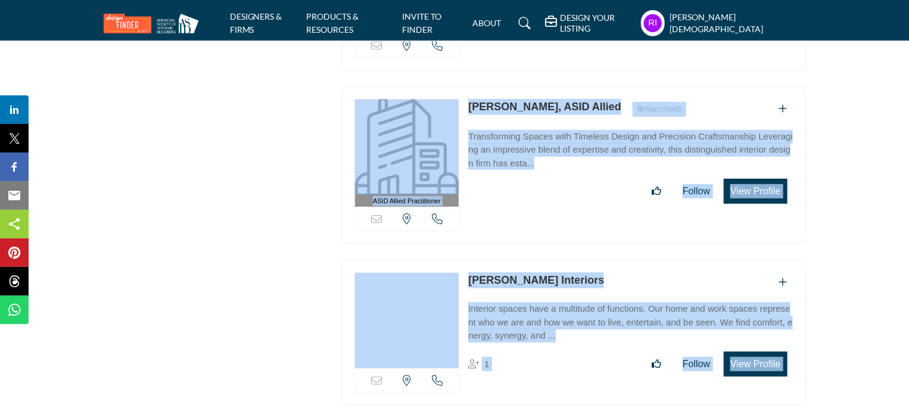
scroll to position [13971, 0]
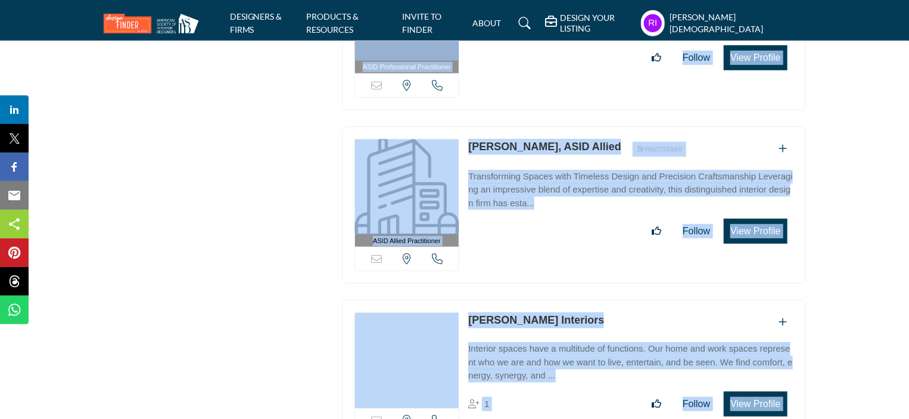
drag, startPoint x: 347, startPoint y: 151, endPoint x: 760, endPoint y: 343, distance: 455.1
copy div "ASID Firm Partner ASID Firm Partners are design companies with ASID-qualified i…"
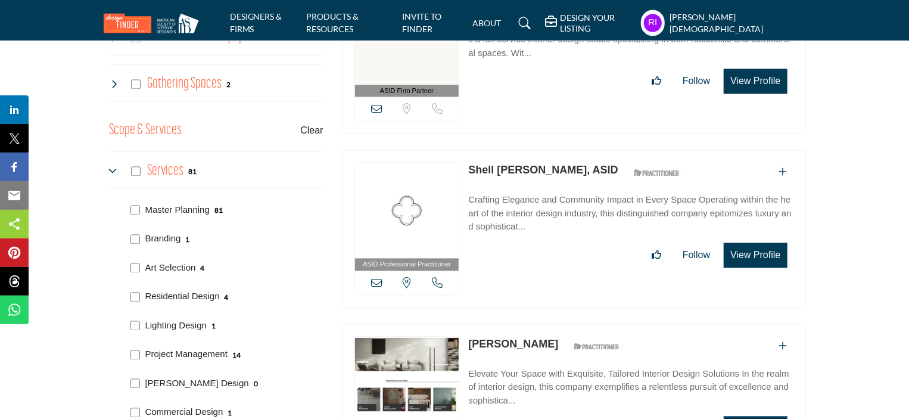
scroll to position [1132, 0]
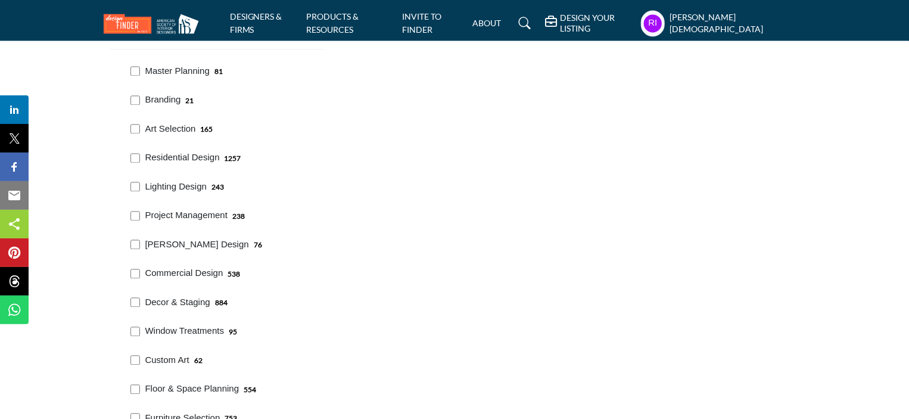
scroll to position [1135, 0]
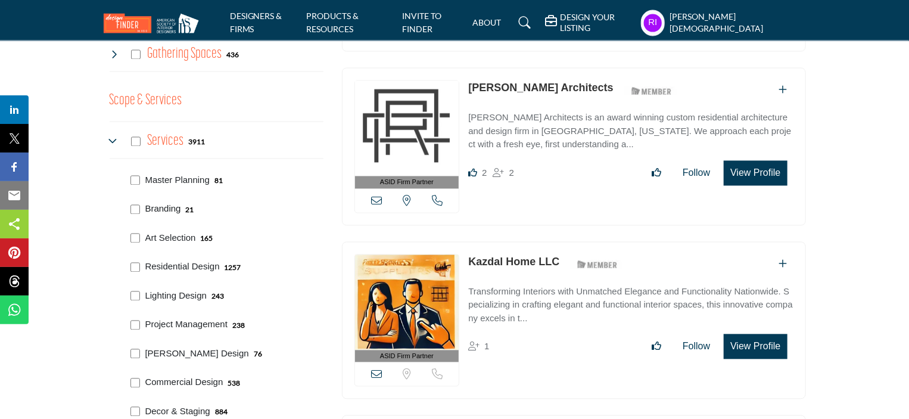
drag, startPoint x: 143, startPoint y: 196, endPoint x: 179, endPoint y: 212, distance: 39.5
click at [179, 212] on div "Branding 21" at bounding box center [224, 208] width 197 height 29
copy p "Branding"
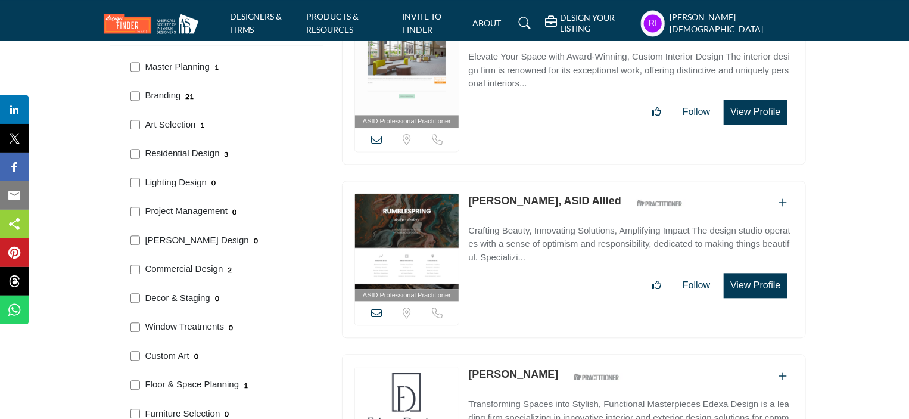
scroll to position [1130, 0]
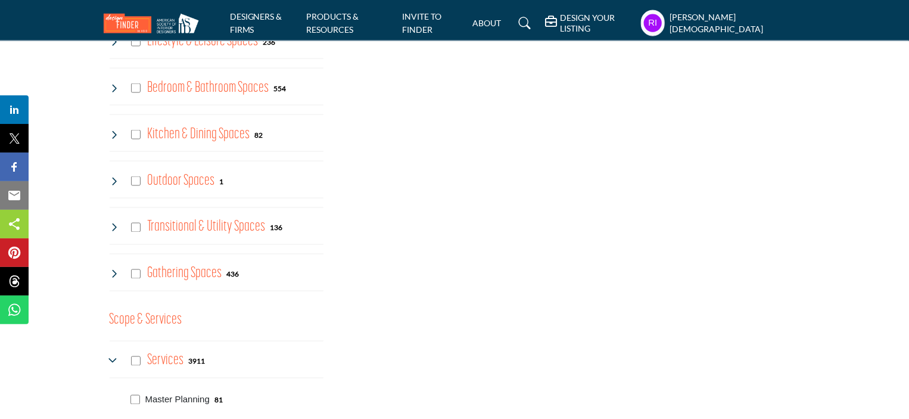
scroll to position [1213, 0]
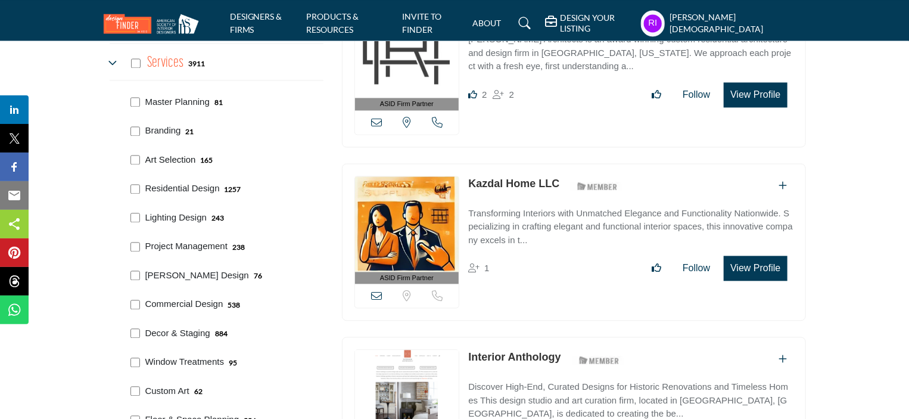
drag, startPoint x: 148, startPoint y: 150, endPoint x: 194, endPoint y: 157, distance: 46.5
click at [194, 157] on div "Art Selection 165" at bounding box center [224, 158] width 197 height 29
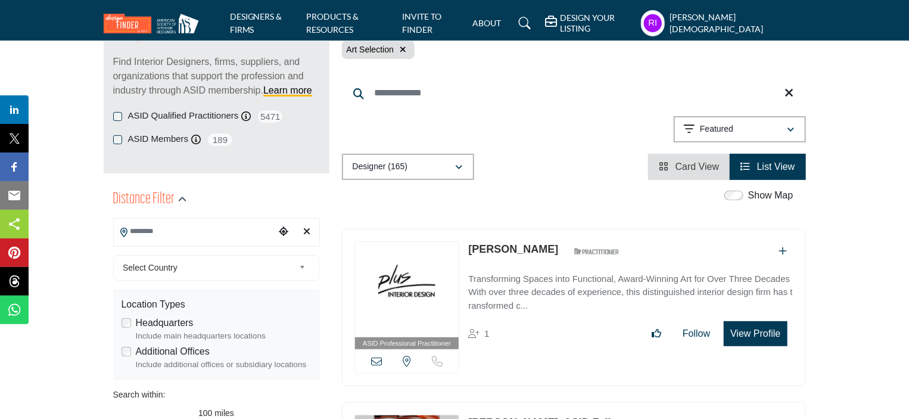
scroll to position [177, 0]
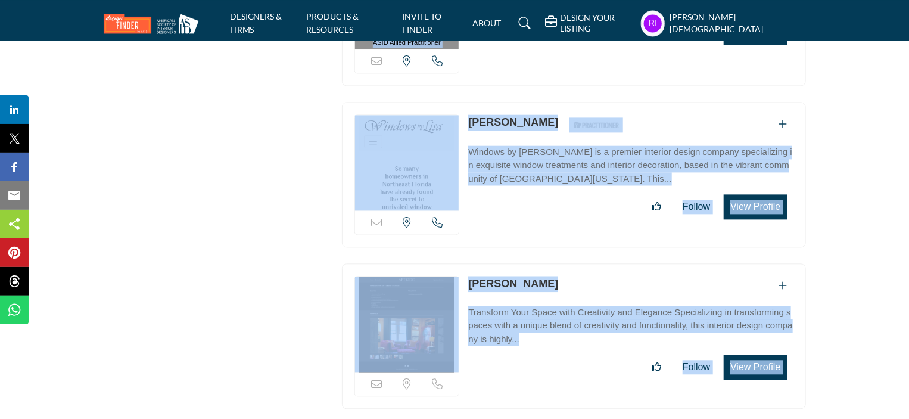
scroll to position [28504, 0]
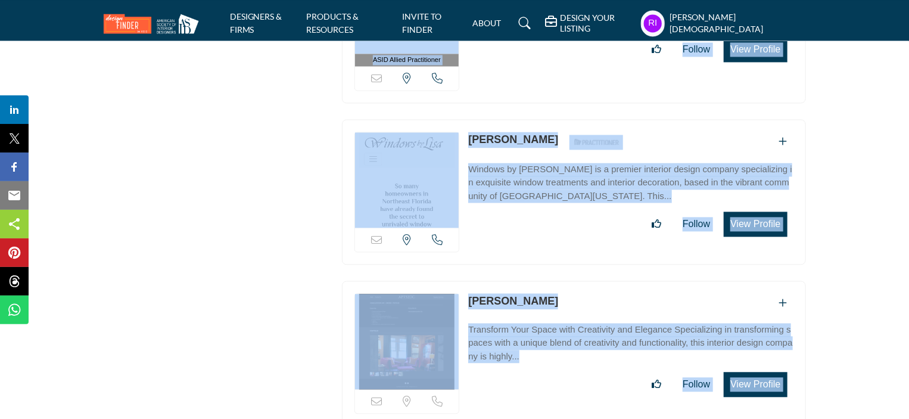
drag, startPoint x: 349, startPoint y: 212, endPoint x: 785, endPoint y: 219, distance: 436.2
copy div "ASID Professional Practitioner ASID Professional Practitioners have successfull…"
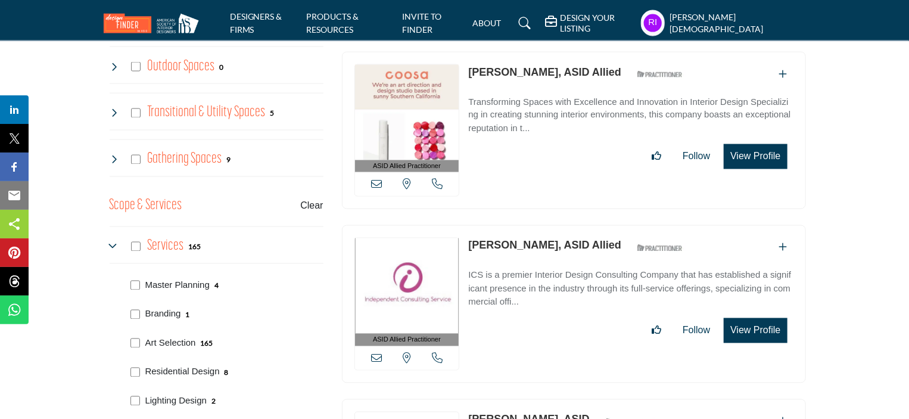
scroll to position [1176, 0]
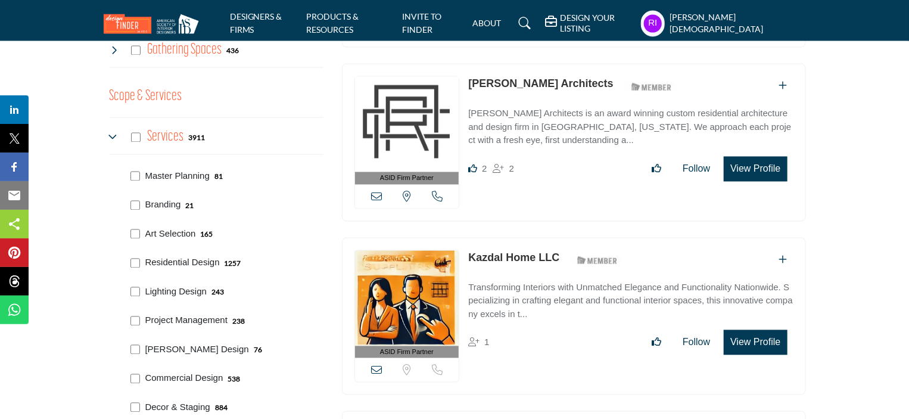
scroll to position [1199, 0]
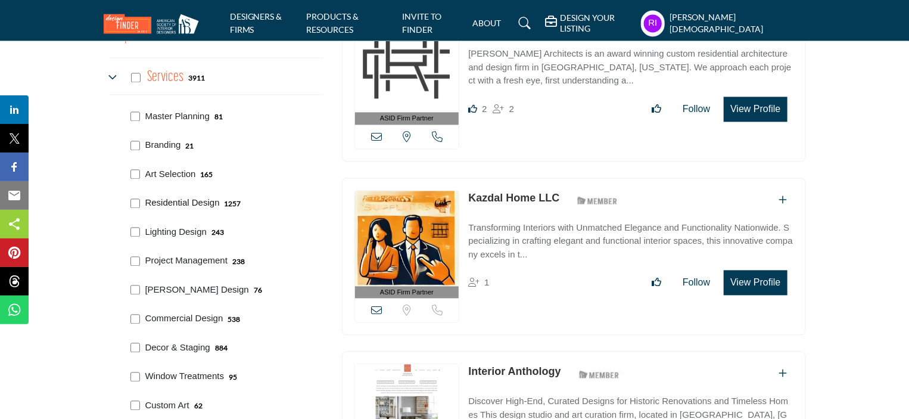
drag, startPoint x: 144, startPoint y: 190, endPoint x: 217, endPoint y: 200, distance: 74.0
click at [217, 200] on div "Residential Design 1257" at bounding box center [224, 201] width 197 height 29
copy p "Residential Design"
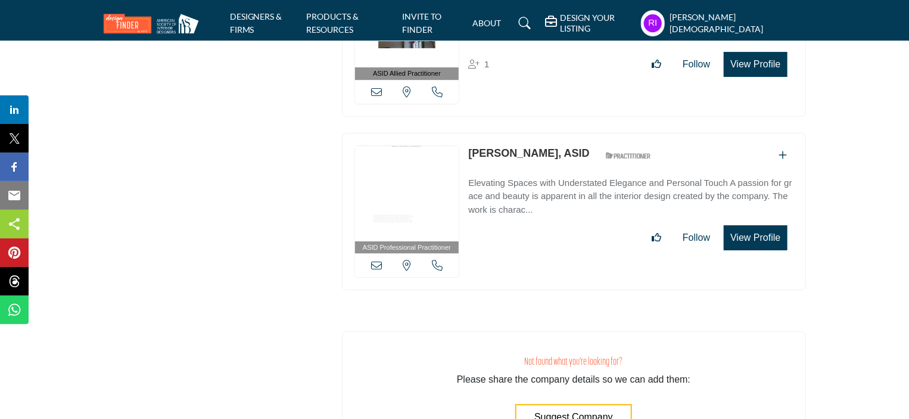
scroll to position [18115, 0]
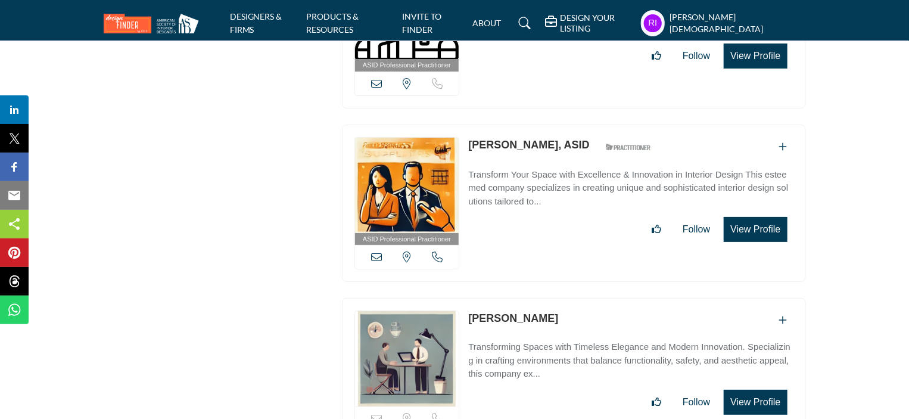
scroll to position [37125, 0]
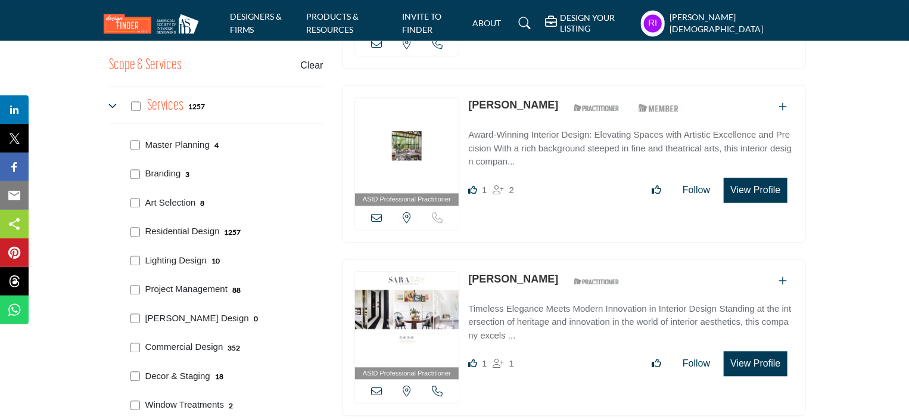
scroll to position [1192, 0]
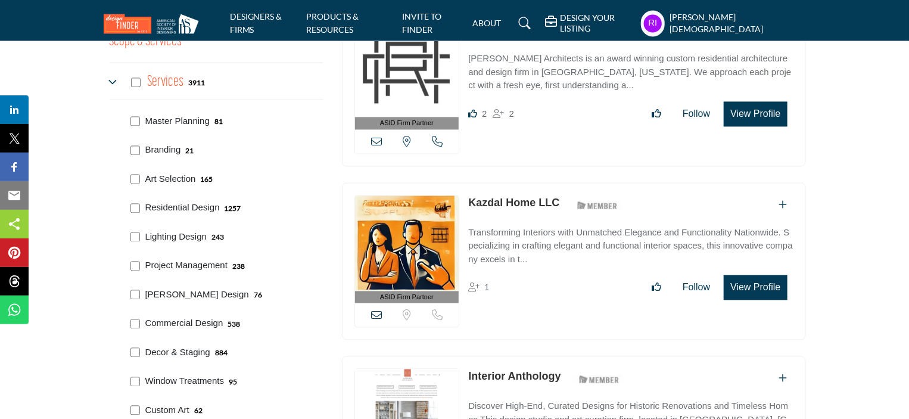
scroll to position [1251, 0]
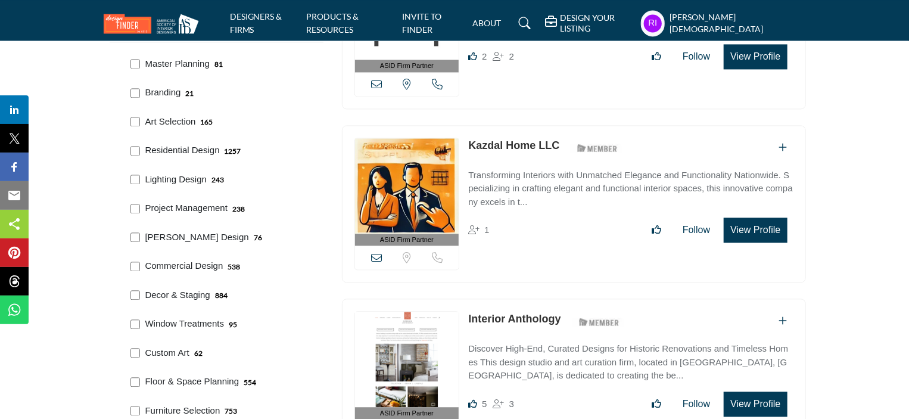
drag, startPoint x: 145, startPoint y: 168, endPoint x: 206, endPoint y: 179, distance: 61.7
click at [206, 179] on div "Lighting Design 243" at bounding box center [224, 178] width 197 height 29
copy p "Lighting Design"
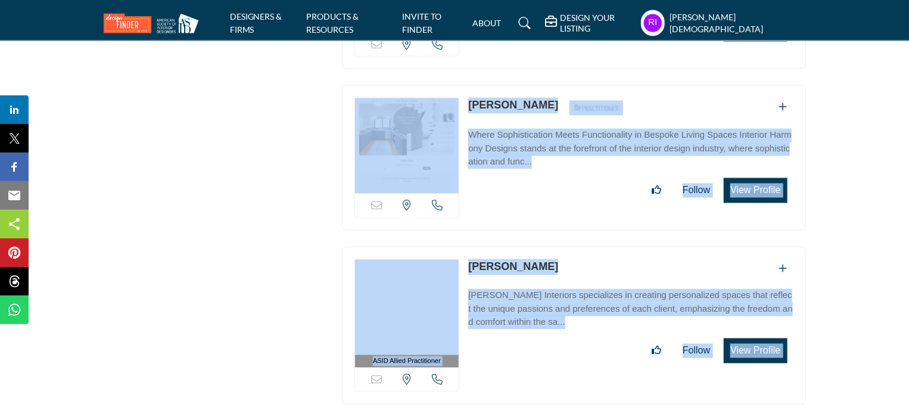
scroll to position [41895, 0]
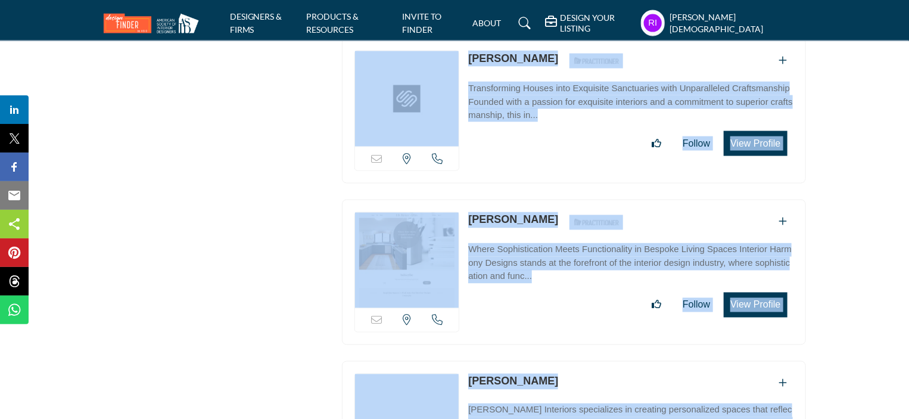
drag, startPoint x: 348, startPoint y: 154, endPoint x: 785, endPoint y: 209, distance: 440.2
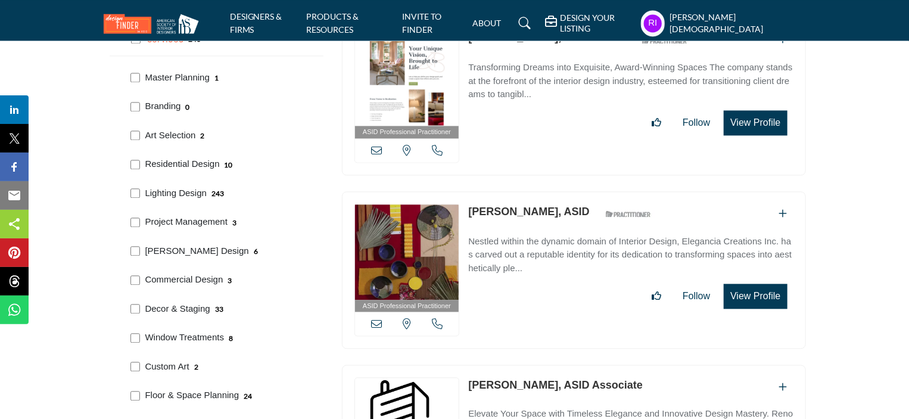
scroll to position [1251, 0]
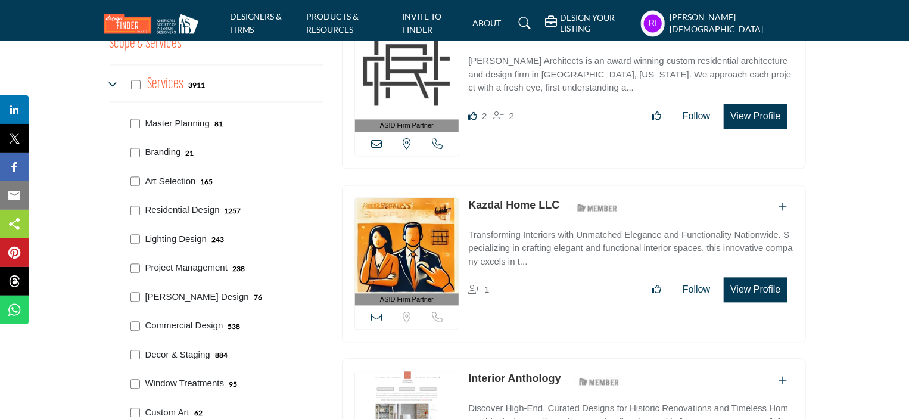
scroll to position [1251, 0]
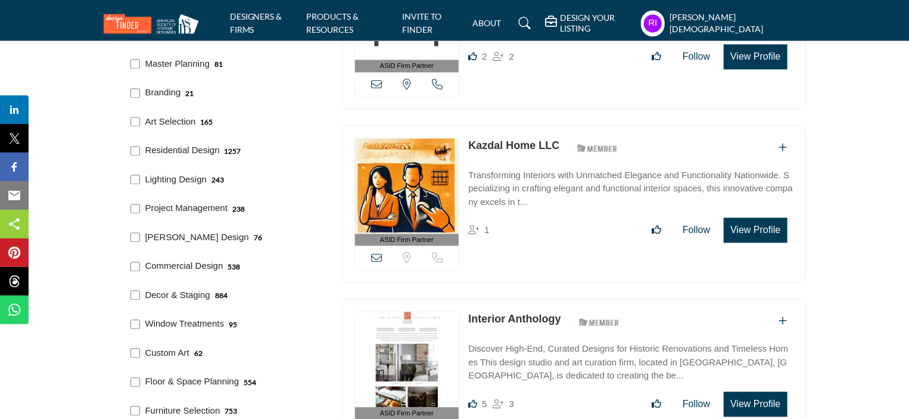
drag, startPoint x: 145, startPoint y: 197, endPoint x: 228, endPoint y: 205, distance: 83.8
click at [228, 205] on div "Project Management 238" at bounding box center [224, 206] width 197 height 29
copy p "Project Management"
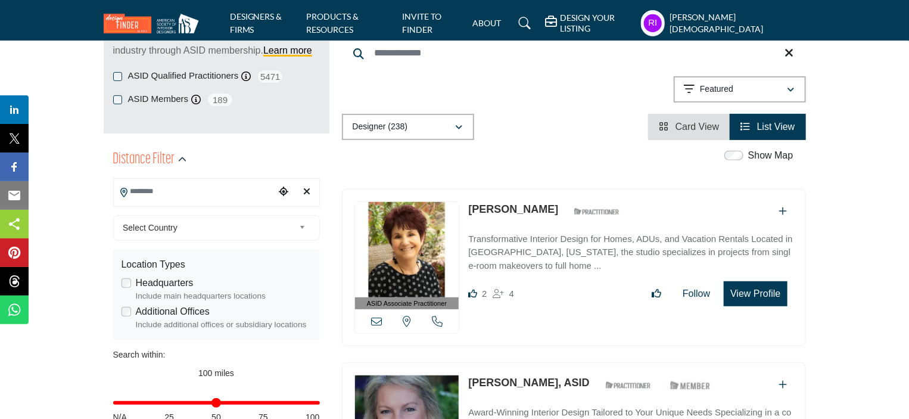
scroll to position [238, 0]
